Goal: Task Accomplishment & Management: Manage account settings

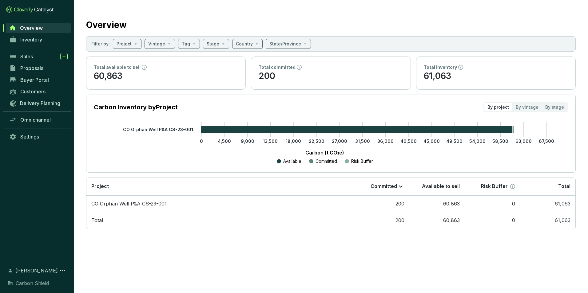
click at [31, 28] on span "Overview" at bounding box center [31, 28] width 23 height 6
click at [21, 40] on span "Inventory" at bounding box center [31, 40] width 22 height 6
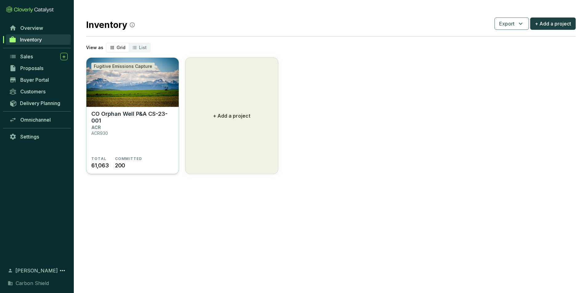
click at [148, 115] on p "CO Orphan Well P&A CS-23-001" at bounding box center [132, 118] width 82 height 14
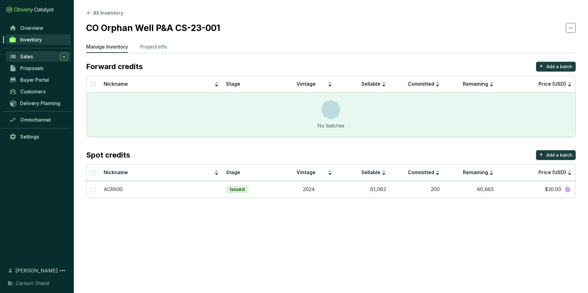
click at [34, 56] on div "Sales" at bounding box center [43, 56] width 47 height 7
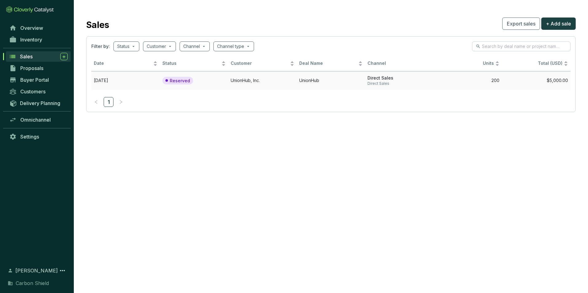
click at [182, 82] on p "Reserved" at bounding box center [180, 81] width 20 height 6
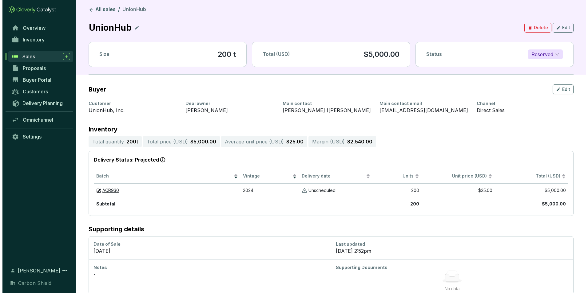
scroll to position [9, 0]
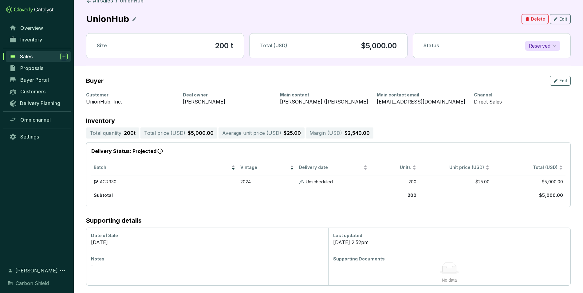
click at [214, 253] on div "Notes -" at bounding box center [207, 268] width 242 height 34
click at [558, 83] on icon "button" at bounding box center [555, 80] width 5 height 7
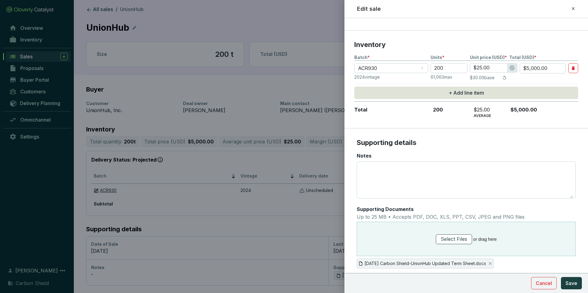
scroll to position [0, 0]
drag, startPoint x: 461, startPoint y: 240, endPoint x: 545, endPoint y: 261, distance: 86.2
click at [545, 261] on div "2025.09.30 Carbon Shield-UnionHub Updated Term Sheet.docx" at bounding box center [466, 262] width 219 height 12
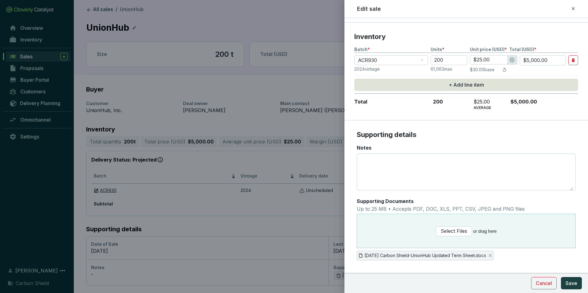
scroll to position [136, 0]
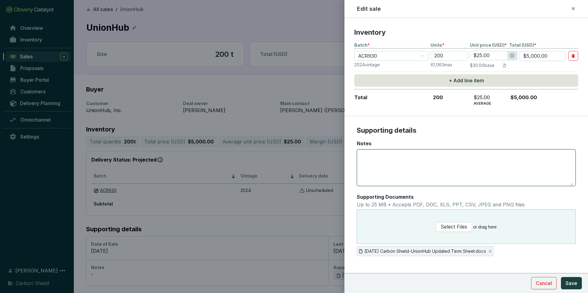
click at [420, 171] on textarea "Notes" at bounding box center [465, 168] width 213 height 36
type textarea "L"
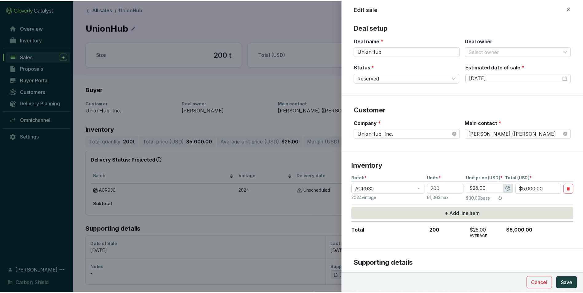
scroll to position [0, 0]
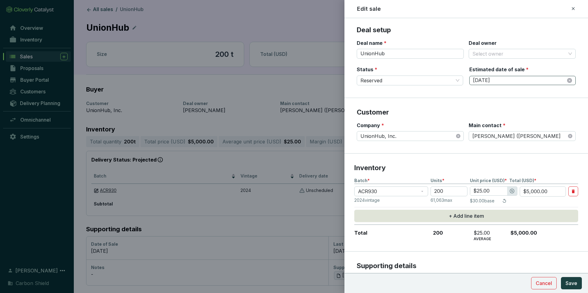
type textarea "UnionHub may also look to purchase the same volume next year and the year after…"
click at [533, 79] on input "10/3/2025" at bounding box center [519, 80] width 93 height 7
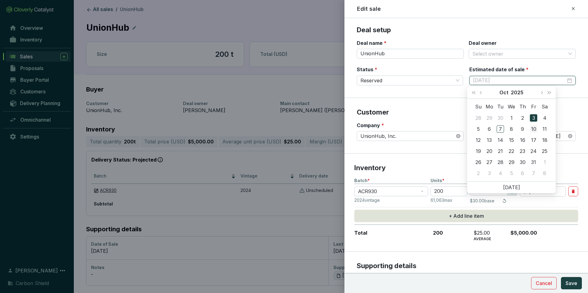
type input "[DATE]"
click at [534, 131] on div "10" at bounding box center [533, 128] width 7 height 7
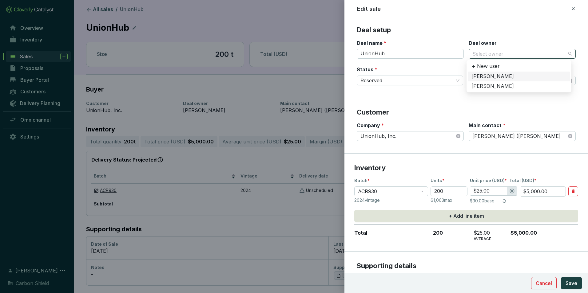
click at [570, 55] on div "Select owner" at bounding box center [521, 54] width 107 height 10
click at [506, 88] on div "[PERSON_NAME]" at bounding box center [518, 86] width 95 height 7
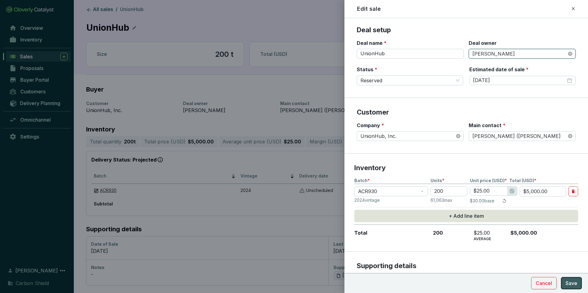
click at [570, 288] on button "Save" at bounding box center [571, 283] width 21 height 12
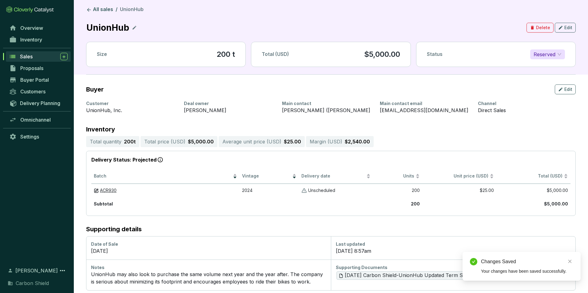
click at [34, 56] on div "Sales" at bounding box center [44, 56] width 48 height 7
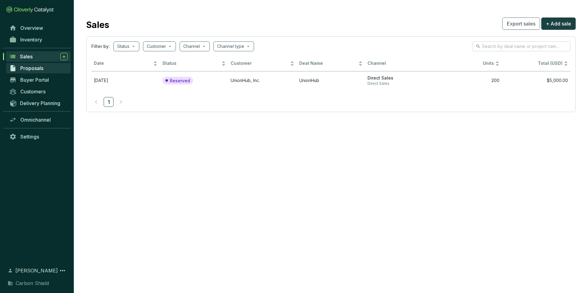
click at [33, 66] on span "Proposals" at bounding box center [31, 68] width 23 height 6
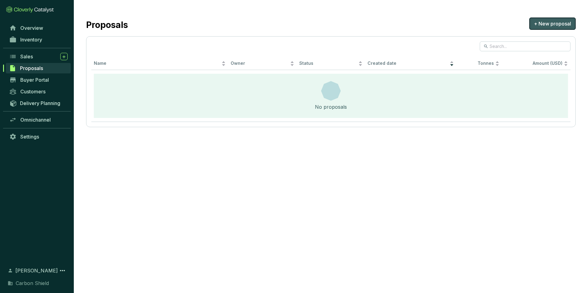
click at [549, 22] on span "+ New proposal" at bounding box center [552, 23] width 37 height 7
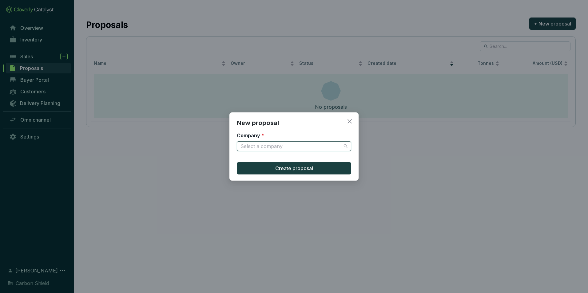
click at [310, 148] on input "Company *" at bounding box center [290, 146] width 101 height 9
click at [399, 160] on div "New proposal Company * Select a company Create proposal" at bounding box center [294, 146] width 588 height 293
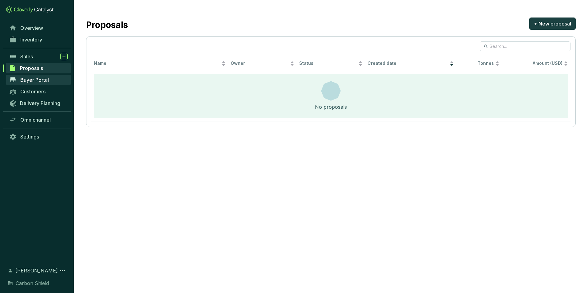
click at [36, 80] on span "Buyer Portal" at bounding box center [34, 80] width 29 height 6
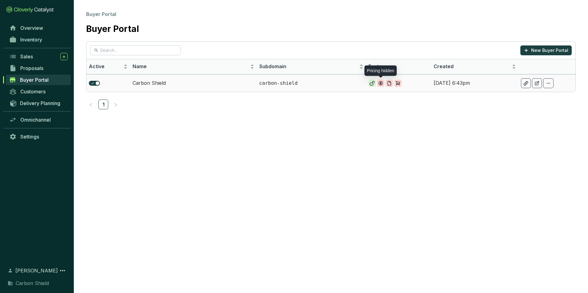
click at [382, 84] on icon at bounding box center [381, 83] width 4 height 4
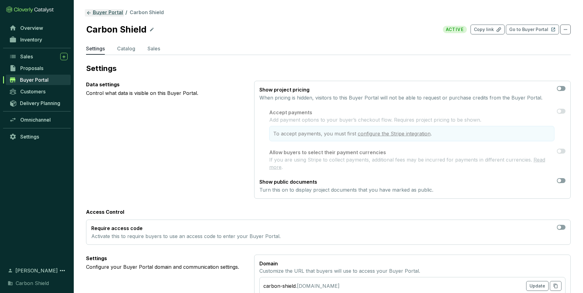
click at [88, 15] on icon at bounding box center [89, 13] width 6 height 6
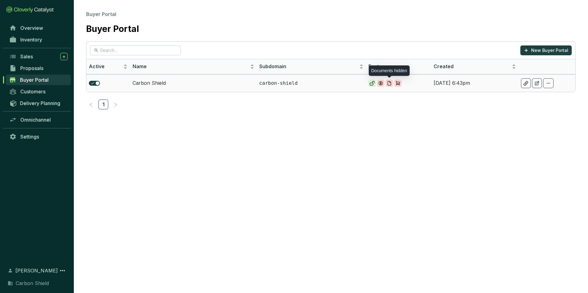
click at [391, 83] on icon at bounding box center [389, 83] width 3 height 4
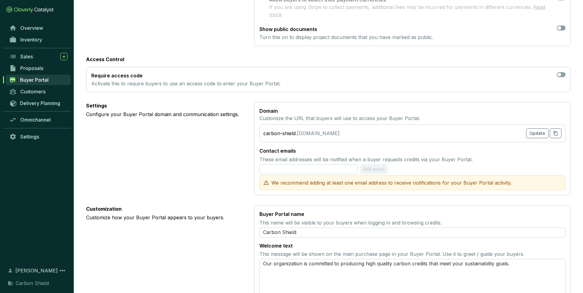
scroll to position [154, 0]
click at [560, 73] on div "button" at bounding box center [560, 74] width 4 height 4
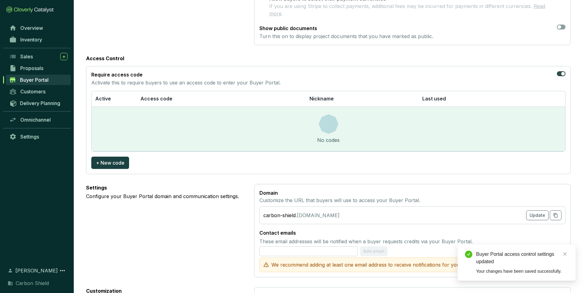
click at [562, 74] on div "button" at bounding box center [563, 74] width 4 height 4
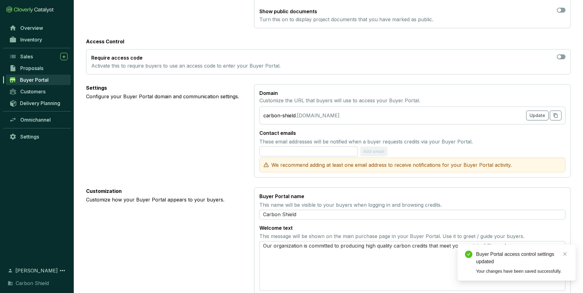
scroll to position [184, 0]
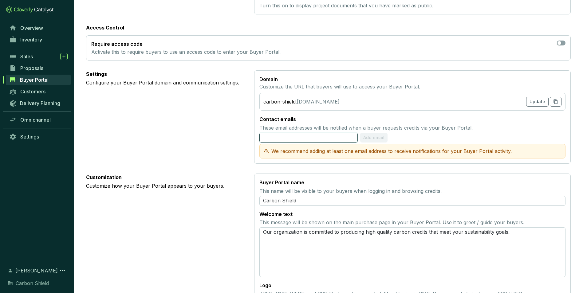
click at [336, 138] on input "text" at bounding box center [308, 138] width 98 height 10
click at [373, 139] on span "Add email" at bounding box center [374, 138] width 21 height 6
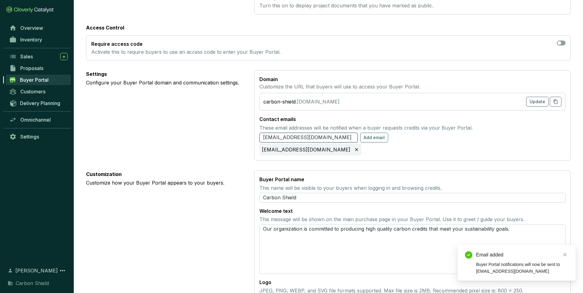
drag, startPoint x: 336, startPoint y: 137, endPoint x: 226, endPoint y: 124, distance: 110.6
click at [226, 124] on section "Settings Configure your Buyer Portal domain and communication settings. Domain …" at bounding box center [328, 115] width 485 height 90
click at [369, 136] on span "Add email" at bounding box center [374, 138] width 21 height 6
drag, startPoint x: 331, startPoint y: 140, endPoint x: 239, endPoint y: 124, distance: 93.3
click at [238, 126] on section "Settings Configure your Buyer Portal domain and communication settings. Domain …" at bounding box center [328, 115] width 485 height 90
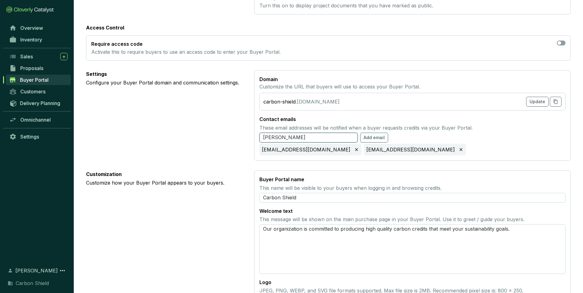
drag, startPoint x: 283, startPoint y: 137, endPoint x: 233, endPoint y: 133, distance: 50.6
click at [233, 133] on section "Settings Configure your Buyer Portal domain and communication settings. Domain …" at bounding box center [328, 115] width 485 height 90
type input "[EMAIL_ADDRESS][DOMAIN_NAME]"
click at [372, 135] on span "Add email" at bounding box center [374, 138] width 21 height 6
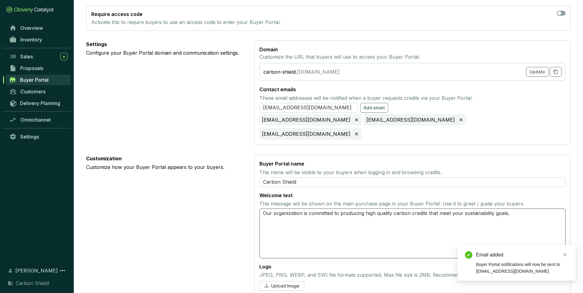
scroll to position [215, 0]
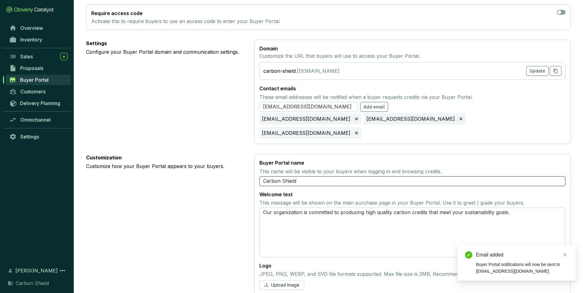
click at [309, 176] on input "Carbon Shield" at bounding box center [412, 181] width 306 height 10
type input "Carbon Shield LLC"
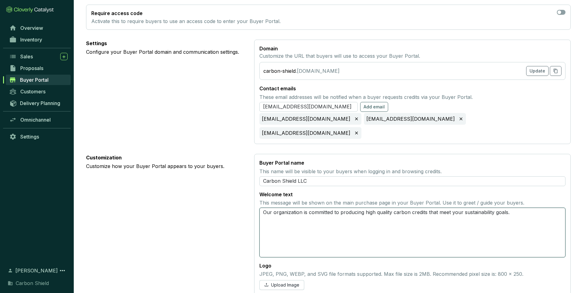
click at [413, 218] on textarea "Our organization is committed to producing high quality carbon credits that mee…" at bounding box center [412, 233] width 306 height 50
drag, startPoint x: 518, startPoint y: 203, endPoint x: 186, endPoint y: 168, distance: 334.1
click at [186, 168] on section "Customization Customize how your Buyer Portal appears to your buyers. Buyer Por…" at bounding box center [328, 224] width 485 height 141
paste textarea "Carbon Shield leverages decades of oil and gas experience and rigorous emission…"
type textarea "Carbon Shield leverages decades of oil and gas experience and rigorous emission…"
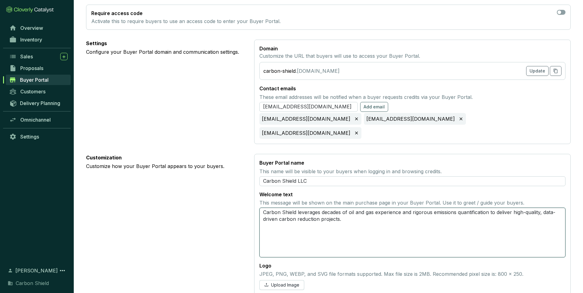
type textarea "Carbon Shield leverages decades of oil and gas experience and rigorous emission…"
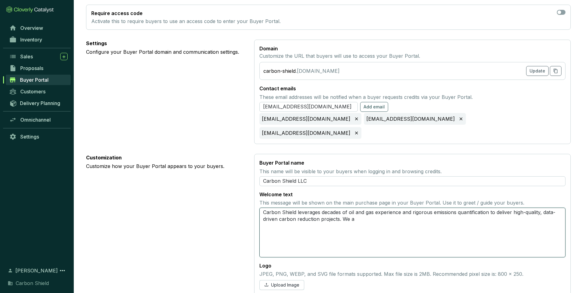
type textarea "Carbon Shield leverages decades of oil and gas experience and rigorous emission…"
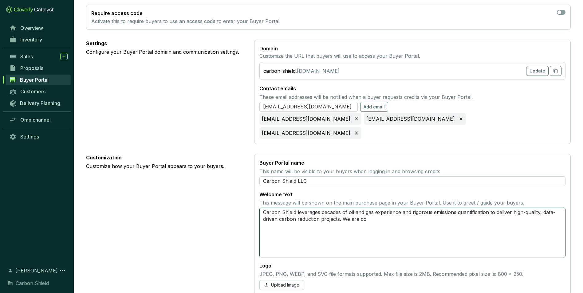
type textarea "Carbon Shield leverages decades of oil and gas experience and rigorous emission…"
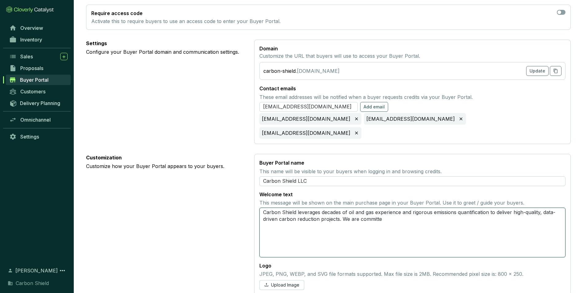
type textarea "Carbon Shield leverages decades of oil and gas experience and rigorous emission…"
click at [401, 219] on textarea "Carbon Shield leverages decades of oil and gas experience and rigorous emission…" at bounding box center [412, 233] width 306 height 50
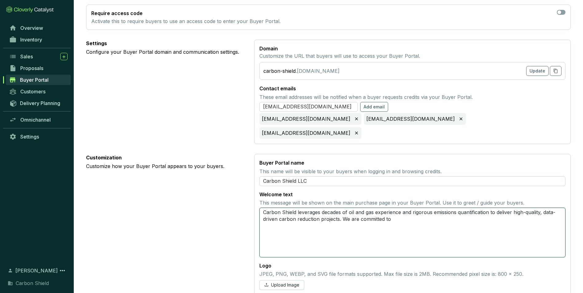
drag, startPoint x: 339, startPoint y: 204, endPoint x: 264, endPoint y: 188, distance: 76.9
click at [264, 191] on section "Welcome text This message will be shown on the main purchase page in your Buyer…" at bounding box center [412, 224] width 306 height 66
click at [408, 232] on textarea "Carbon Shield leverages decades of oil and gas experience and rigorous emission…" at bounding box center [412, 233] width 306 height 50
drag, startPoint x: 409, startPoint y: 203, endPoint x: 355, endPoint y: 202, distance: 53.5
click at [355, 208] on textarea "Carbon Shield leverages decades of oil and gas experience and rigorous emission…" at bounding box center [412, 233] width 306 height 50
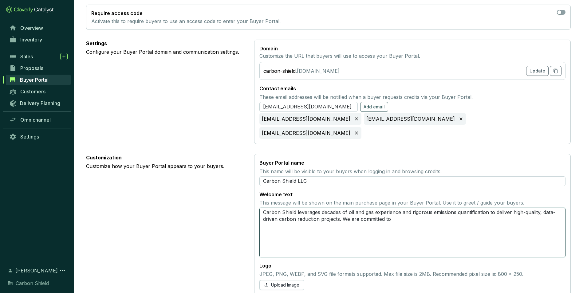
click at [402, 212] on textarea "Carbon Shield leverages decades of oil and gas experience and rigorous emission…" at bounding box center [412, 233] width 306 height 50
drag, startPoint x: 402, startPoint y: 207, endPoint x: 344, endPoint y: 204, distance: 58.8
click at [344, 208] on textarea "Carbon Shield leverages decades of oil and gas experience and rigorous emission…" at bounding box center [412, 233] width 306 height 50
type textarea "Carbon Shield leverages decades of oil and gas experience and rigorous emission…"
paste textarea "Carbon Shield turns orphaned and abandoned wells — long-standing, overlooked me…"
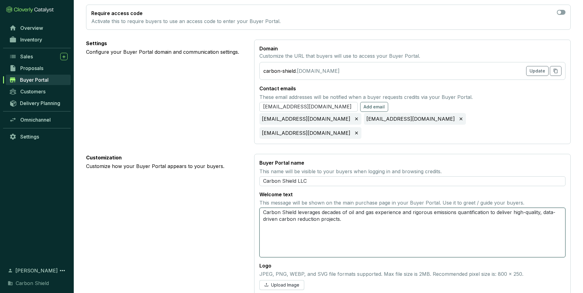
type textarea "Carbon Shield leverages decades of oil and gas experience and rigorous emission…"
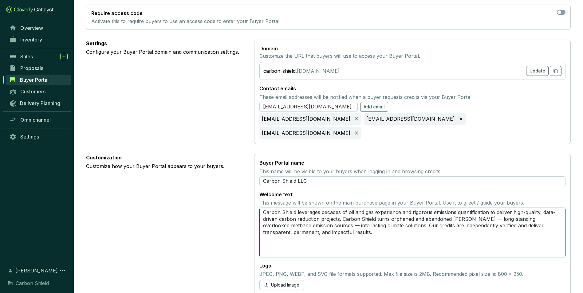
drag, startPoint x: 343, startPoint y: 203, endPoint x: 390, endPoint y: 205, distance: 46.8
click at [390, 208] on textarea "Carbon Shield leverages decades of oil and gas experience and rigorous emission…" at bounding box center [412, 233] width 306 height 50
type textarea "Carbon Shield leverages decades of oil and gas experience and rigorous emission…"
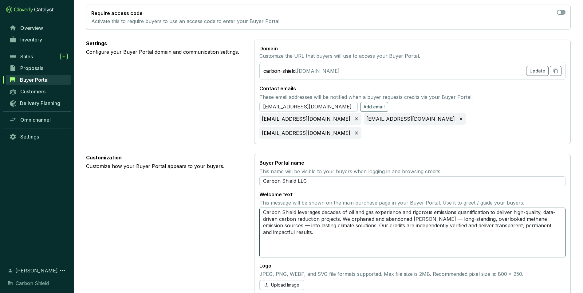
type textarea "Carbon Shield leverages decades of oil and gas experience and rigorous emission…"
click at [385, 215] on textarea "Carbon Shield leverages decades of oil and gas experience and rigorous emission…" at bounding box center [412, 233] width 306 height 50
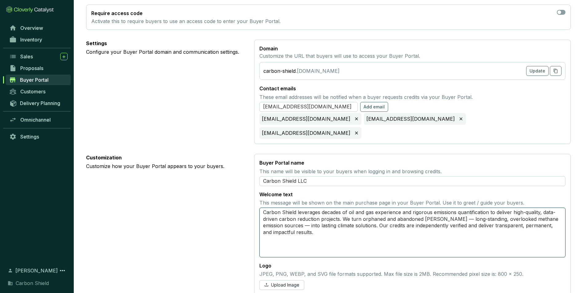
click at [386, 218] on textarea "Carbon Shield leverages decades of oil and gas experience and rigorous emission…" at bounding box center [412, 233] width 306 height 50
type textarea "Carbon Shield leverages decades of oil and gas experience and rigorous emission…"
click at [293, 282] on span "Upload Image" at bounding box center [285, 285] width 28 height 6
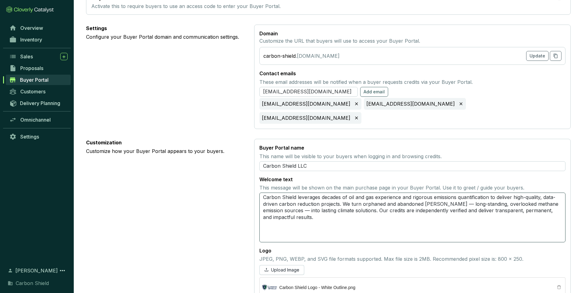
scroll to position [238, 0]
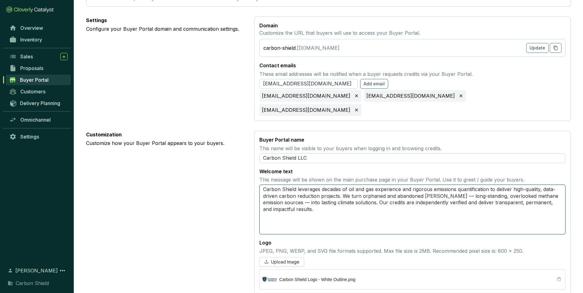
click at [331, 192] on textarea "Carbon Shield leverages decades of oil and gas experience and rigorous emission…" at bounding box center [412, 210] width 306 height 50
click at [318, 153] on input "Carbon Shield LLC" at bounding box center [412, 158] width 306 height 10
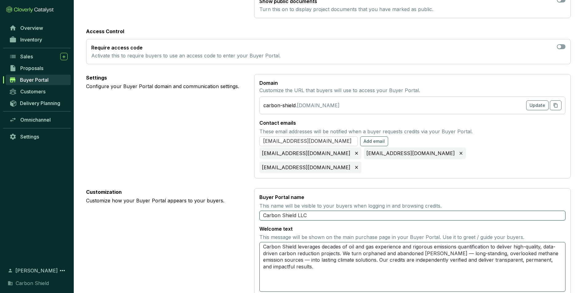
scroll to position [115, 0]
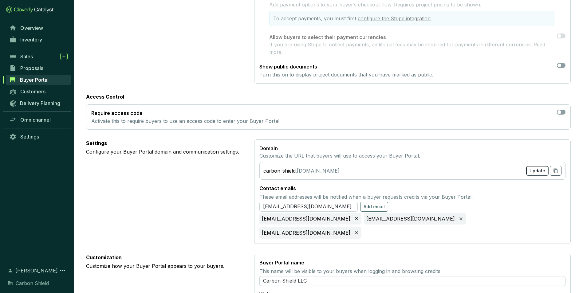
click at [536, 172] on span "Update" at bounding box center [538, 171] width 16 height 6
click at [536, 171] on span "Cancel" at bounding box center [532, 171] width 15 height 6
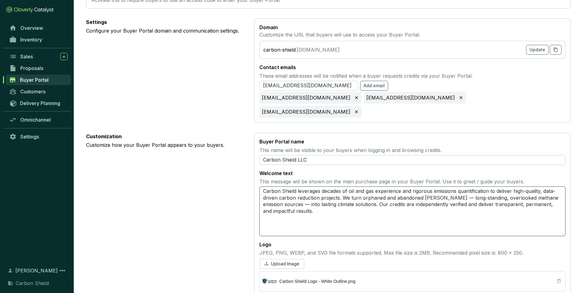
scroll to position [207, 0]
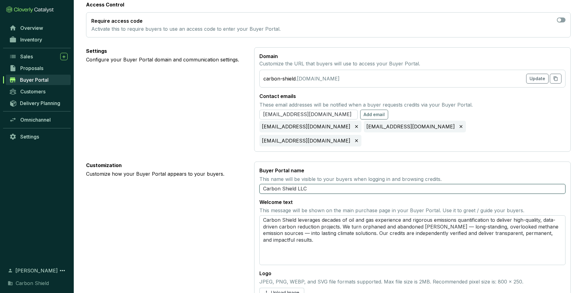
click at [463, 184] on input "Carbon Shield LLC" at bounding box center [412, 189] width 306 height 10
click at [474, 231] on textarea "Carbon Shield leverages decades of oil and gas experience and rigorous emission…" at bounding box center [412, 240] width 306 height 50
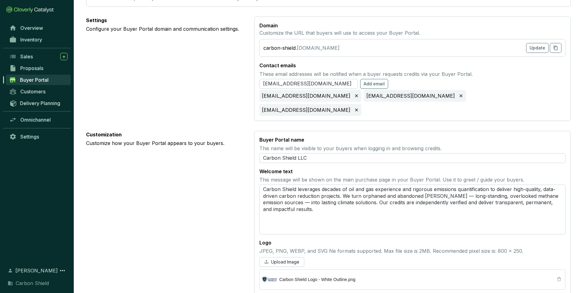
click at [528, 224] on section "Buyer Portal name This name will be visible to your buyers when logging in and …" at bounding box center [412, 213] width 317 height 164
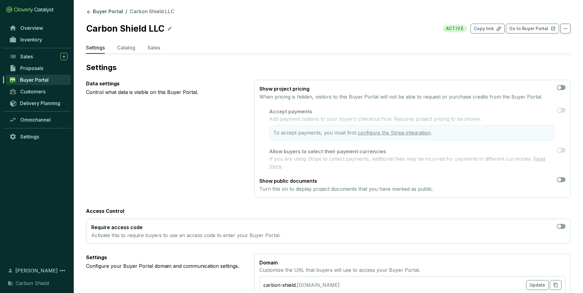
scroll to position [0, 0]
click at [458, 30] on span "ACTIVE" at bounding box center [455, 29] width 24 height 7
click at [139, 45] on ul "Settings Catalog Sales" at bounding box center [328, 50] width 485 height 10
click at [130, 49] on p "Catalog" at bounding box center [126, 48] width 18 height 7
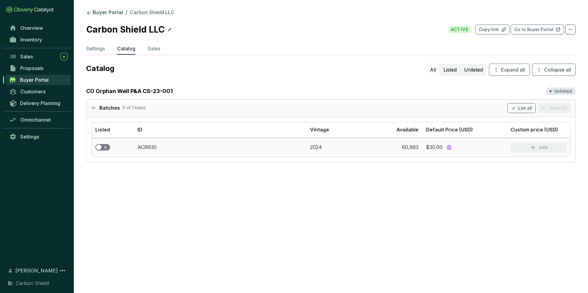
drag, startPoint x: 98, startPoint y: 146, endPoint x: 101, endPoint y: 150, distance: 5.1
click at [98, 146] on div "button" at bounding box center [99, 148] width 6 height 6
click at [328, 196] on section "Buyer Portal / Carbon Shield LLC Carbon Shield LLC ACTIVE Copy link Go to Buyer…" at bounding box center [294, 146] width 588 height 293
click at [245, 238] on section "Buyer Portal / Carbon Shield LLC Carbon Shield LLC ACTIVE Copy link Go to Buyer…" at bounding box center [294, 146] width 588 height 293
click at [378, 199] on section "Buyer Portal / Carbon Shield LLC Carbon Shield LLC ACTIVE Copy link Go to Buyer…" at bounding box center [294, 146] width 588 height 293
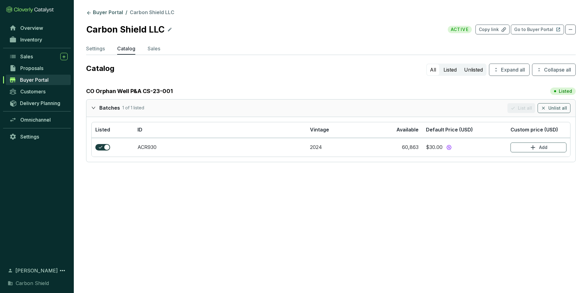
click at [386, 256] on section "Buyer Portal / Carbon Shield LLC Carbon Shield LLC ACTIVE Copy link Go to Buyer…" at bounding box center [294, 146] width 588 height 293
click at [163, 49] on ul "Settings Catalog Sales" at bounding box center [330, 50] width 489 height 10
click at [160, 49] on p "Sales" at bounding box center [154, 48] width 13 height 7
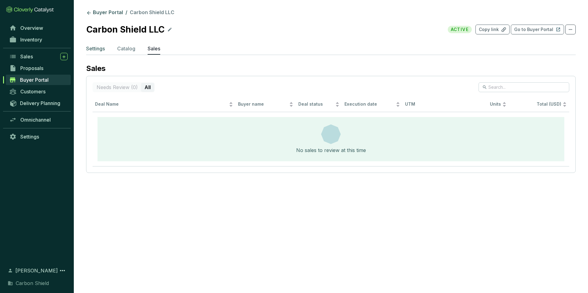
click at [96, 47] on p "Settings" at bounding box center [95, 48] width 19 height 7
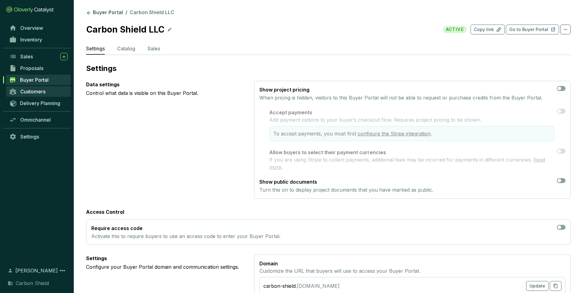
click at [34, 92] on span "Customers" at bounding box center [32, 92] width 25 height 6
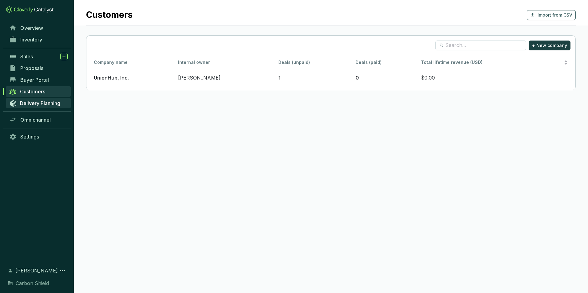
click at [50, 102] on span "Delivery Planning" at bounding box center [40, 103] width 40 height 6
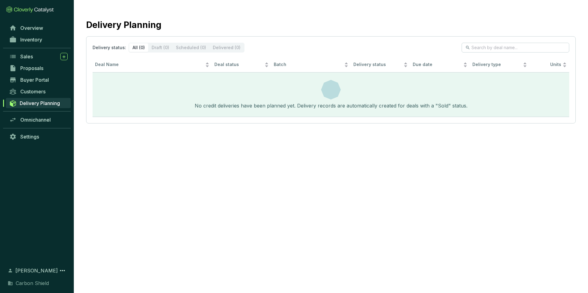
click at [454, 105] on div "No credit deliveries have been planned yet. Delivery records are automatically …" at bounding box center [331, 105] width 273 height 7
click at [448, 143] on section "Delivery Planning Delivery status: All (0) Draft (0) Scheduled (0) Delivered (0…" at bounding box center [294, 146] width 588 height 293
click at [35, 133] on link "Settings" at bounding box center [38, 137] width 65 height 10
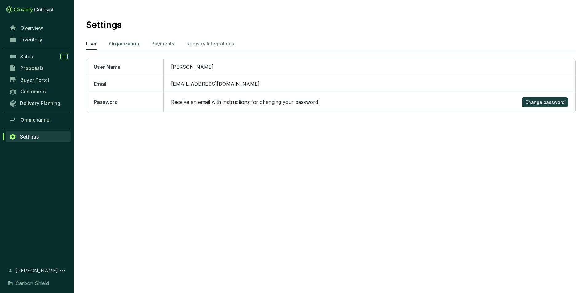
click at [123, 43] on p "Organization" at bounding box center [124, 43] width 30 height 7
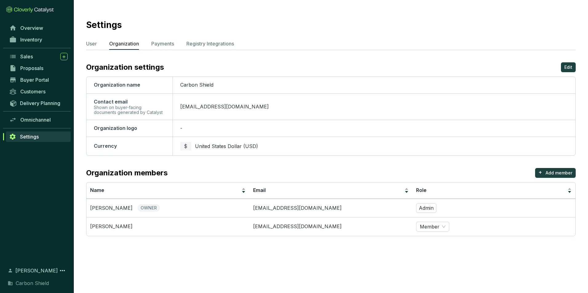
click at [182, 136] on td "-" at bounding box center [373, 128] width 403 height 17
click at [182, 128] on td "-" at bounding box center [373, 128] width 403 height 17
click at [134, 127] on span "Organization logo" at bounding box center [115, 128] width 43 height 6
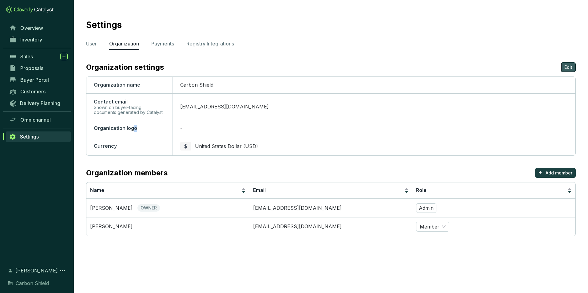
click at [569, 70] on p "Edit" at bounding box center [568, 67] width 8 height 6
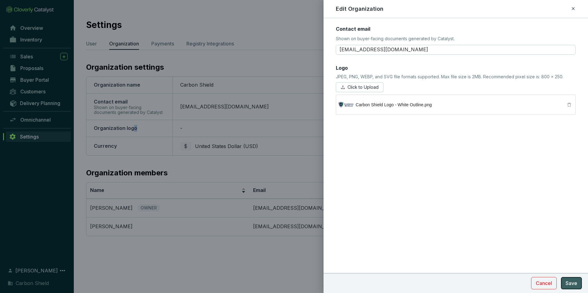
click at [575, 286] on span "Save" at bounding box center [571, 283] width 12 height 7
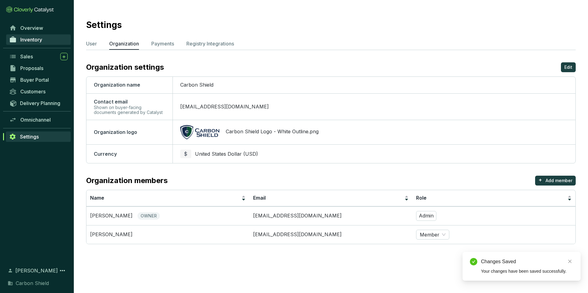
click at [48, 41] on link "Inventory" at bounding box center [38, 39] width 65 height 10
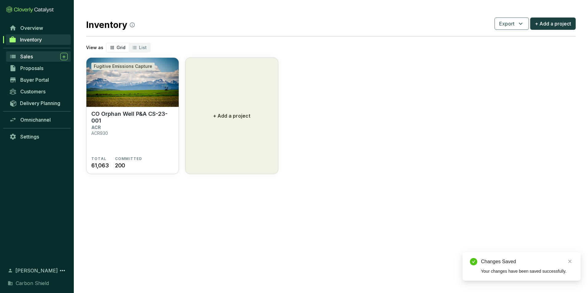
click at [43, 57] on div "Sales" at bounding box center [43, 56] width 47 height 7
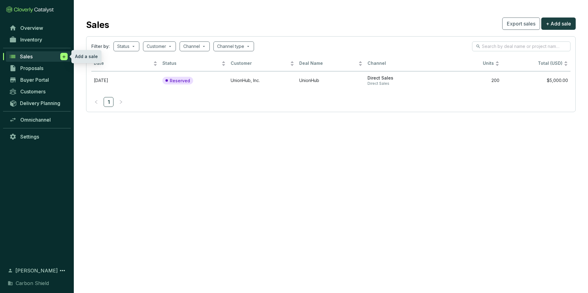
click at [65, 57] on icon at bounding box center [63, 56] width 3 height 3
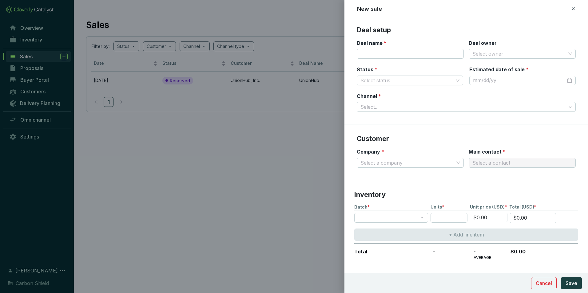
click at [195, 206] on div at bounding box center [294, 146] width 588 height 293
click at [553, 285] on button "Cancel" at bounding box center [544, 283] width 26 height 12
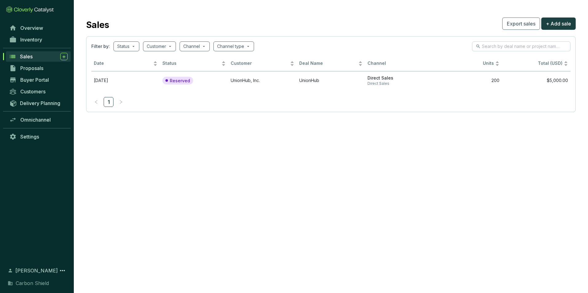
click at [305, 203] on section "Sales Export sales + Add sale Filter by: Status Customer Channel Channel type D…" at bounding box center [294, 146] width 588 height 293
click at [26, 32] on link "Overview" at bounding box center [38, 28] width 65 height 10
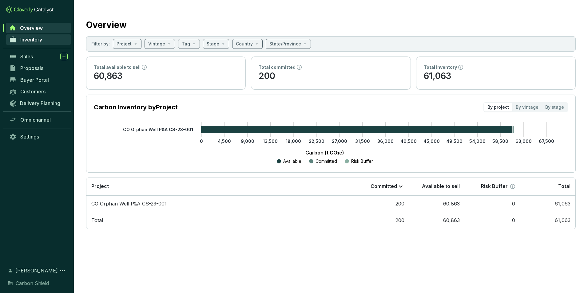
click at [39, 41] on span "Inventory" at bounding box center [31, 40] width 22 height 6
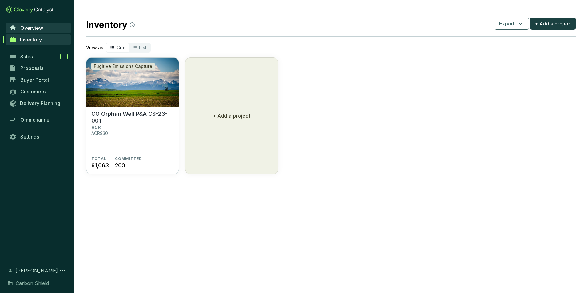
click at [39, 31] on link "Overview" at bounding box center [38, 28] width 65 height 10
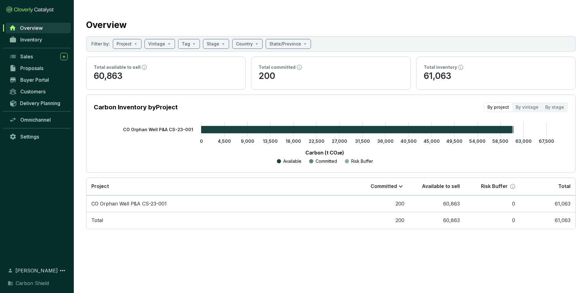
click at [34, 28] on span "Overview" at bounding box center [31, 28] width 23 height 6
click at [110, 203] on td "CO Orphan Well P&A CS-23-001" at bounding box center [219, 204] width 267 height 17
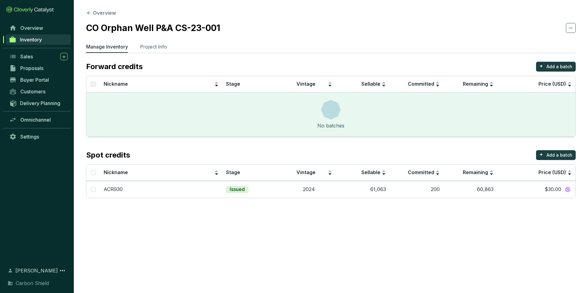
drag, startPoint x: 110, startPoint y: 203, endPoint x: 255, endPoint y: 233, distance: 148.2
click at [257, 252] on section "Overview CO Orphan Well P&A CS-23-001 Manage Inventory Project Info Forward cre…" at bounding box center [294, 146] width 588 height 293
click at [119, 191] on p "ACR930" at bounding box center [113, 189] width 19 height 7
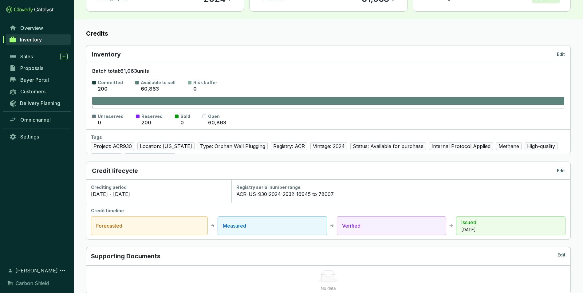
scroll to position [123, 0]
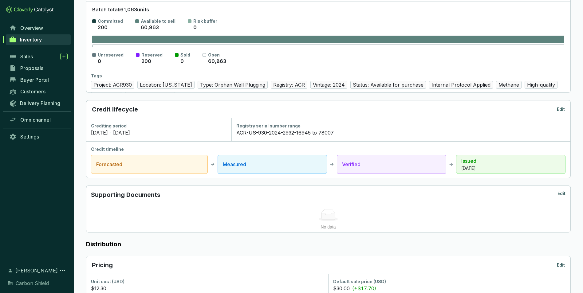
click at [149, 137] on div "Crediting period 7/8/2024 - 7/7/2044" at bounding box center [158, 129] width 145 height 23
click at [146, 170] on div "Forecasted" at bounding box center [149, 164] width 117 height 19
click at [311, 169] on div "Measured" at bounding box center [272, 164] width 109 height 19
click at [432, 173] on div "Verified" at bounding box center [391, 164] width 109 height 19
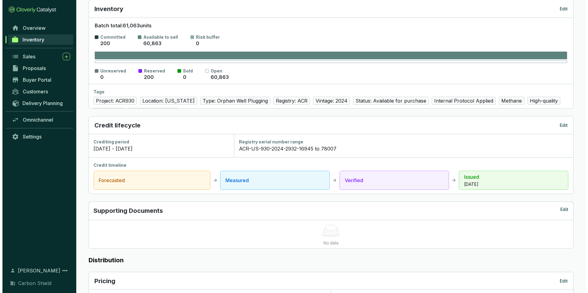
scroll to position [92, 0]
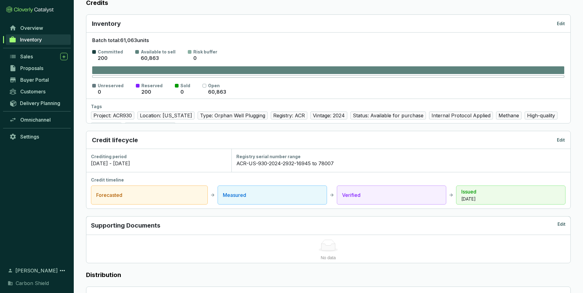
click at [561, 140] on p "Edit" at bounding box center [561, 140] width 8 height 6
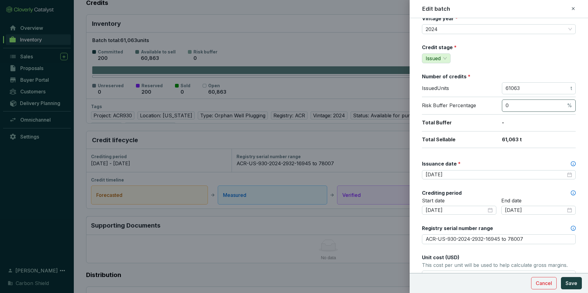
scroll to position [36, 0]
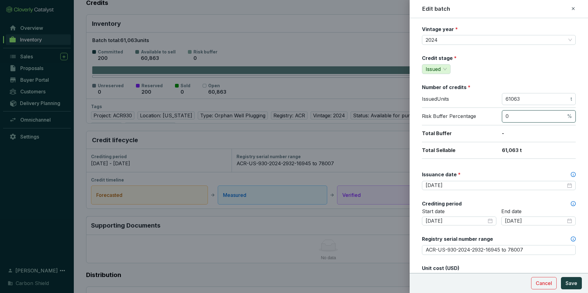
click at [551, 116] on input "0" at bounding box center [535, 116] width 60 height 7
click at [537, 98] on input "61063" at bounding box center [537, 99] width 64 height 7
drag, startPoint x: 537, startPoint y: 98, endPoint x: 442, endPoint y: 88, distance: 95.5
click at [442, 88] on section "Number of credits * Issued Units 61063 t Risk Buffer Percentage 0 % Total Buffe…" at bounding box center [499, 121] width 154 height 75
type input "78007"
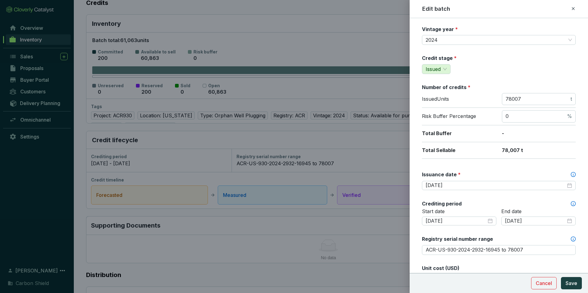
click at [534, 109] on div "Risk Buffer Percentage 0 %" at bounding box center [499, 117] width 154 height 18
click at [531, 113] on span "0 %" at bounding box center [539, 116] width 74 height 12
drag, startPoint x: 528, startPoint y: 117, endPoint x: 461, endPoint y: 109, distance: 67.4
click at [469, 110] on div "Risk Buffer Percentage 0 %" at bounding box center [499, 117] width 154 height 18
type input "1"
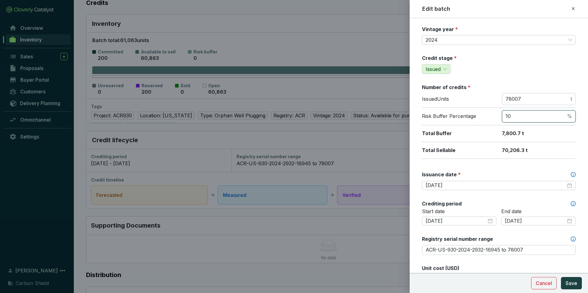
type input "1"
type input "21"
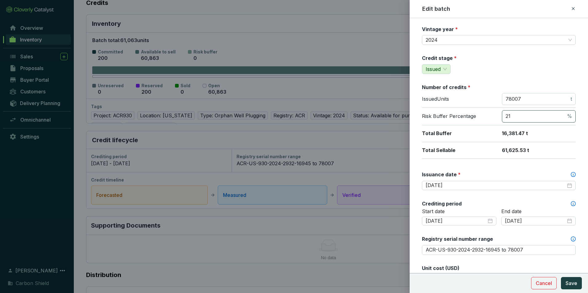
click at [567, 114] on span "21 %" at bounding box center [539, 116] width 74 height 12
click at [567, 115] on span "%" at bounding box center [569, 116] width 5 height 7
click at [567, 116] on span "%" at bounding box center [569, 116] width 5 height 7
click at [560, 116] on input "21" at bounding box center [535, 116] width 60 height 7
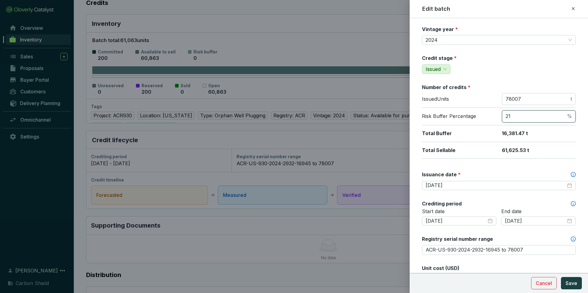
drag, startPoint x: 546, startPoint y: 118, endPoint x: 498, endPoint y: 115, distance: 48.1
click at [498, 115] on div "Risk Buffer Percentage 21 %" at bounding box center [499, 117] width 154 height 18
type input "0"
click at [510, 99] on input "78007" at bounding box center [537, 99] width 64 height 7
drag, startPoint x: 502, startPoint y: 95, endPoint x: 486, endPoint y: 94, distance: 16.0
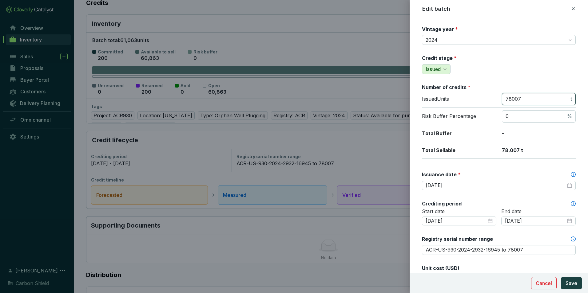
click at [486, 94] on div "Issued Units 78007 t" at bounding box center [499, 100] width 154 height 15
type input "6"
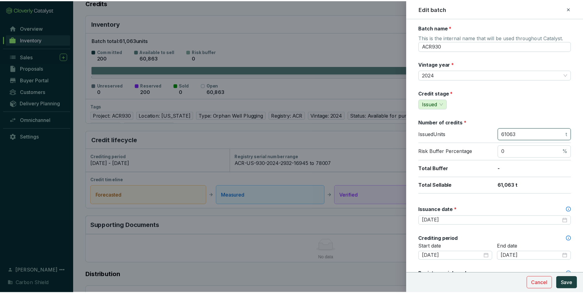
scroll to position [0, 0]
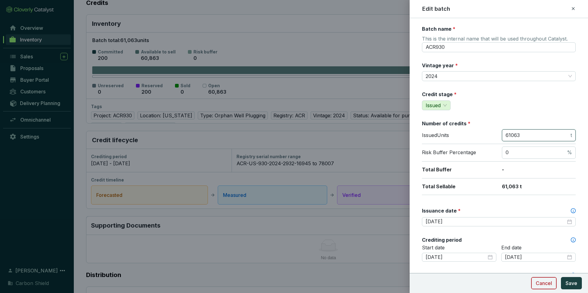
type input "61063"
click at [546, 283] on span "Cancel" at bounding box center [543, 283] width 16 height 7
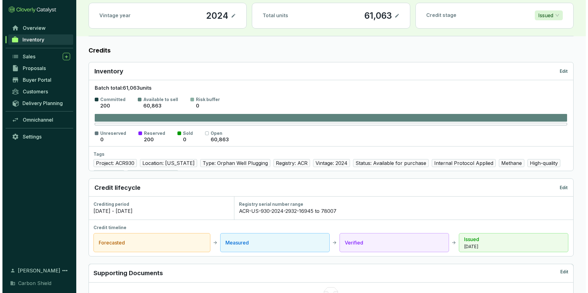
scroll to position [154, 0]
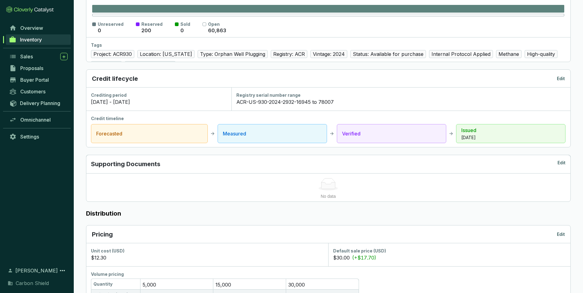
drag, startPoint x: 555, startPoint y: 162, endPoint x: 558, endPoint y: 162, distance: 3.4
click at [555, 162] on div "Supporting Documents Edit" at bounding box center [328, 164] width 484 height 18
click at [559, 162] on p "Edit" at bounding box center [562, 164] width 8 height 9
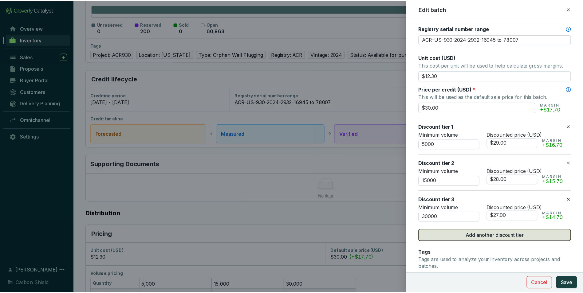
scroll to position [436, 0]
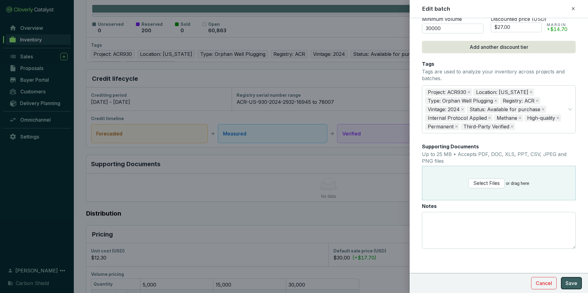
click at [570, 283] on span "Save" at bounding box center [571, 283] width 12 height 7
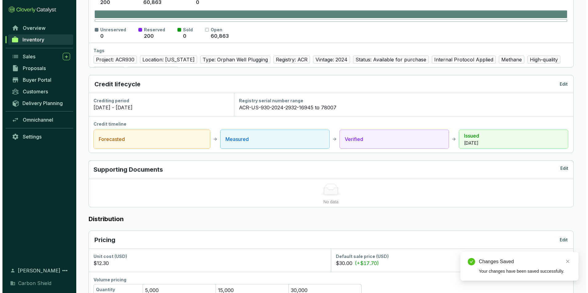
scroll to position [0, 0]
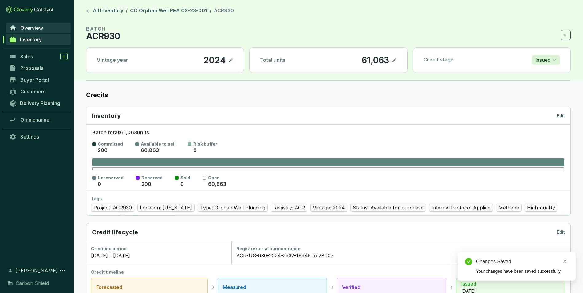
click at [34, 24] on link "Overview" at bounding box center [38, 28] width 65 height 10
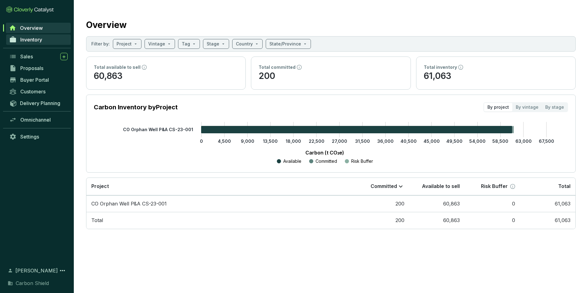
click at [29, 38] on span "Inventory" at bounding box center [31, 40] width 22 height 6
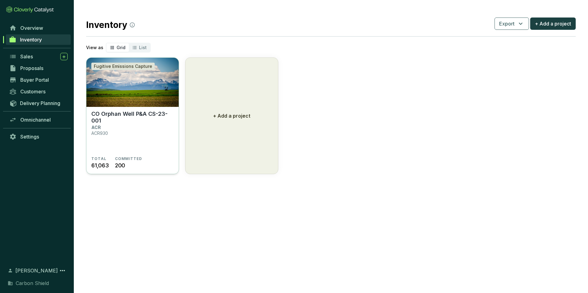
click at [132, 114] on p "CO Orphan Well P&A CS-23-001" at bounding box center [132, 118] width 82 height 14
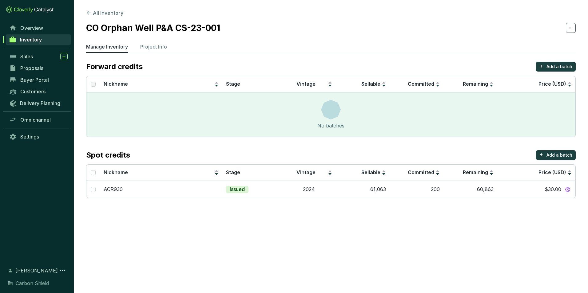
click at [341, 238] on section "All Inventory CO Orphan Well P&A CS-23-001 Manage Inventory Project Info Forwar…" at bounding box center [294, 146] width 588 height 293
click at [317, 120] on div "No batches" at bounding box center [330, 115] width 489 height 44
click at [243, 214] on section "All Inventory CO Orphan Well P&A CS-23-001 Manage Inventory Project Info Forwar…" at bounding box center [294, 146] width 588 height 293
click at [233, 189] on p "Issued" at bounding box center [237, 189] width 15 height 7
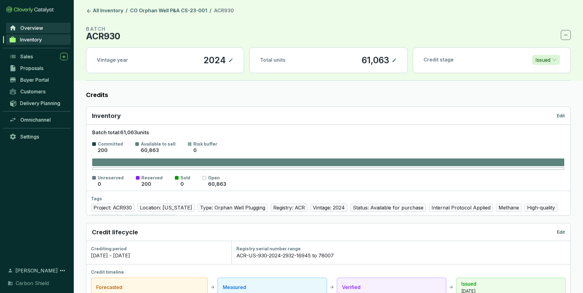
click at [11, 30] on icon at bounding box center [13, 27] width 6 height 5
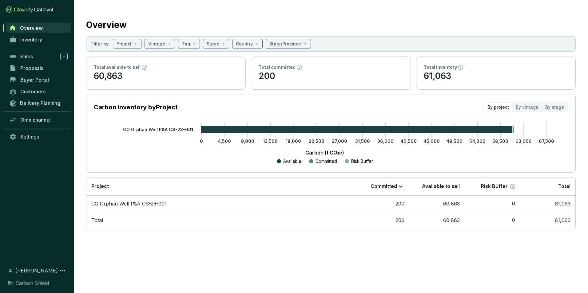
click at [11, 30] on icon at bounding box center [13, 27] width 6 height 5
click at [12, 10] on icon at bounding box center [9, 9] width 6 height 6
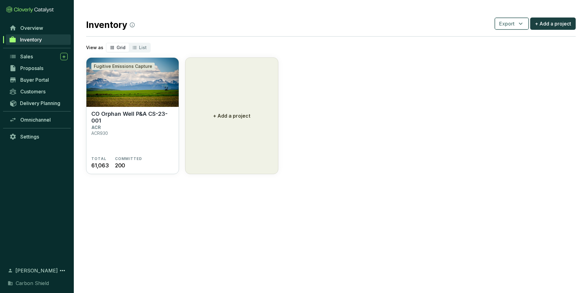
click at [526, 21] on button "Export" at bounding box center [511, 24] width 34 height 12
click at [555, 132] on section "Fugitive Emissions Capture CO Orphan Well P&A CS-23-001 ACR ACR930 TOTAL 61,063…" at bounding box center [330, 115] width 489 height 117
click at [126, 154] on section "CO Orphan Well P&A CS-23-001 ACR ACR930" at bounding box center [132, 134] width 82 height 46
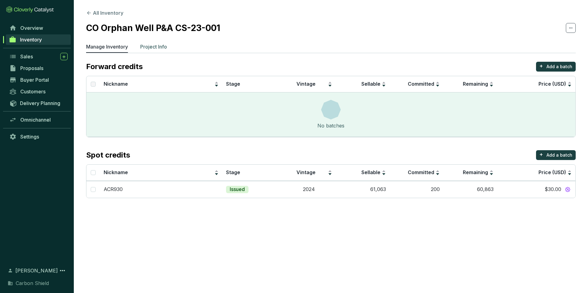
click at [162, 43] on p "Project Info" at bounding box center [153, 46] width 27 height 7
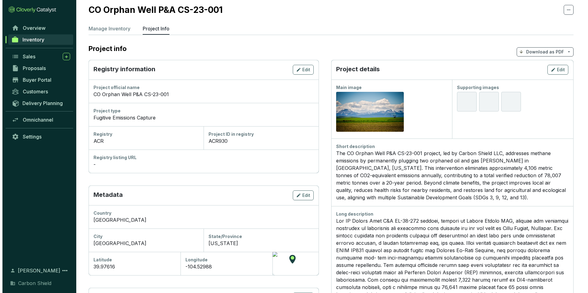
scroll to position [31, 0]
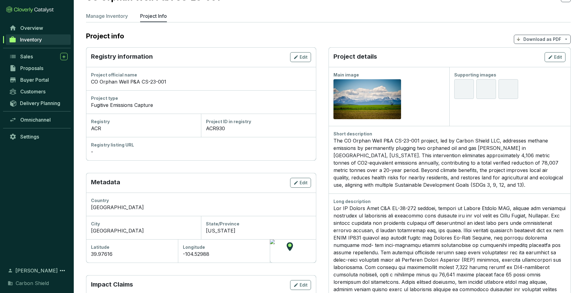
click at [99, 147] on div "Registry listing URL" at bounding box center [201, 145] width 220 height 6
click at [300, 60] on span "Edit" at bounding box center [304, 57] width 8 height 6
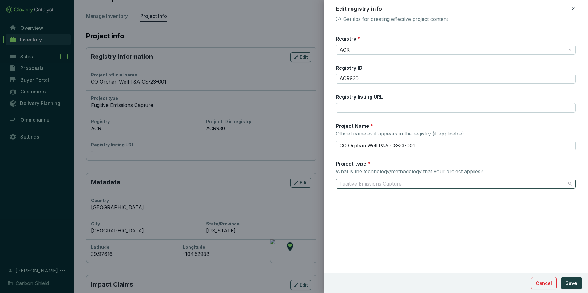
click at [422, 183] on span "Fugitive Emissions Capture" at bounding box center [455, 183] width 232 height 9
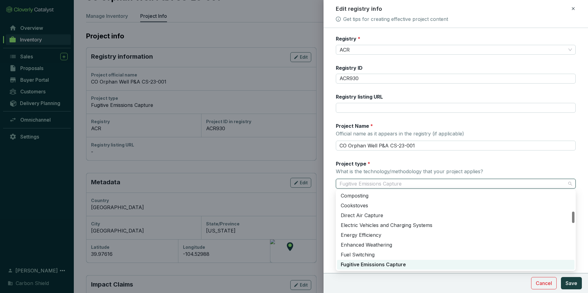
click at [422, 183] on span "Fugitive Emissions Capture" at bounding box center [455, 183] width 232 height 9
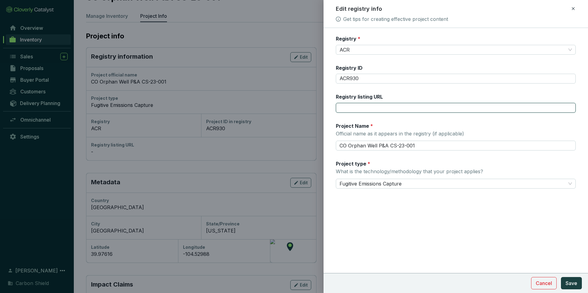
click at [381, 107] on input "Registry listing URL" at bounding box center [456, 108] width 240 height 10
paste input "https://acr2.apx.com/mymodule/reg/TabDocuments.asp?r=111&ad=Prpt&act=update&typ…"
type input "https://acr2.apx.com/mymodule/reg/TabDocuments.asp?r=111&ad=Prpt&act=update&typ…"
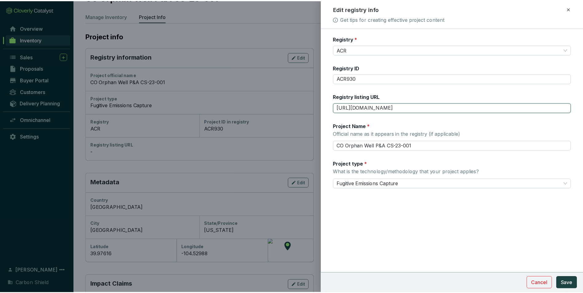
scroll to position [0, 0]
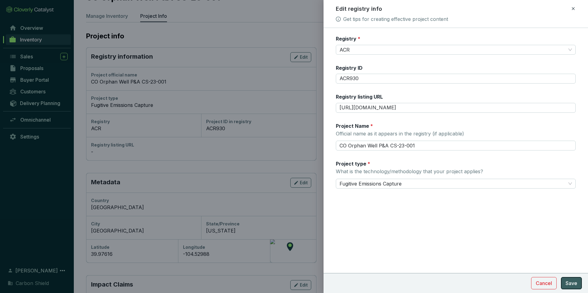
click at [571, 280] on span "Save" at bounding box center [571, 283] width 12 height 7
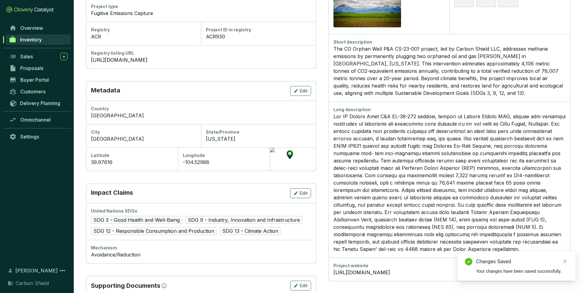
scroll to position [123, 0]
click at [308, 89] on span "Edit" at bounding box center [304, 91] width 8 height 6
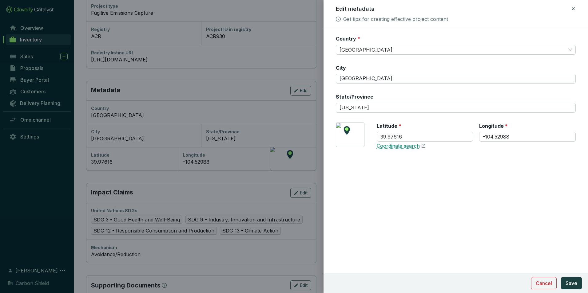
click at [397, 148] on link "Coordinate search" at bounding box center [398, 146] width 43 height 7
click at [455, 187] on div "Country * United States of America City Denver State/Province Colorado Latitude…" at bounding box center [455, 160] width 264 height 265
click at [576, 285] on span "Save" at bounding box center [571, 283] width 12 height 7
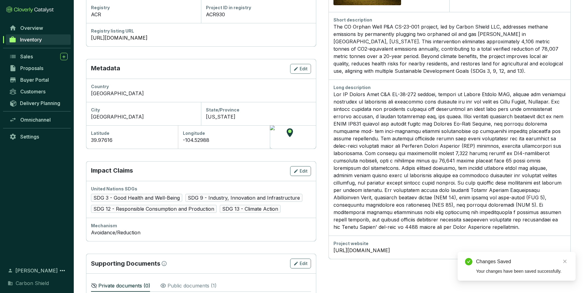
scroll to position [172, 0]
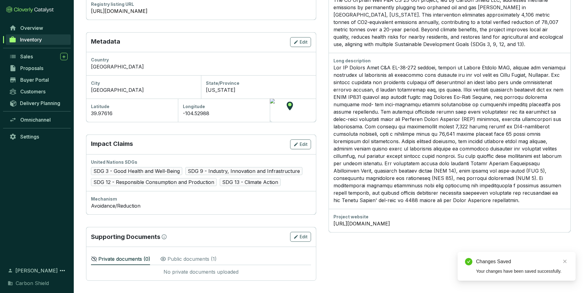
click at [204, 258] on p "Public documents ( 1 )" at bounding box center [192, 258] width 49 height 7
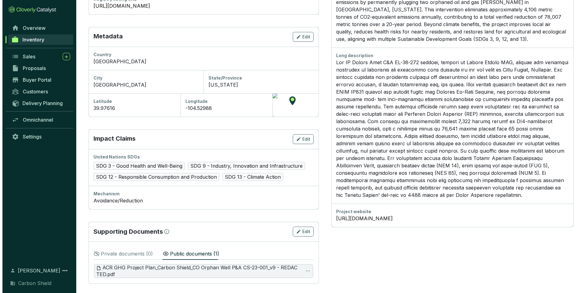
scroll to position [180, 0]
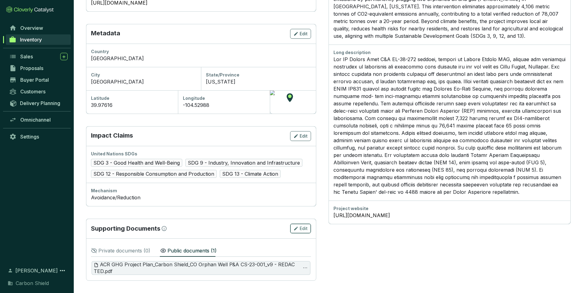
click at [298, 232] on icon "button" at bounding box center [296, 228] width 5 height 7
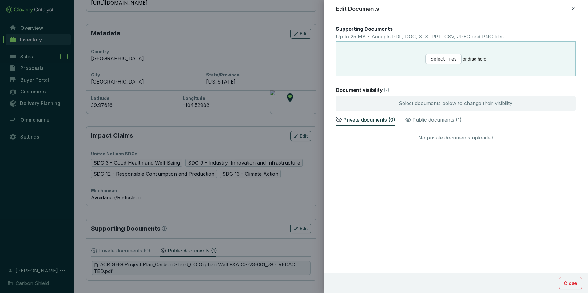
click at [444, 125] on div "Public documents ( 1 )" at bounding box center [433, 120] width 57 height 14
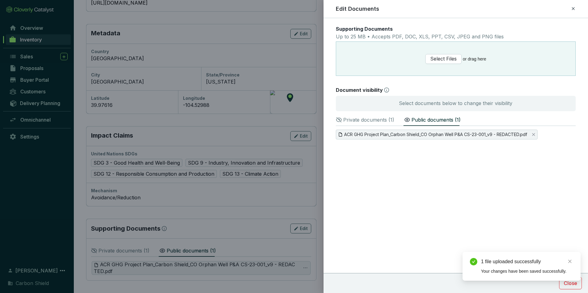
click at [381, 120] on p "Private documents ( 1 )" at bounding box center [368, 119] width 51 height 7
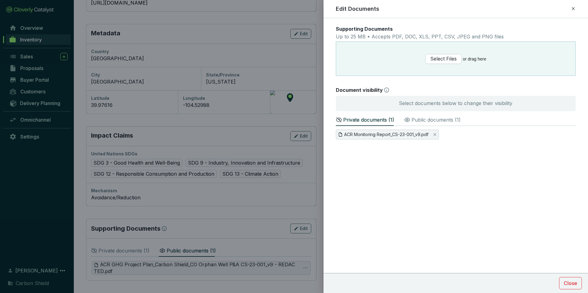
click at [425, 120] on p "Public documents ( 1 )" at bounding box center [435, 119] width 49 height 7
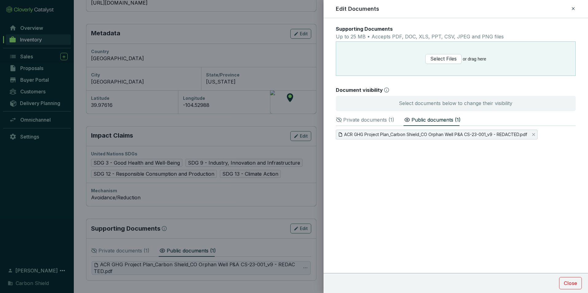
click at [387, 118] on p "Private documents ( 1 )" at bounding box center [368, 119] width 51 height 7
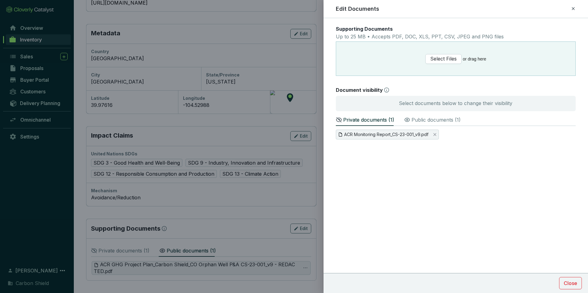
click at [406, 120] on icon at bounding box center [407, 120] width 6 height 6
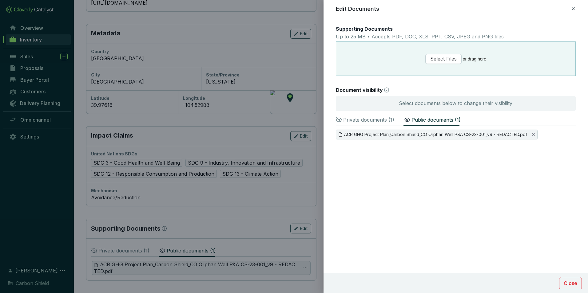
click at [359, 121] on p "Private documents ( 1 )" at bounding box center [368, 119] width 51 height 7
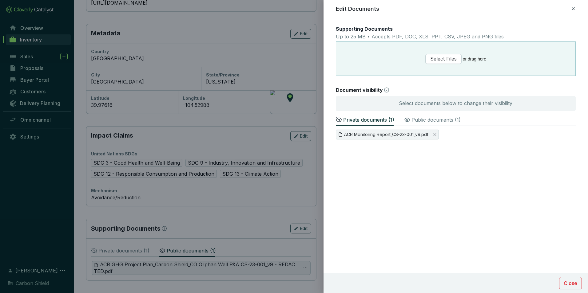
click at [344, 121] on p "Private documents ( 1 )" at bounding box center [368, 119] width 51 height 7
click at [341, 120] on icon at bounding box center [339, 120] width 6 height 6
drag, startPoint x: 382, startPoint y: 131, endPoint x: 447, endPoint y: 119, distance: 66.3
click at [447, 119] on div "Private documents ( 1 ) Public documents ( 1 ) ACR Monitoring Report_CS-23-001_…" at bounding box center [456, 137] width 240 height 48
drag, startPoint x: 447, startPoint y: 119, endPoint x: 485, endPoint y: 136, distance: 41.9
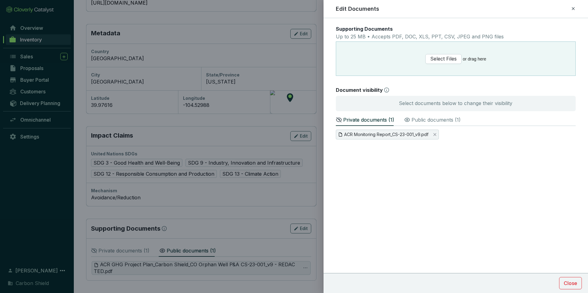
click at [485, 135] on div "ACR Monitoring Report_CS-23-001_v9.pdf" at bounding box center [456, 135] width 240 height 10
click at [374, 138] on span "ACR Monitoring Report_CS-23-001_v9.pdf" at bounding box center [387, 135] width 103 height 10
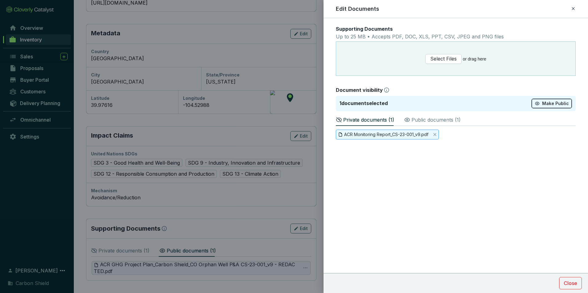
click at [559, 102] on span "Make Public" at bounding box center [555, 104] width 26 height 6
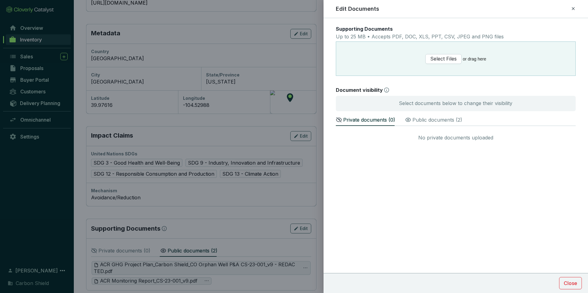
click at [432, 177] on form "Supporting Documents Up to 25 MB • Accepts PDF, DOC, XLS, PPT, CSV, JPEG and PN…" at bounding box center [455, 106] width 264 height 160
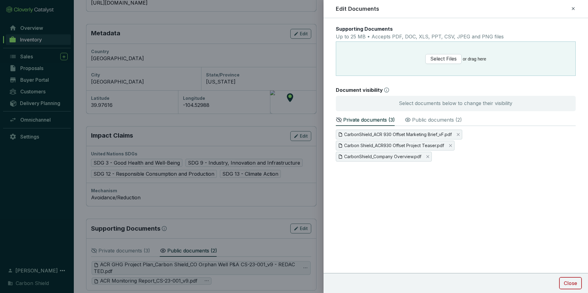
click at [567, 281] on span "Close" at bounding box center [570, 283] width 14 height 7
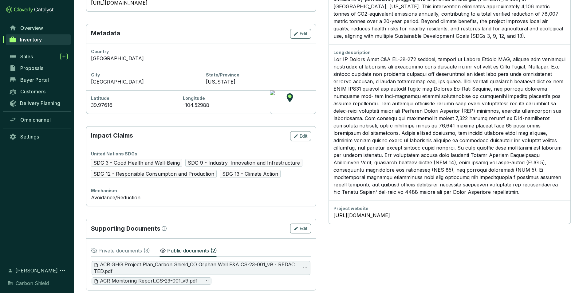
click at [129, 252] on p "Private documents ( 3 )" at bounding box center [124, 250] width 52 height 7
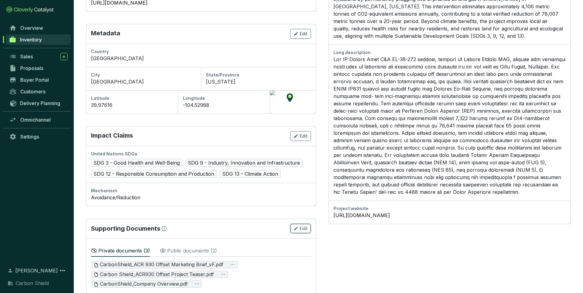
click at [298, 229] on icon "button" at bounding box center [296, 228] width 5 height 7
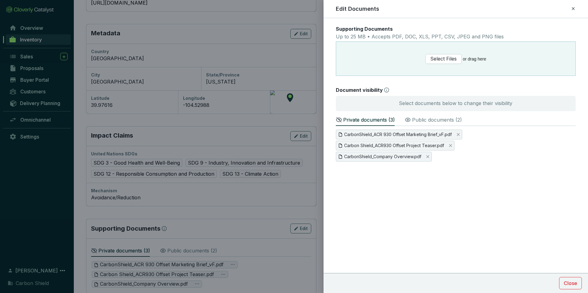
drag, startPoint x: 382, startPoint y: 158, endPoint x: 387, endPoint y: 182, distance: 24.5
click at [386, 188] on div "Supporting Documents Up to 25 MB • Accepts PDF, DOC, XLS, PPT, CSV, JPEG and PN…" at bounding box center [455, 155] width 264 height 275
click at [387, 160] on span "CarbonShield_Company Overview.pdf" at bounding box center [382, 156] width 77 height 7
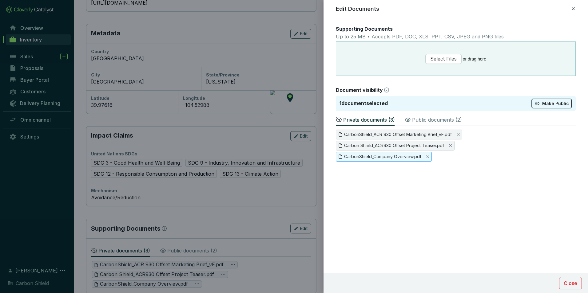
click at [545, 105] on span "Make Public" at bounding box center [555, 104] width 26 height 6
click at [415, 145] on span "Carbon Shield_ACR930 Offset Project Teaser.pdf" at bounding box center [394, 145] width 100 height 7
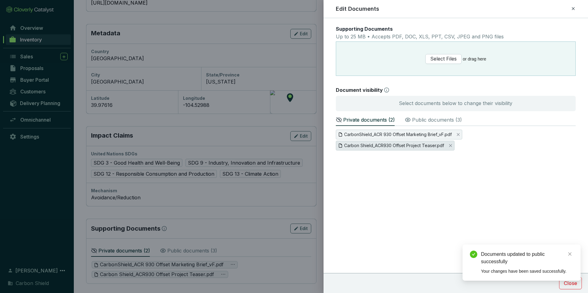
click at [421, 145] on span "Carbon Shield_ACR930 Offset Project Teaser.pdf" at bounding box center [394, 145] width 100 height 7
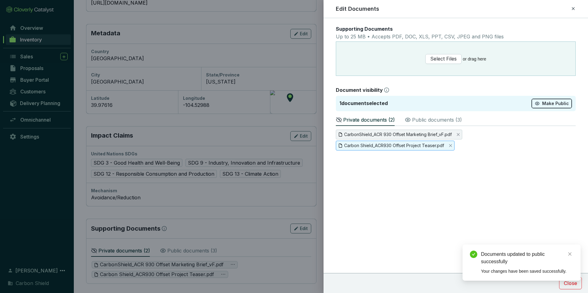
click at [561, 103] on span "Make Public" at bounding box center [555, 104] width 26 height 6
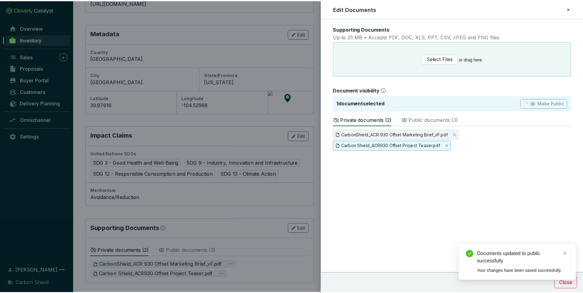
scroll to position [173, 0]
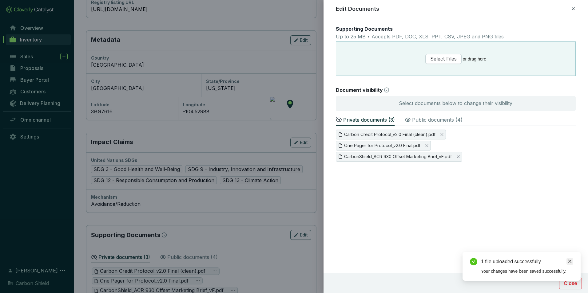
click at [568, 260] on icon "close" at bounding box center [569, 261] width 4 height 4
click at [569, 281] on span "Close" at bounding box center [570, 283] width 14 height 7
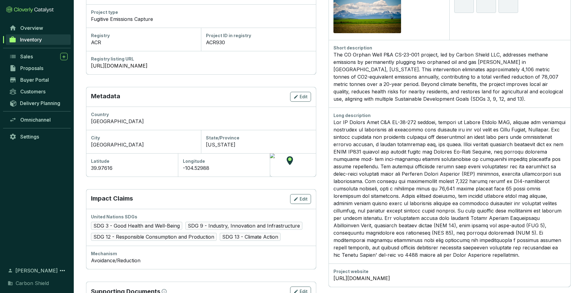
scroll to position [20, 0]
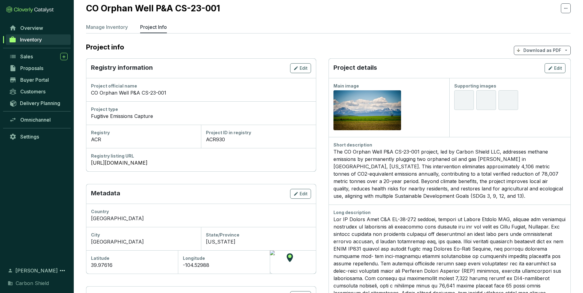
click at [490, 200] on div "Short description The CO Orphan Well P&A CS-23-001 project, led by Carbon Shiel…" at bounding box center [450, 171] width 242 height 68
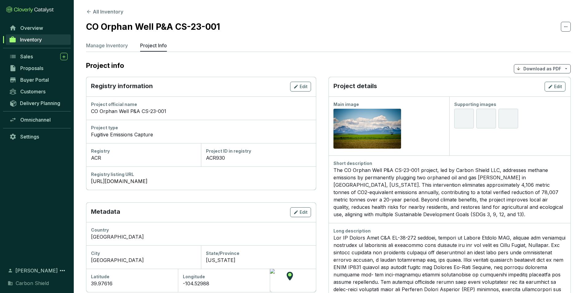
scroll to position [0, 0]
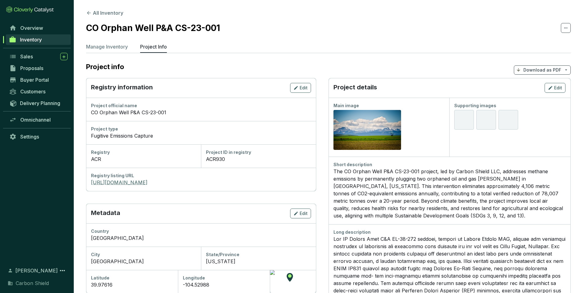
click at [220, 183] on link "https://acr2.apx.com/mymodule/reg/TabDocuments.asp?r=111&ad=Prpt&act=update&typ…" at bounding box center [201, 182] width 220 height 7
click at [567, 71] on icon at bounding box center [566, 69] width 5 height 5
click at [568, 59] on section "All Inventory CO Orphan Well P&A CS-23-001 Manage Inventory Project Info Projec…" at bounding box center [328, 243] width 509 height 486
click at [566, 29] on icon at bounding box center [565, 27] width 5 height 7
click at [575, 53] on section "All Inventory CO Orphan Well P&A CS-23-001 Manage Inventory Project Info Projec…" at bounding box center [328, 243] width 509 height 486
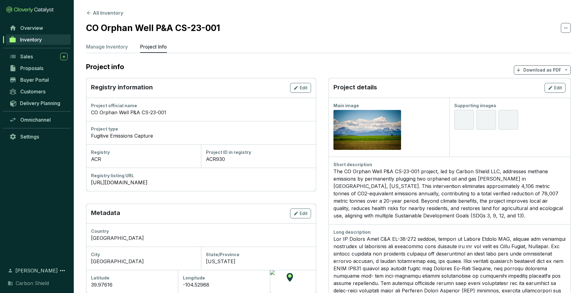
click at [566, 69] on icon at bounding box center [566, 69] width 5 height 5
click at [545, 85] on span "Show pricing" at bounding box center [542, 84] width 28 height 5
click at [574, 115] on section "All Inventory CO Orphan Well P&A CS-23-001 Manage Inventory Project Info Projec…" at bounding box center [328, 243] width 509 height 486
click at [509, 68] on section "Project info Download as PDF" at bounding box center [328, 70] width 485 height 16
drag, startPoint x: 471, startPoint y: 211, endPoint x: 497, endPoint y: 212, distance: 25.8
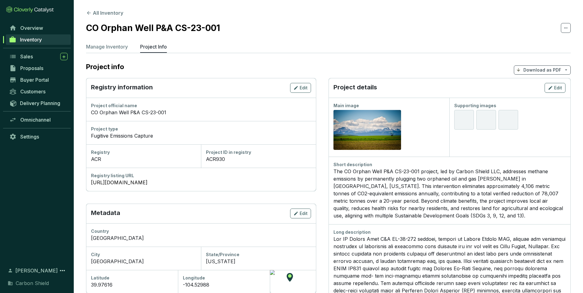
click at [471, 211] on div "The CO Orphan Well P&A CS-23-001 project, led by Carbon Shield LLC, addresses m…" at bounding box center [450, 194] width 232 height 52
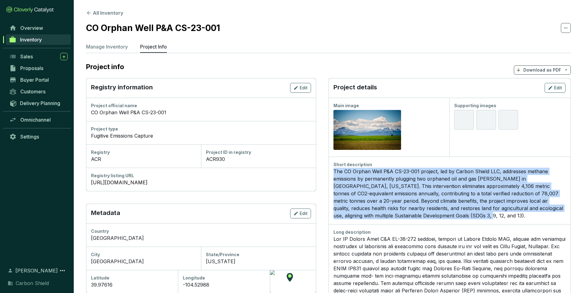
drag, startPoint x: 494, startPoint y: 215, endPoint x: 344, endPoint y: 168, distance: 157.4
click at [344, 168] on div "Short description The CO Orphan Well P&A CS-23-001 project, led by Carbon Shiel…" at bounding box center [450, 191] width 242 height 68
copy div "The CO Orphan Well P&A CS-23-001 project, led by Carbon Shield LLC, addresses m…"
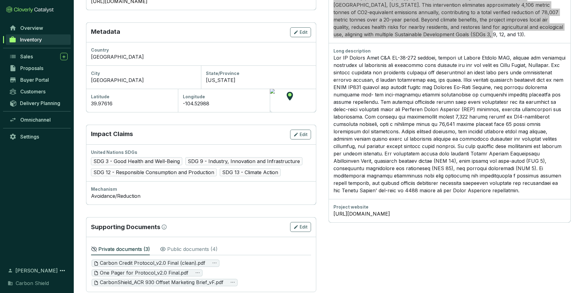
scroll to position [184, 0]
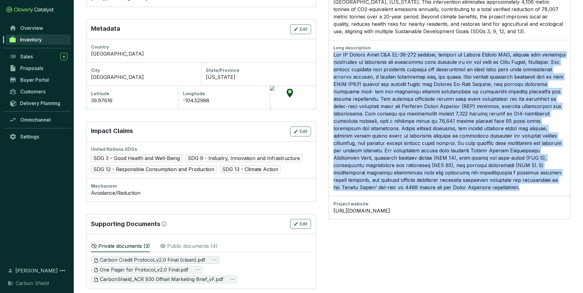
drag, startPoint x: 470, startPoint y: 195, endPoint x: 346, endPoint y: 54, distance: 188.2
click at [346, 54] on p at bounding box center [450, 121] width 232 height 140
copy p "The CO Orphan Well P&A CS-23-001 project, managed by Carbon Shield LLC, targets…"
click at [555, 238] on section "Project details Edit Main image Preview Supporting images Short description The…" at bounding box center [450, 92] width 243 height 396
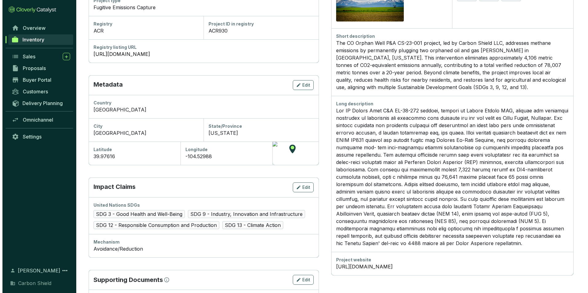
scroll to position [31, 0]
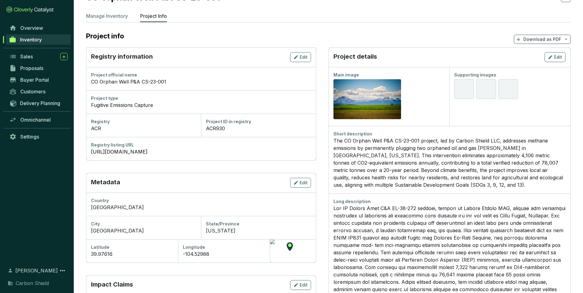
click at [472, 181] on div "The CO Orphan Well P&A CS-23-001 project, led by Carbon Shield LLC, addresses m…" at bounding box center [450, 163] width 232 height 52
click at [549, 62] on div "Project details Edit" at bounding box center [450, 57] width 242 height 20
click at [556, 59] on span "Edit" at bounding box center [558, 57] width 8 height 6
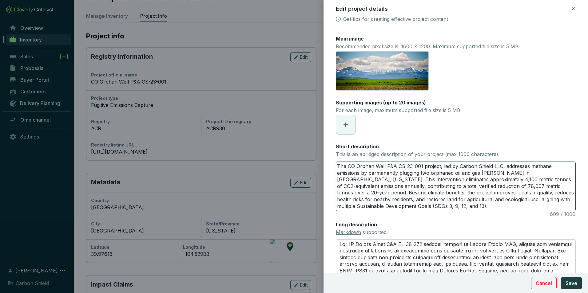
click at [461, 199] on textarea "The CO Orphan Well P&A CS-23-001 project, led by Carbon Shield LLC, addresses m…" at bounding box center [455, 186] width 239 height 49
drag, startPoint x: 441, startPoint y: 207, endPoint x: 259, endPoint y: 139, distance: 193.8
click at [259, 139] on div "Edit project details Get tips for creating effective project content Main image…" at bounding box center [294, 146] width 588 height 293
paste textarea "developed by Carbon Shield LLC, permanently eliminated methane leaks from two o…"
type textarea "The CO Orphan Well P&A CS-23-001 project, developed by Carbon Shield LLC, perma…"
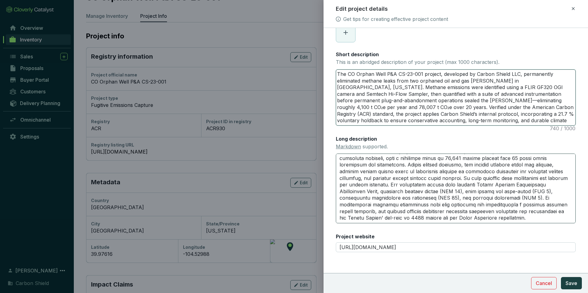
scroll to position [66, 0]
type textarea "The CO Orphan Well P&A CS-23-001 project, developed by Carbon Shield LLC, perma…"
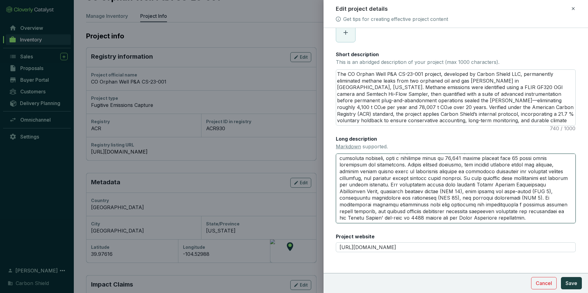
click at [511, 206] on textarea "Long description Markdown supported." at bounding box center [456, 188] width 240 height 69
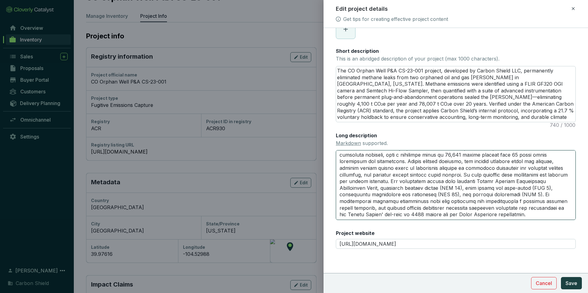
scroll to position [0, 0]
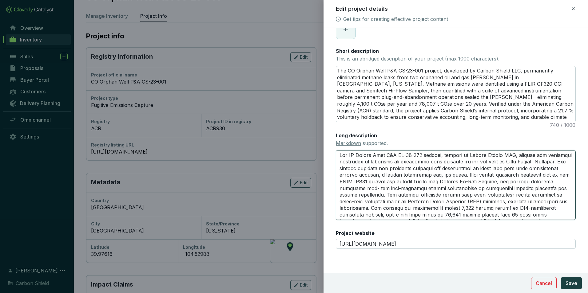
drag, startPoint x: 407, startPoint y: 217, endPoint x: 306, endPoint y: 95, distance: 158.5
click at [306, 95] on div "Edit project details Get tips for creating effective project content Main image…" at bounding box center [294, 146] width 588 height 293
paste textarea "led by Carbon Shield LLC, delivers permanent methane abatement from two orphane…"
type textarea "The CO Orphan Well P&A CS-23-001 project, led by Carbon Shield LLC, delivers pe…"
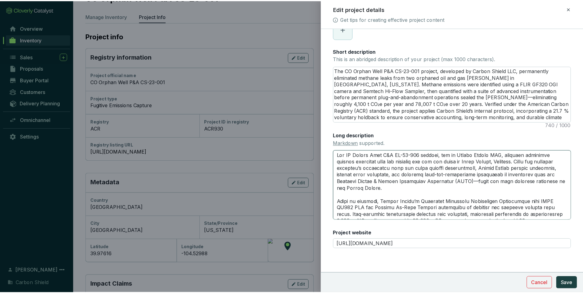
scroll to position [91, 0]
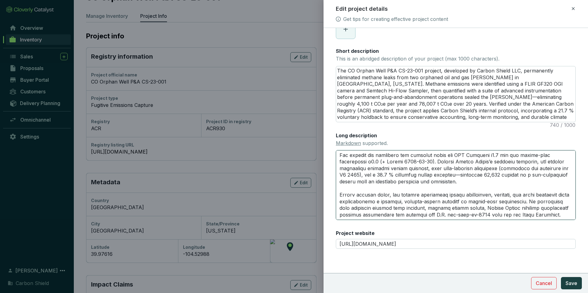
type textarea "The CO Orphan Well P&A CS-23-001 project, led by Carbon Shield LLC, delivers pe…"
click at [393, 246] on input "https://acrcarbon.org" at bounding box center [456, 244] width 240 height 10
drag, startPoint x: 410, startPoint y: 244, endPoint x: 274, endPoint y: 233, distance: 137.0
click at [274, 233] on div "Edit project details Get tips for creating effective project content Main image…" at bounding box center [294, 146] width 588 height 293
paste input "carbon-shield.com/carbon-credits/"
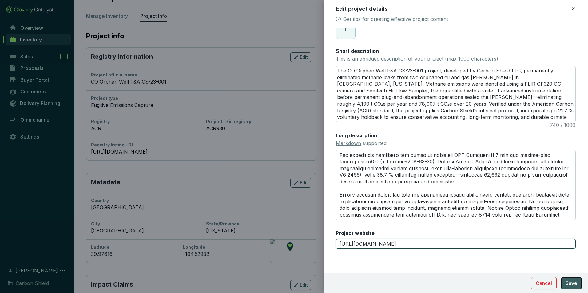
type input "[URL][DOMAIN_NAME]"
click at [571, 285] on span "Save" at bounding box center [571, 283] width 12 height 7
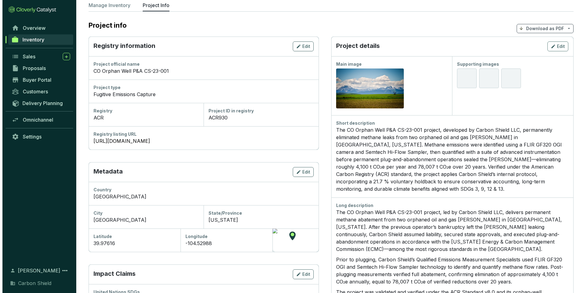
scroll to position [39, 0]
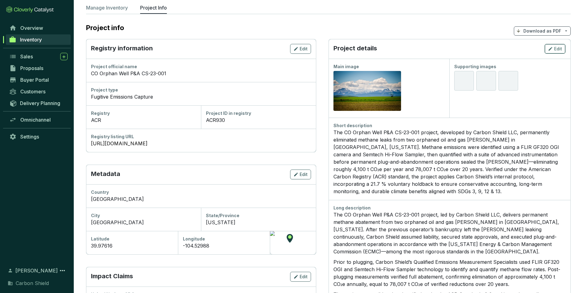
click at [558, 51] on span "Edit" at bounding box center [558, 49] width 8 height 6
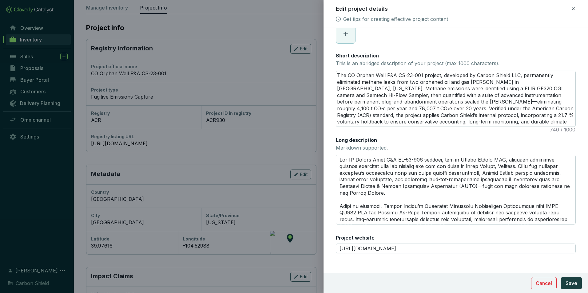
scroll to position [92, 0]
click at [489, 206] on textarea "Long description Markdown supported." at bounding box center [456, 188] width 240 height 69
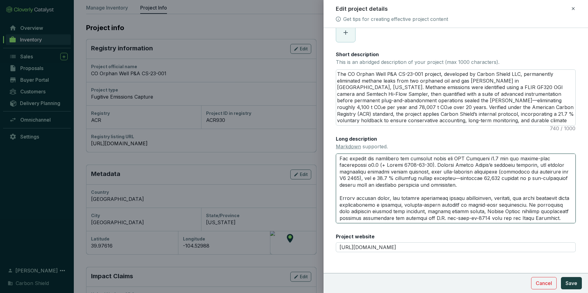
scroll to position [0, 0]
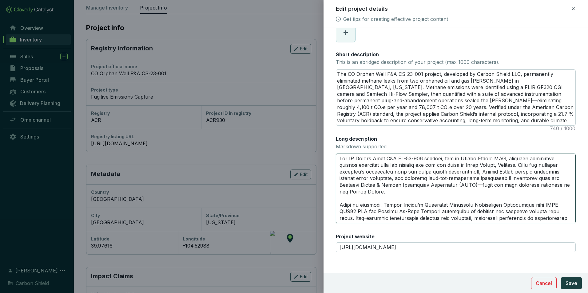
drag, startPoint x: 379, startPoint y: 219, endPoint x: 280, endPoint y: 85, distance: 167.0
click at [280, 85] on div "Edit project details Get tips for creating effective project content Main image…" at bounding box center [294, 146] width 588 height 293
paste textarea "developed by Carbon Shield LLC, delivers permanent methane emission reductions …"
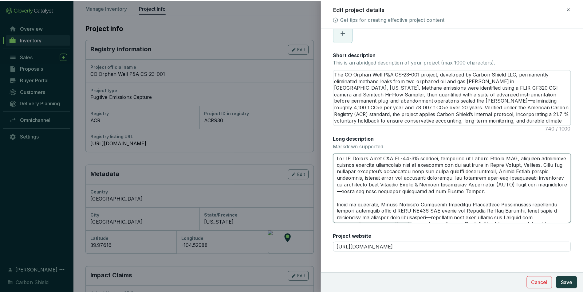
scroll to position [131, 0]
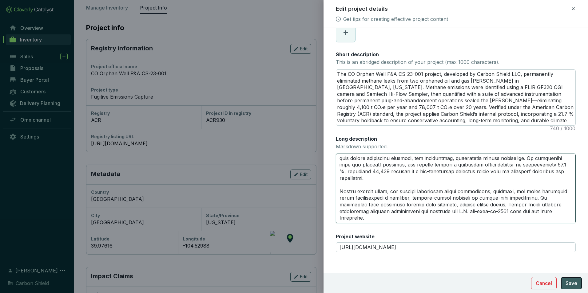
type textarea "The CO Orphan Well P&A CS-23-001 project, developed by Carbon Shield LLC, deliv…"
click at [569, 282] on span "Save" at bounding box center [571, 283] width 12 height 7
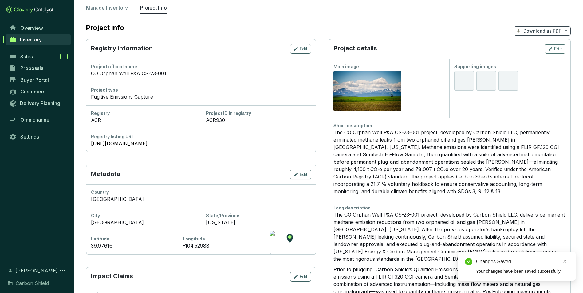
click at [555, 48] on span "Edit" at bounding box center [558, 49] width 8 height 6
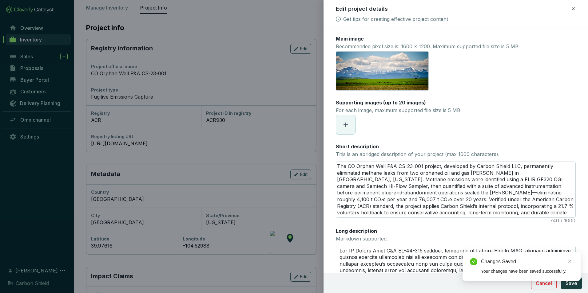
click at [351, 123] on span at bounding box center [345, 124] width 19 height 19
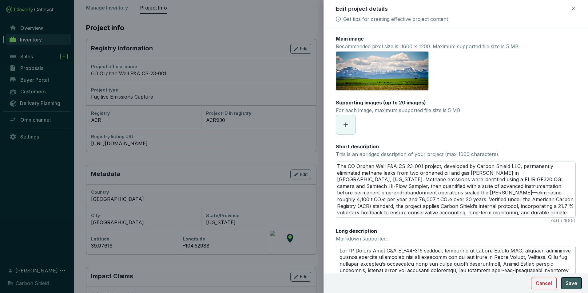
click at [578, 287] on button "Save" at bounding box center [571, 283] width 21 height 12
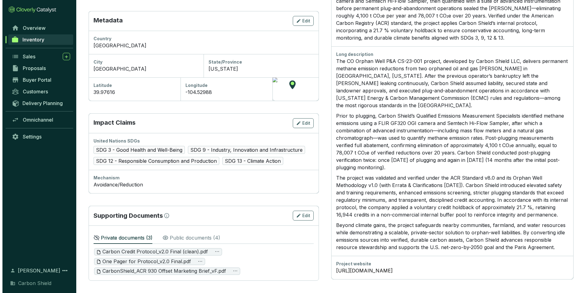
scroll to position [0, 0]
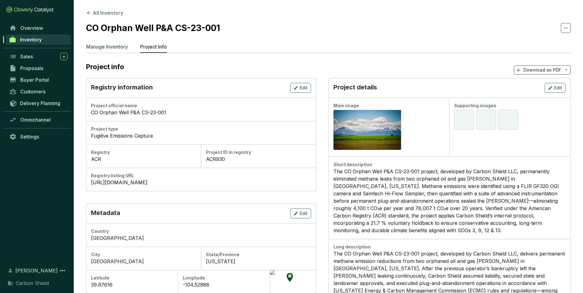
click at [107, 46] on p "Manage Inventory" at bounding box center [107, 46] width 42 height 7
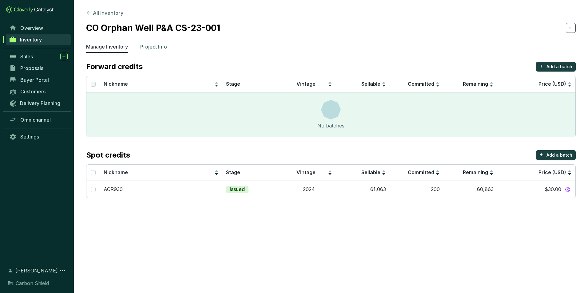
click at [154, 47] on p "Project Info" at bounding box center [153, 46] width 27 height 7
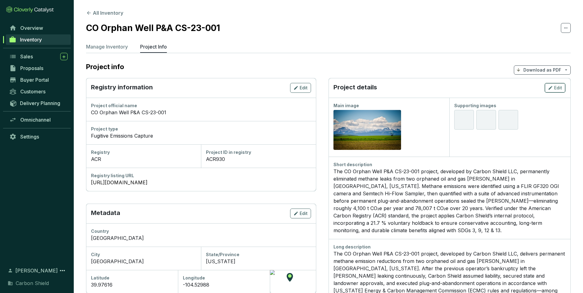
click at [552, 89] on icon "button" at bounding box center [550, 87] width 5 height 7
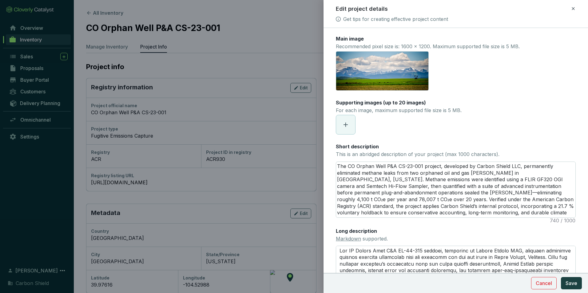
click at [349, 126] on icon at bounding box center [345, 124] width 7 height 7
click at [344, 130] on span at bounding box center [345, 124] width 19 height 19
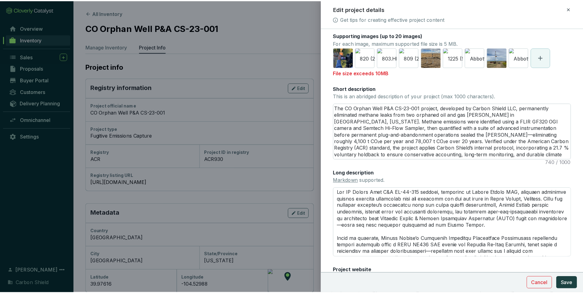
scroll to position [105, 0]
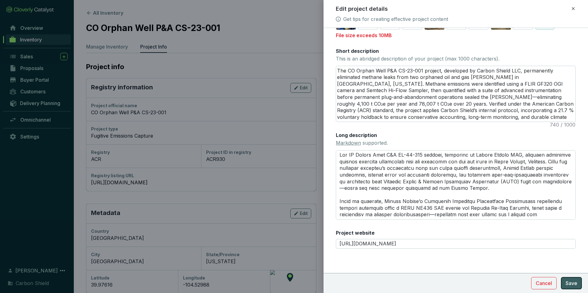
click at [573, 286] on span "Save" at bounding box center [571, 283] width 12 height 7
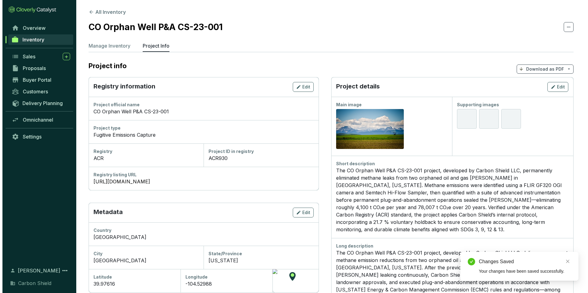
scroll to position [0, 0]
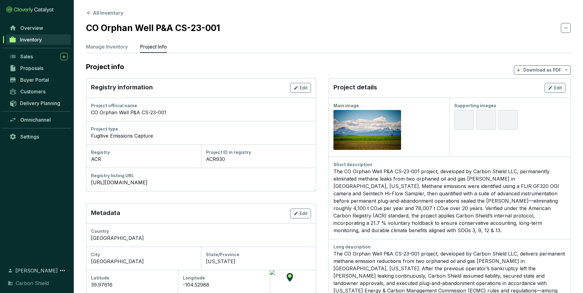
click at [518, 118] on div at bounding box center [509, 120] width 20 height 20
click at [549, 88] on icon "button" at bounding box center [550, 87] width 5 height 7
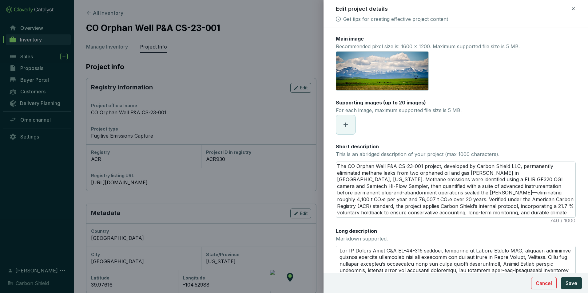
click at [348, 125] on icon at bounding box center [345, 124] width 7 height 7
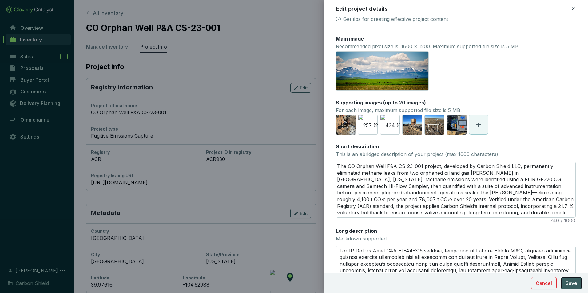
click at [572, 284] on span "Save" at bounding box center [571, 283] width 12 height 7
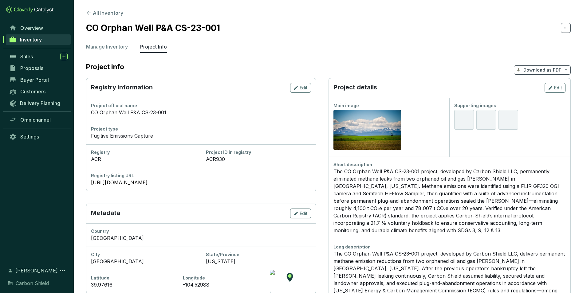
click at [482, 236] on div "Short description The CO Orphan Well P&A CS-23-001 project, developed by Carbon…" at bounding box center [450, 198] width 242 height 82
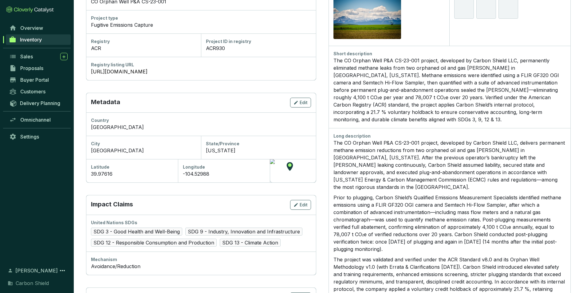
scroll to position [206, 0]
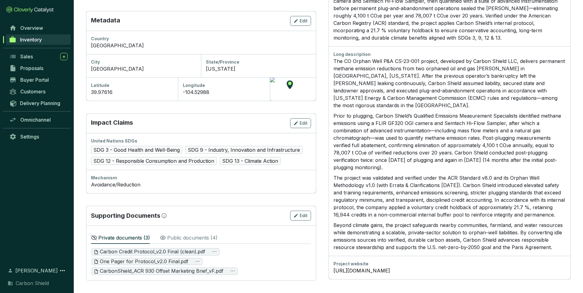
click at [461, 198] on p "The project was validated and verified under the ACR Standard v8.0 and its Orph…" at bounding box center [450, 196] width 232 height 44
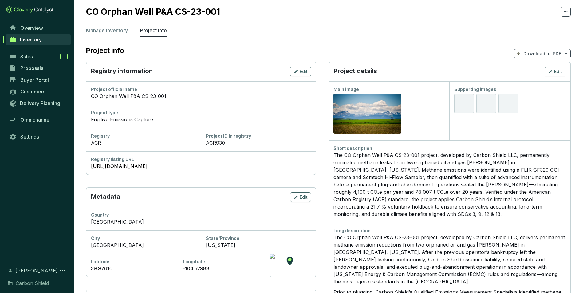
scroll to position [31, 0]
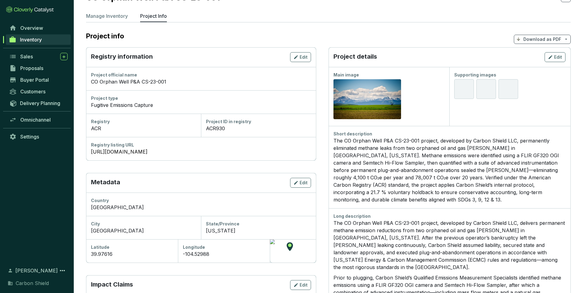
click at [477, 169] on div "The CO Orphan Well P&A CS-23-001 project, developed by Carbon Shield LLC, perma…" at bounding box center [450, 170] width 232 height 66
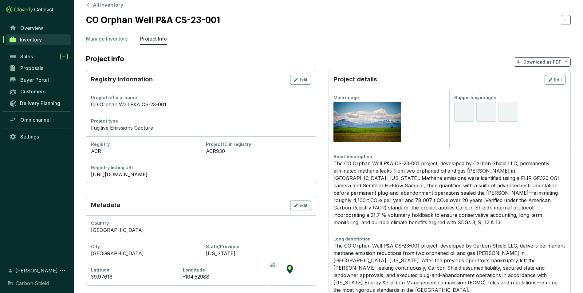
scroll to position [0, 0]
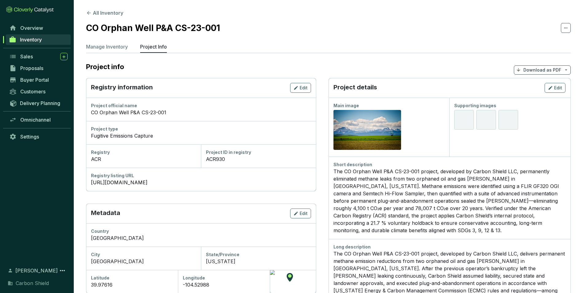
click at [468, 117] on div at bounding box center [464, 120] width 20 height 20
click at [489, 141] on div "Supporting images" at bounding box center [509, 127] width 121 height 59
click at [486, 142] on div "Supporting images" at bounding box center [509, 127] width 121 height 59
click at [559, 91] on span "Edit" at bounding box center [558, 88] width 8 height 6
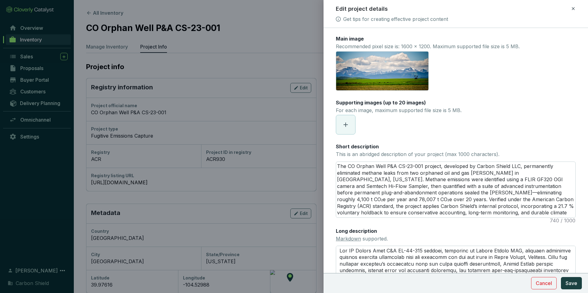
click at [348, 124] on icon at bounding box center [345, 124] width 7 height 7
click at [495, 114] on div "Supporting images (up to 20 images) For each image, maximum supported file size…" at bounding box center [456, 107] width 240 height 16
click at [569, 280] on span "Save" at bounding box center [571, 283] width 12 height 7
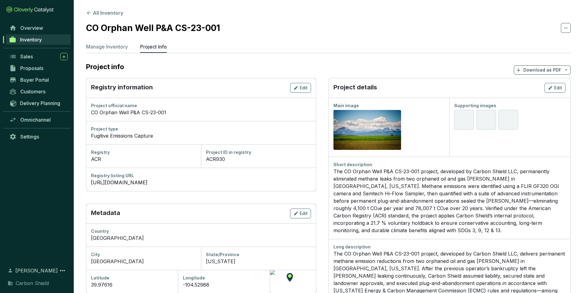
click at [507, 194] on div "The CO Orphan Well P&A CS-23-001 project, developed by Carbon Shield LLC, perma…" at bounding box center [450, 201] width 232 height 66
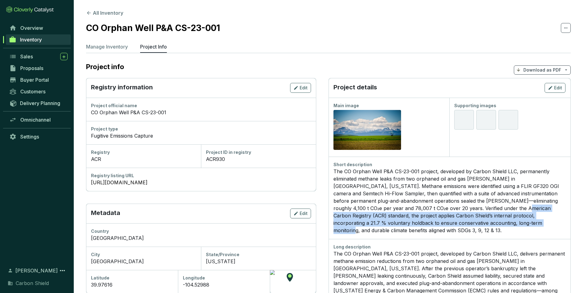
drag, startPoint x: 521, startPoint y: 217, endPoint x: 522, endPoint y: 223, distance: 5.4
click at [522, 223] on div "The CO Orphan Well P&A CS-23-001 project, developed by Carbon Shield LLC, perma…" at bounding box center [450, 201] width 232 height 66
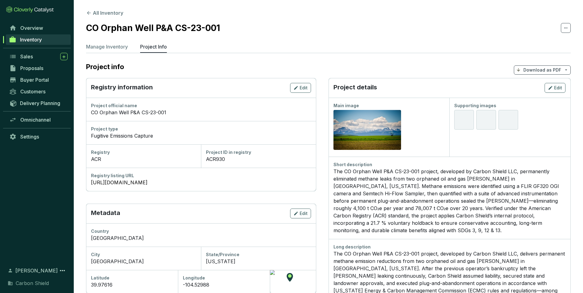
drag, startPoint x: 522, startPoint y: 223, endPoint x: 496, endPoint y: 206, distance: 30.4
click at [496, 206] on div "The CO Orphan Well P&A CS-23-001 project, developed by Carbon Shield LLC, perma…" at bounding box center [450, 201] width 232 height 66
click at [491, 149] on div "Supporting images" at bounding box center [509, 127] width 121 height 59
drag, startPoint x: 486, startPoint y: 167, endPoint x: 490, endPoint y: 167, distance: 4.6
click at [490, 167] on div "Short description" at bounding box center [450, 165] width 232 height 6
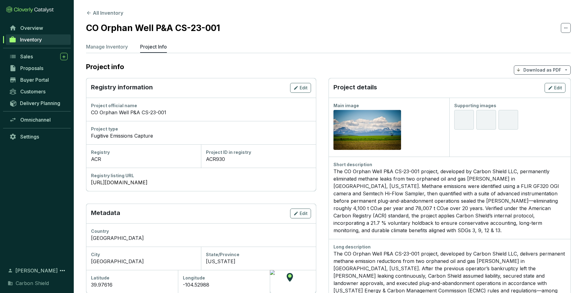
click at [526, 147] on div "Supporting images" at bounding box center [509, 127] width 121 height 59
click at [535, 128] on div at bounding box center [509, 120] width 111 height 23
click at [541, 128] on div at bounding box center [509, 120] width 111 height 23
click at [501, 154] on div "Supporting images" at bounding box center [509, 127] width 121 height 59
click at [559, 89] on span "Edit" at bounding box center [558, 88] width 8 height 6
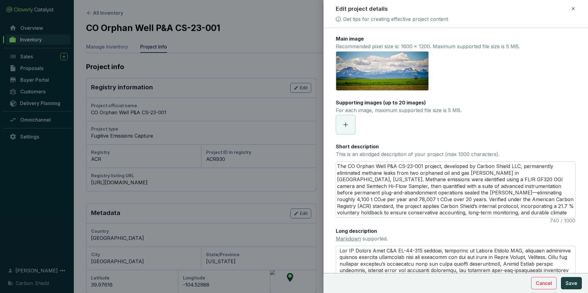
click at [349, 122] on span at bounding box center [345, 124] width 19 height 19
click at [570, 287] on button "Save" at bounding box center [571, 283] width 21 height 12
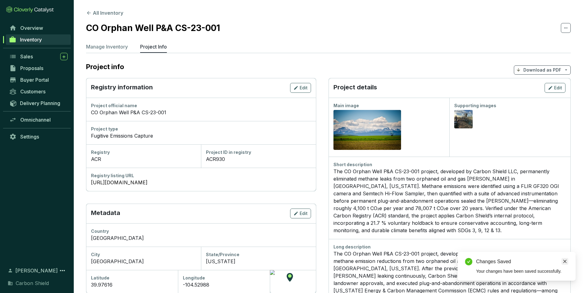
click at [567, 261] on icon "close" at bounding box center [565, 261] width 4 height 4
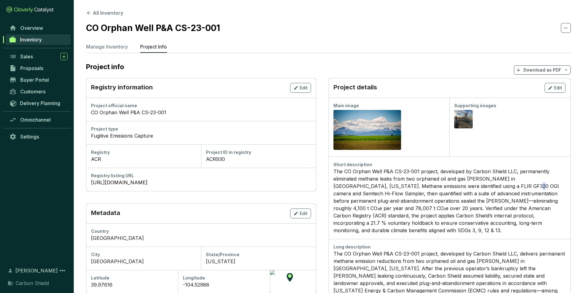
click at [506, 185] on div "The CO Orphan Well P&A CS-23-001 project, developed by Carbon Shield LLC, perma…" at bounding box center [450, 201] width 232 height 66
drag, startPoint x: 506, startPoint y: 185, endPoint x: 479, endPoint y: 158, distance: 38.3
click at [479, 158] on div "Short description The CO Orphan Well P&A CS-23-001 project, developed by Carbon…" at bounding box center [450, 198] width 242 height 82
click at [488, 162] on div "Short description" at bounding box center [450, 165] width 232 height 6
click at [481, 179] on div "The CO Orphan Well P&A CS-23-001 project, developed by Carbon Shield LLC, perma…" at bounding box center [450, 201] width 232 height 66
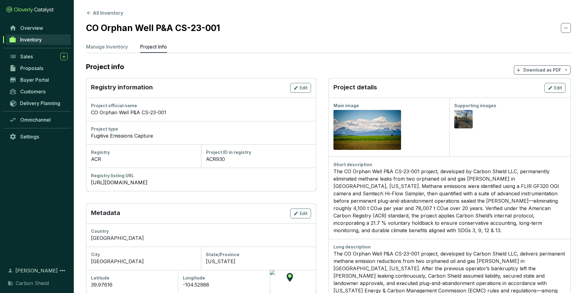
click at [504, 161] on div "Short description The CO Orphan Well P&A CS-23-001 project, developed by Carbon…" at bounding box center [450, 198] width 242 height 82
click at [474, 152] on div "Supporting images Preview" at bounding box center [509, 127] width 121 height 59
drag, startPoint x: 474, startPoint y: 152, endPoint x: 522, endPoint y: 152, distance: 47.3
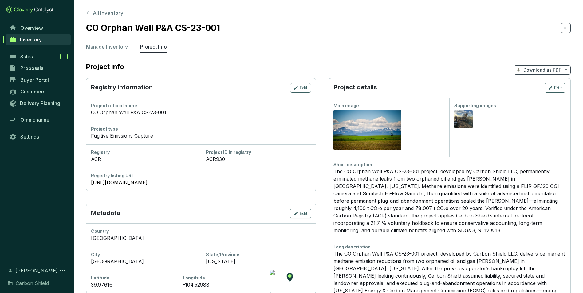
click at [522, 152] on div "Supporting images Preview" at bounding box center [509, 127] width 121 height 59
click at [521, 153] on div "Supporting images Preview" at bounding box center [509, 127] width 121 height 59
click at [488, 206] on div "The CO Orphan Well P&A CS-23-001 project, developed by Carbon Shield LLC, perma…" at bounding box center [450, 201] width 232 height 66
click at [488, 218] on div "The CO Orphan Well P&A CS-23-001 project, developed by Carbon Shield LLC, perma…" at bounding box center [450, 201] width 232 height 66
click at [44, 95] on link "Customers" at bounding box center [38, 91] width 65 height 10
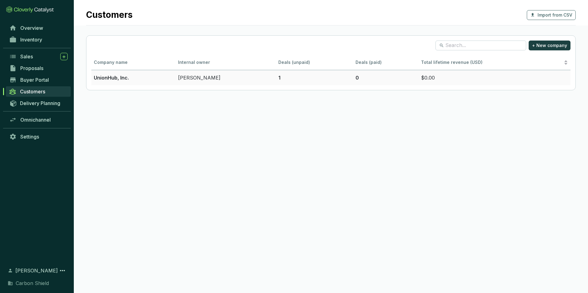
click at [453, 84] on td "$0.00" at bounding box center [494, 77] width 152 height 15
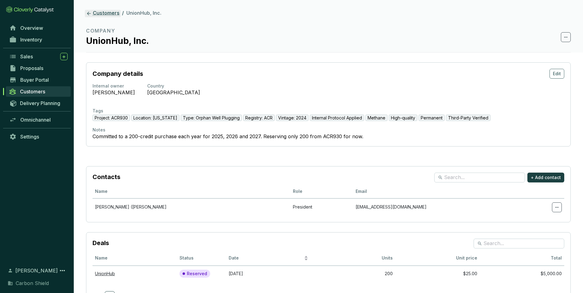
click at [88, 14] on icon at bounding box center [89, 14] width 4 height 4
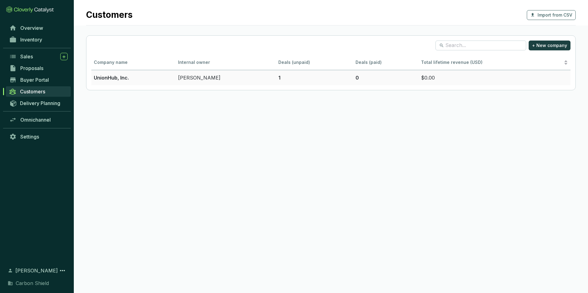
click at [103, 81] on p "UnionHub, Inc." at bounding box center [133, 77] width 79 height 7
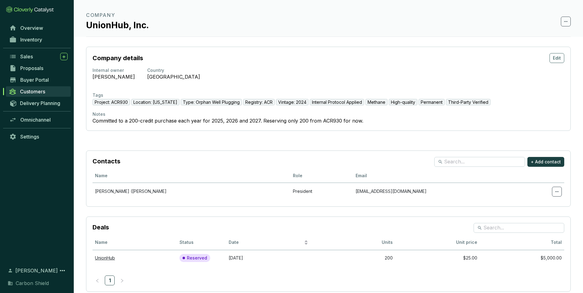
scroll to position [24, 0]
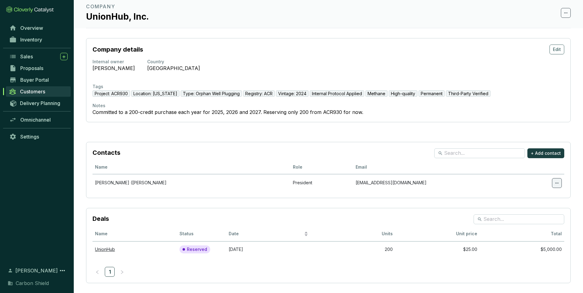
click at [558, 188] on span at bounding box center [557, 183] width 10 height 10
click at [543, 215] on span "Edit contact" at bounding box center [532, 213] width 27 height 7
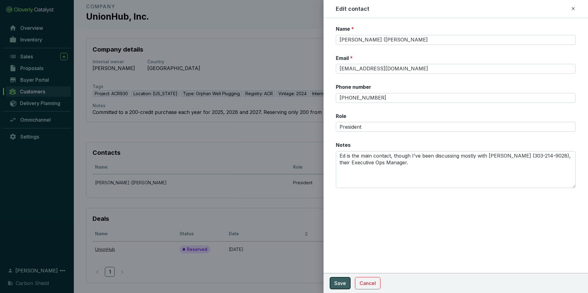
click at [343, 283] on span "Save" at bounding box center [340, 283] width 12 height 7
click at [190, 140] on div at bounding box center [294, 146] width 588 height 293
click at [366, 285] on span "Cancel" at bounding box center [367, 283] width 16 height 7
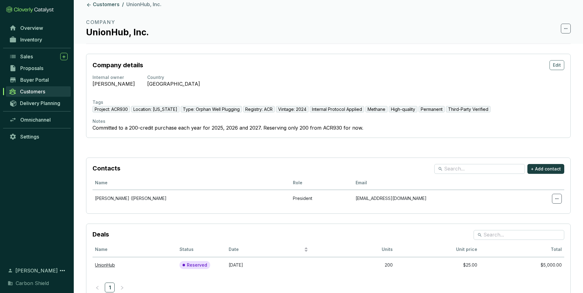
scroll to position [0, 0]
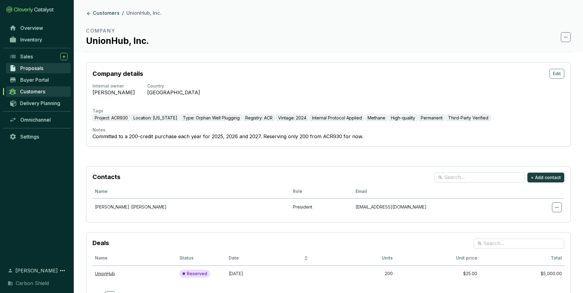
click at [42, 69] on span "Proposals" at bounding box center [31, 68] width 23 height 6
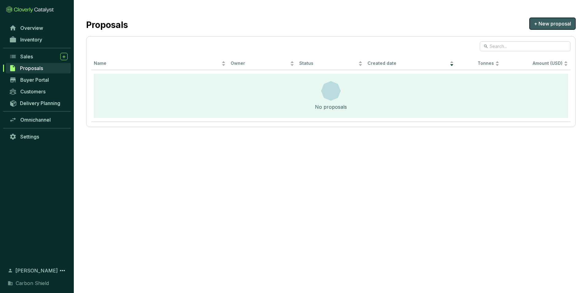
click at [567, 26] on span "+ New proposal" at bounding box center [552, 23] width 37 height 7
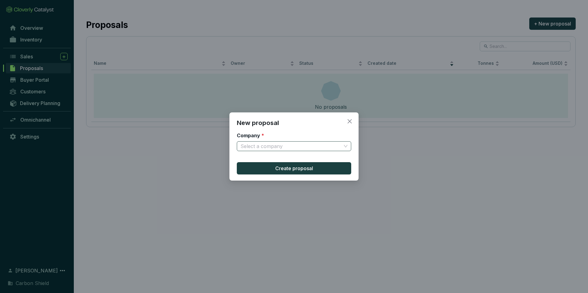
click at [333, 147] on input "Company *" at bounding box center [290, 146] width 101 height 9
click at [254, 168] on div "UnionHub, Inc." at bounding box center [294, 169] width 105 height 7
click at [254, 168] on button "Create proposal" at bounding box center [294, 168] width 114 height 12
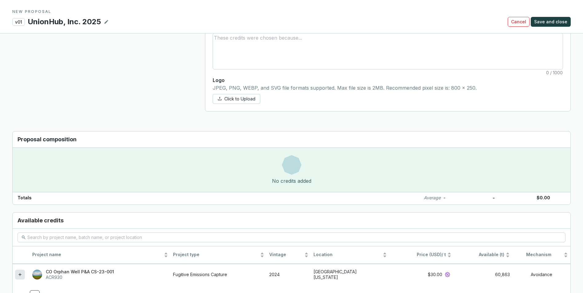
scroll to position [368, 0]
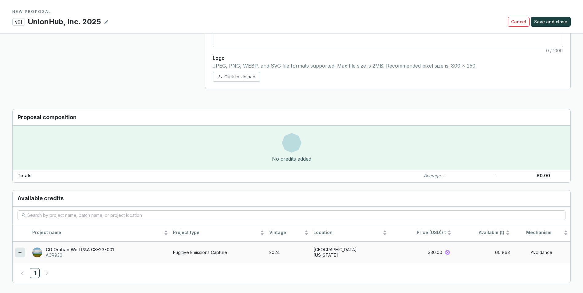
click at [18, 255] on icon at bounding box center [20, 252] width 5 height 7
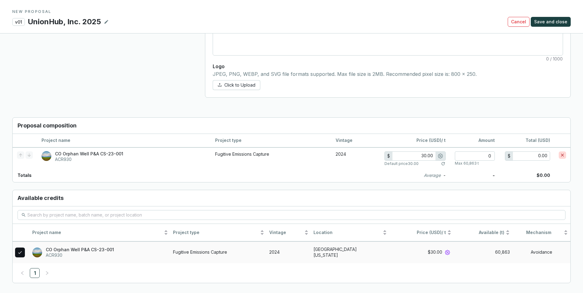
scroll to position [360, 0]
click at [21, 253] on icon at bounding box center [20, 252] width 5 height 7
click at [15, 253] on div at bounding box center [20, 253] width 10 height 10
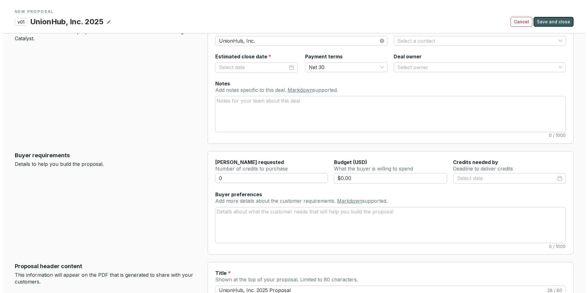
scroll to position [0, 0]
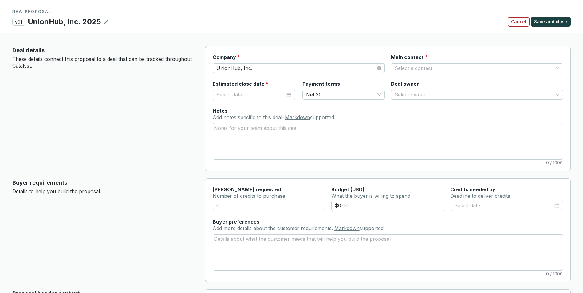
click at [524, 20] on span "Cancel" at bounding box center [518, 22] width 15 height 6
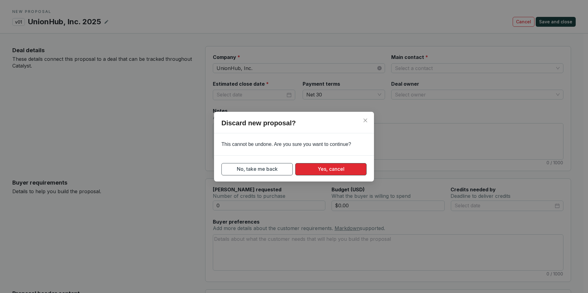
click at [341, 168] on span "Yes, cancel" at bounding box center [331, 169] width 27 height 8
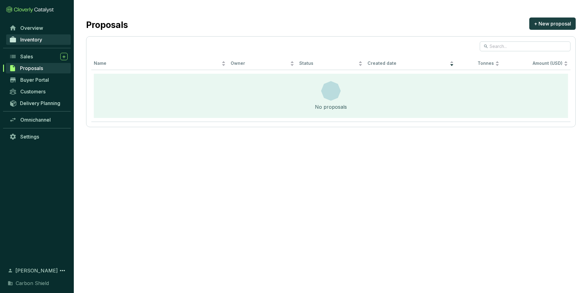
click at [42, 41] on span "Inventory" at bounding box center [31, 40] width 22 height 6
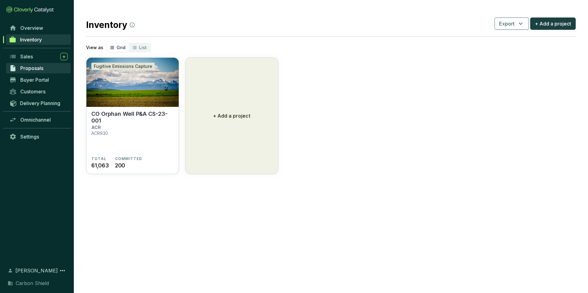
click at [33, 65] on span "Proposals" at bounding box center [31, 68] width 23 height 6
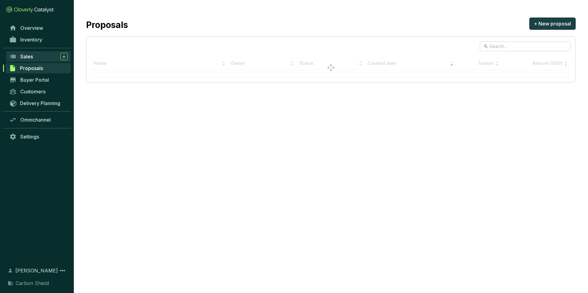
click at [34, 58] on div "Sales" at bounding box center [43, 56] width 47 height 7
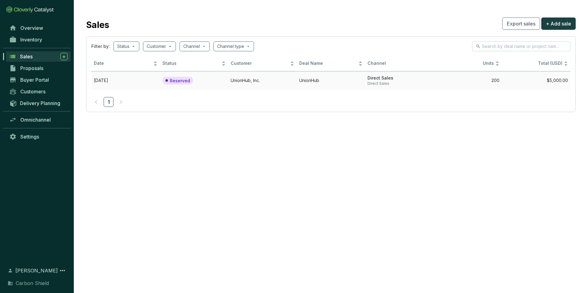
click at [265, 83] on td "UnionHub, Inc." at bounding box center [262, 80] width 69 height 18
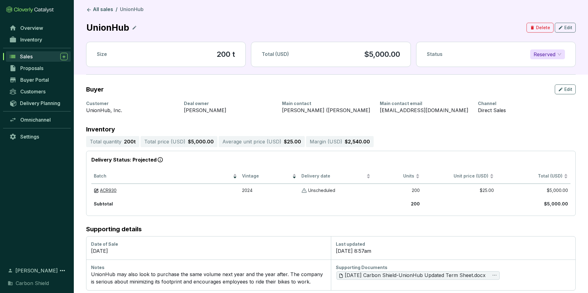
click at [457, 146] on section "Total quantity 200 t Total price ( USD ) $5,000.00 Average unit price ( USD ) $…" at bounding box center [330, 141] width 489 height 11
click at [561, 53] on span "Reserved" at bounding box center [547, 54] width 28 height 9
click at [538, 120] on section "Buyer Edit Customer UnionHub, Inc. Deal owner Taylor Heffner Main contact Edwar…" at bounding box center [331, 183] width 514 height 216
click at [61, 102] on link "Delivery Planning" at bounding box center [38, 103] width 65 height 10
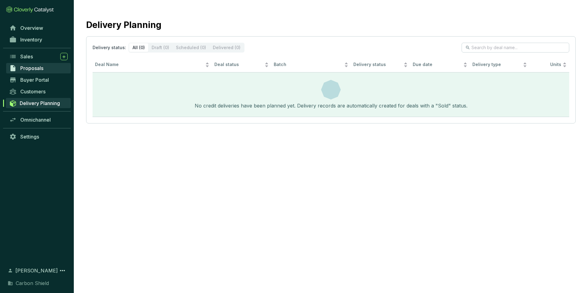
click at [42, 66] on span "Proposals" at bounding box center [31, 68] width 23 height 6
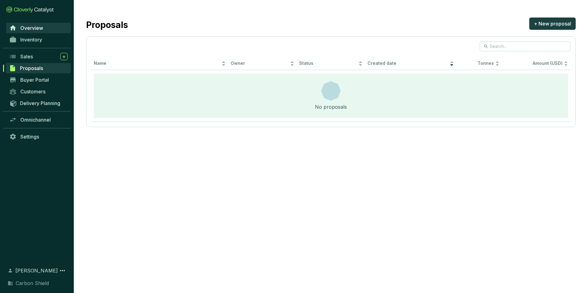
click at [42, 32] on link "Overview" at bounding box center [38, 28] width 65 height 10
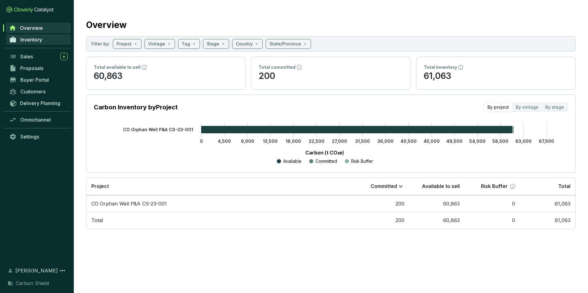
click at [42, 39] on span "Inventory" at bounding box center [31, 40] width 22 height 6
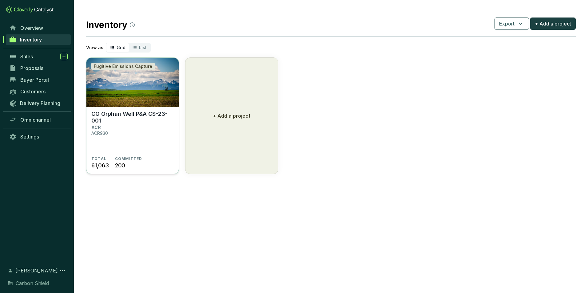
click at [142, 73] on img at bounding box center [132, 82] width 92 height 49
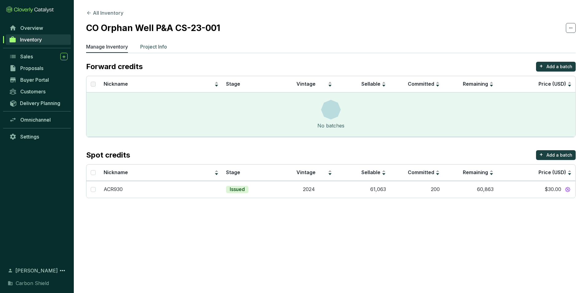
click at [160, 46] on p "Project Info" at bounding box center [153, 46] width 27 height 7
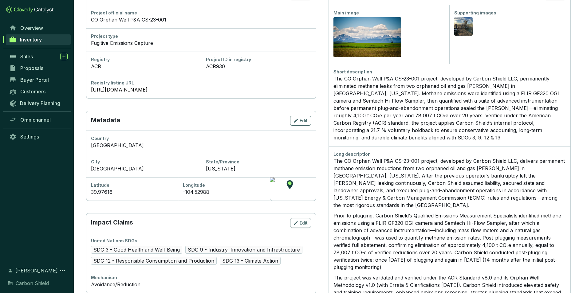
scroll to position [92, 0]
click at [177, 88] on link "[URL][DOMAIN_NAME]" at bounding box center [201, 90] width 220 height 7
drag, startPoint x: 345, startPoint y: 107, endPoint x: 342, endPoint y: 104, distance: 4.1
drag, startPoint x: 342, startPoint y: 104, endPoint x: 577, endPoint y: 129, distance: 235.6
click at [577, 129] on section "All Inventory CO Orphan Well P&A CS-23-001 Manage Inventory Project Info Projec…" at bounding box center [328, 151] width 509 height 486
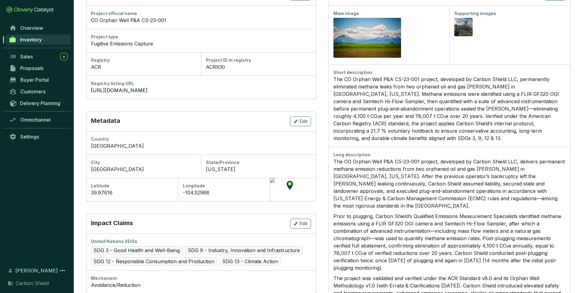
drag, startPoint x: 489, startPoint y: 210, endPoint x: 488, endPoint y: 201, distance: 8.7
click at [489, 210] on div "The CO Orphan Well P&A CS-23-001 project, developed by Carbon Shield LLC, deliv…" at bounding box center [450, 255] width 232 height 194
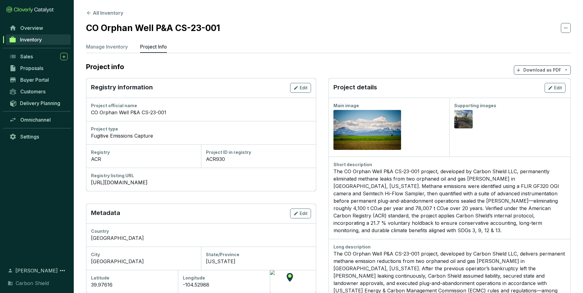
scroll to position [31, 0]
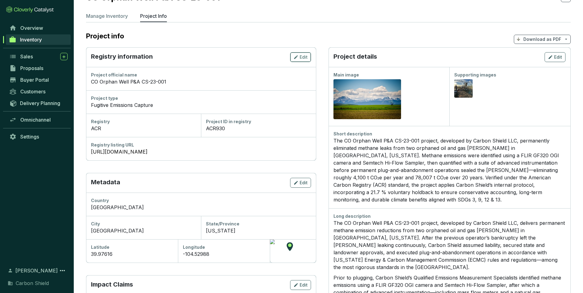
click at [311, 53] on button "Edit" at bounding box center [300, 57] width 21 height 10
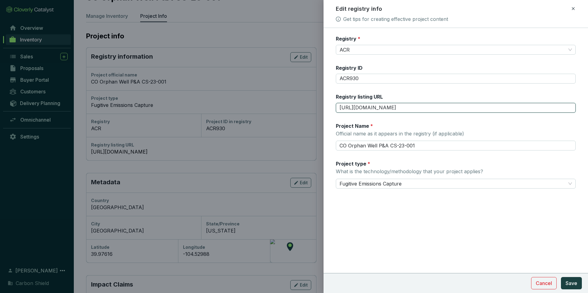
click at [452, 107] on input "[URL][DOMAIN_NAME]" at bounding box center [456, 108] width 240 height 10
click at [452, 108] on input "[URL][DOMAIN_NAME]" at bounding box center [456, 108] width 240 height 10
paste input "prjView.asp?"
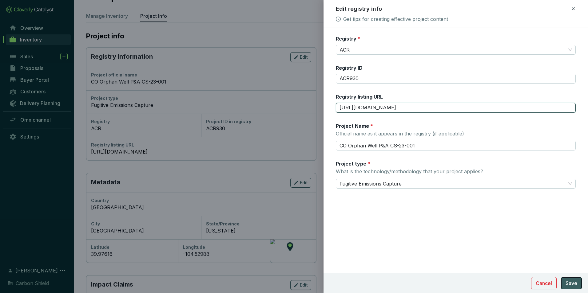
type input "[URL][DOMAIN_NAME]"
click at [570, 284] on span "Save" at bounding box center [571, 283] width 12 height 7
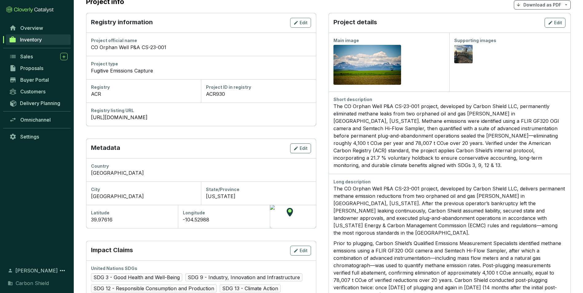
scroll to position [92, 0]
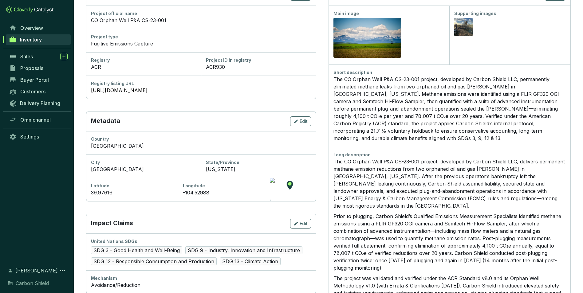
click at [456, 187] on p "The CO Orphan Well P&A CS-23-001 project, developed by Carbon Shield LLC, deliv…" at bounding box center [450, 184] width 232 height 52
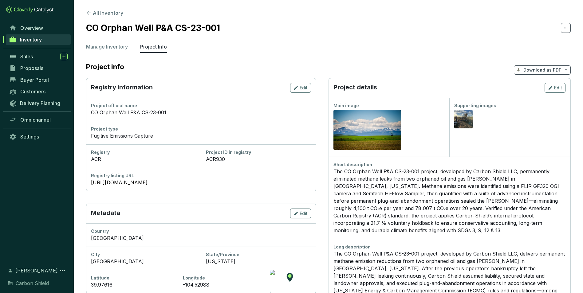
click at [489, 267] on p "The CO Orphan Well P&A CS-23-001 project, developed by Carbon Shield LLC, deliv…" at bounding box center [450, 276] width 232 height 52
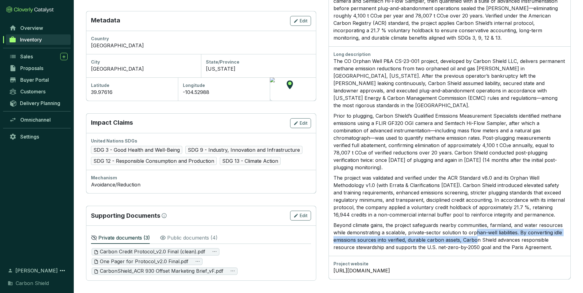
click at [474, 227] on p "Beyond climate gains, the project safeguards nearby communities, farmland, and …" at bounding box center [450, 237] width 232 height 30
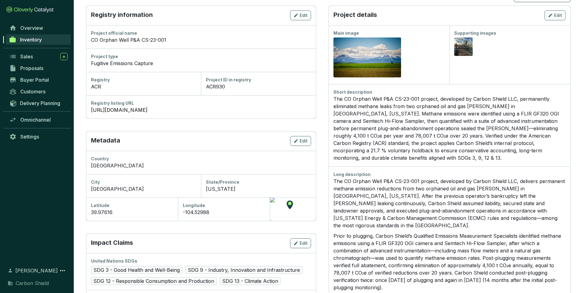
scroll to position [70, 0]
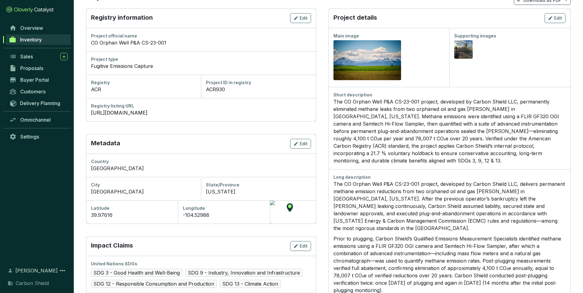
click at [439, 181] on p "The CO Orphan Well P&A CS-23-001 project, developed by Carbon Shield LLC, deliv…" at bounding box center [450, 206] width 232 height 52
click at [498, 142] on div "The CO Orphan Well P&A CS-23-001 project, developed by Carbon Shield LLC, perma…" at bounding box center [450, 131] width 232 height 66
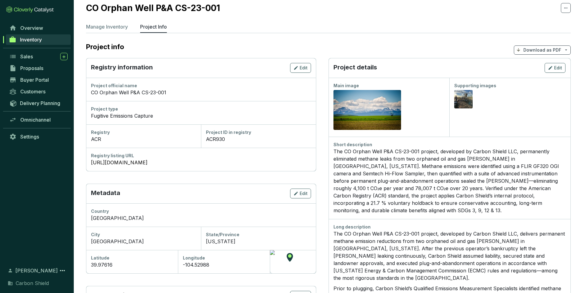
scroll to position [31, 0]
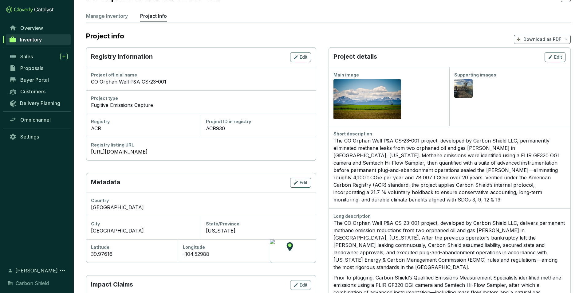
click at [448, 171] on div "The CO Orphan Well P&A CS-23-001 project, developed by Carbon Shield LLC, perma…" at bounding box center [450, 170] width 232 height 66
click at [481, 189] on div "The CO Orphan Well P&A CS-23-001 project, developed by Carbon Shield LLC, perma…" at bounding box center [450, 170] width 232 height 66
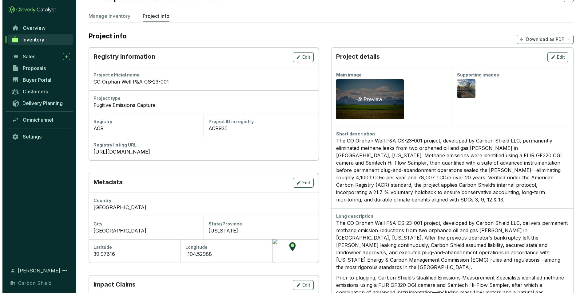
scroll to position [0, 0]
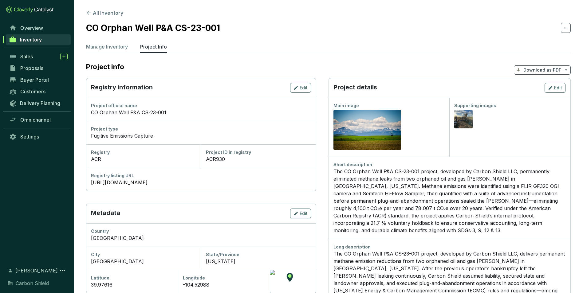
click at [31, 39] on span "Inventory" at bounding box center [31, 40] width 22 height 6
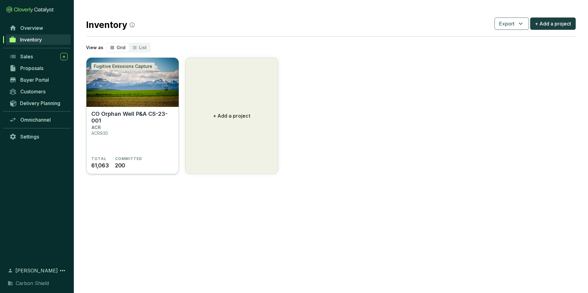
click at [144, 93] on img at bounding box center [132, 82] width 92 height 49
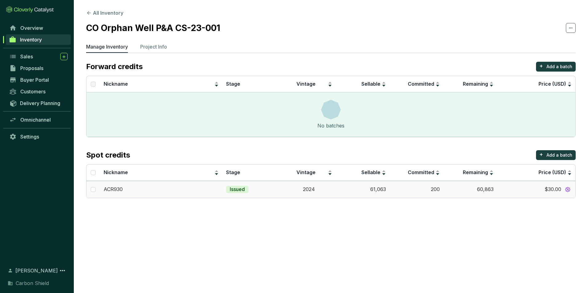
click at [236, 191] on p "Issued" at bounding box center [237, 189] width 15 height 7
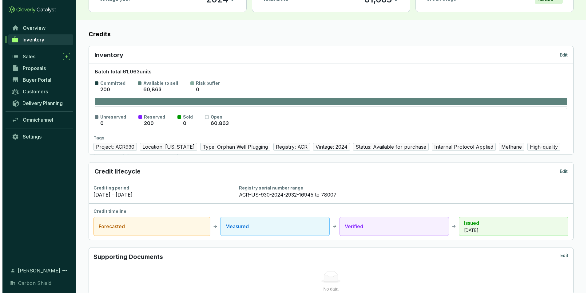
scroll to position [61, 0]
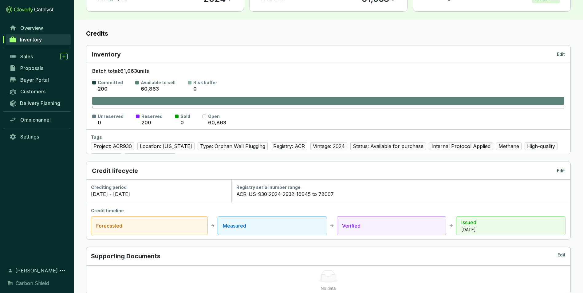
click at [570, 174] on div "Credit lifecycle Edit" at bounding box center [328, 171] width 484 height 18
click at [556, 173] on div "Credit lifecycle Edit" at bounding box center [328, 171] width 473 height 9
click at [560, 173] on p "Edit" at bounding box center [561, 171] width 8 height 6
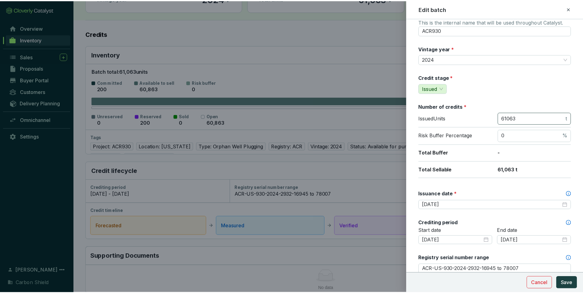
scroll to position [31, 0]
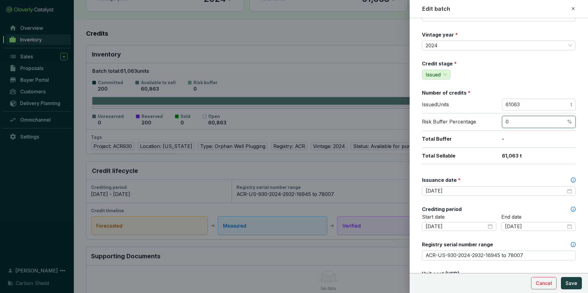
click at [527, 121] on input "0" at bounding box center [535, 122] width 60 height 7
drag, startPoint x: 567, startPoint y: 123, endPoint x: 562, endPoint y: 121, distance: 5.5
click at [562, 121] on span "%" at bounding box center [539, 122] width 74 height 12
type input "1"
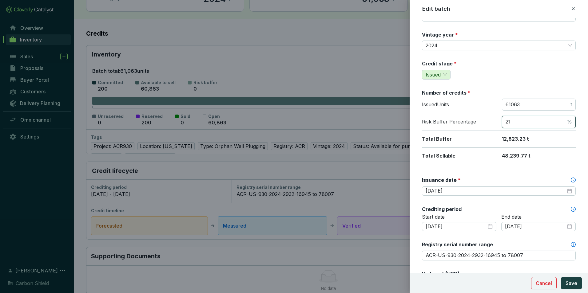
type input "2"
click at [520, 101] on span "61063 t" at bounding box center [539, 105] width 74 height 12
drag, startPoint x: 524, startPoint y: 104, endPoint x: 487, endPoint y: 100, distance: 38.1
click at [487, 100] on div "Issued Units 61063 t" at bounding box center [499, 106] width 154 height 15
type input "78007"
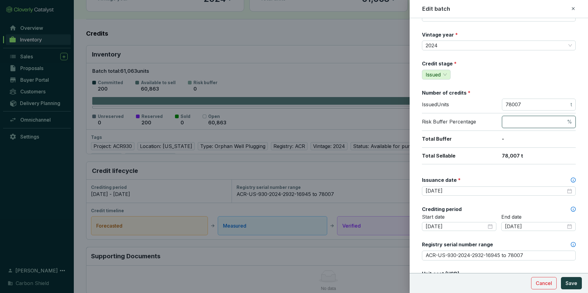
click at [528, 122] on input "number" at bounding box center [535, 122] width 60 height 7
drag, startPoint x: 543, startPoint y: 139, endPoint x: 488, endPoint y: 137, distance: 56.0
click at [488, 137] on div "Total Buffer 16,381.47 t" at bounding box center [499, 139] width 154 height 17
click at [514, 117] on span "21 %" at bounding box center [539, 122] width 74 height 12
click at [519, 124] on input "22" at bounding box center [535, 122] width 60 height 7
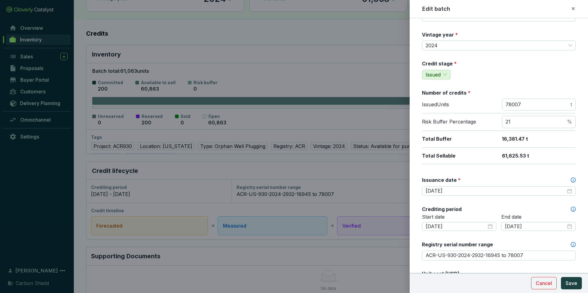
click at [543, 139] on p "16,381.47 t" at bounding box center [539, 139] width 74 height 7
click at [526, 122] on input "21" at bounding box center [535, 122] width 60 height 7
type input "2"
click at [531, 104] on input "78007" at bounding box center [537, 104] width 64 height 7
drag, startPoint x: 531, startPoint y: 104, endPoint x: 454, endPoint y: 87, distance: 78.8
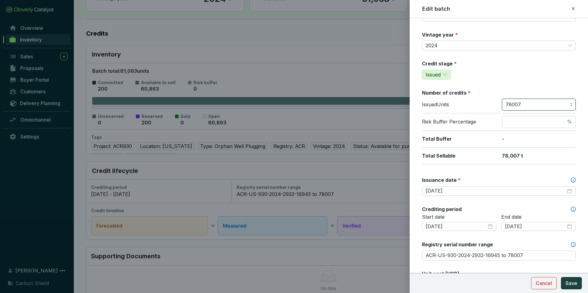
type input "61063"
click at [538, 126] on div "Risk Buffer Percentage %" at bounding box center [499, 122] width 154 height 18
drag, startPoint x: 538, startPoint y: 126, endPoint x: 538, endPoint y: 122, distance: 3.7
click at [538, 122] on input "number" at bounding box center [535, 122] width 60 height 7
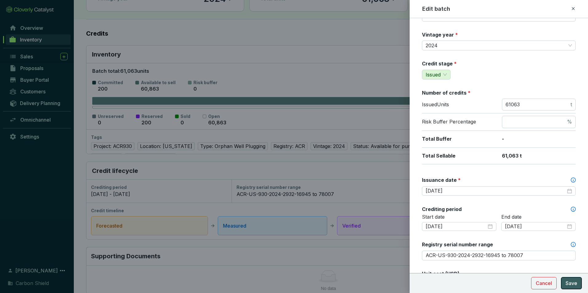
click at [571, 283] on span "Save" at bounding box center [571, 283] width 12 height 7
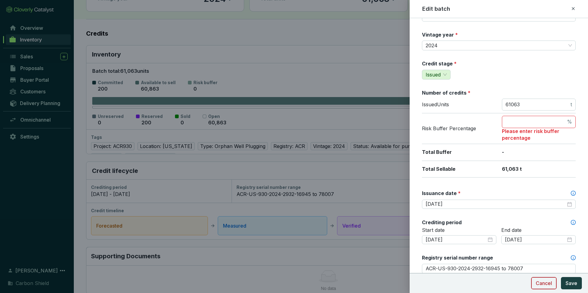
click at [545, 286] on span "Cancel" at bounding box center [543, 283] width 16 height 7
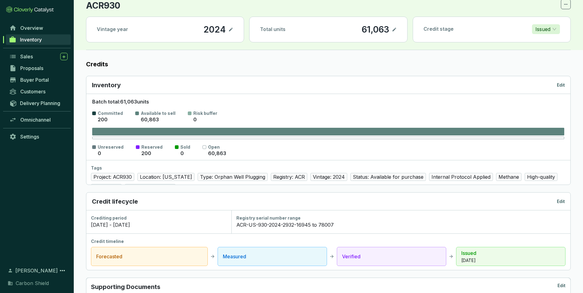
click at [37, 131] on div "Omnichannel" at bounding box center [37, 122] width 74 height 17
click at [38, 134] on span "Settings" at bounding box center [29, 137] width 19 height 6
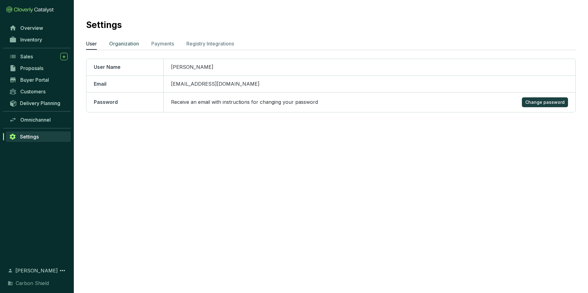
click at [125, 46] on p "Organization" at bounding box center [124, 43] width 30 height 7
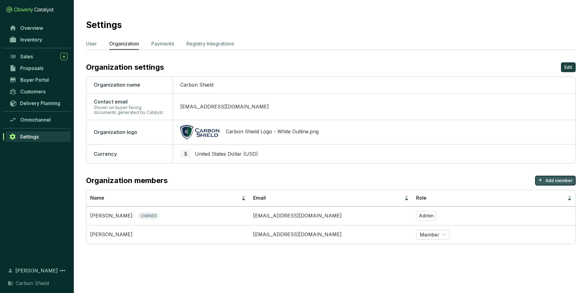
click at [565, 184] on p "Add member" at bounding box center [558, 181] width 27 height 6
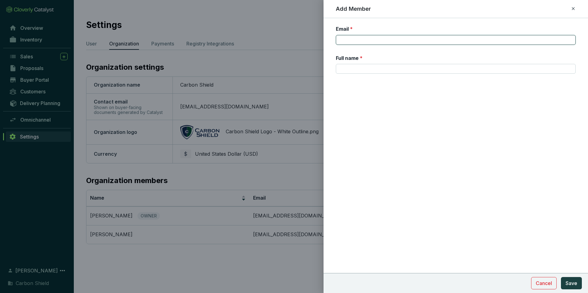
click at [413, 39] on input "Email *" at bounding box center [456, 40] width 240 height 10
type input "[EMAIL_ADDRESS][DOMAIN_NAME]"
type input "Kathryn Aschwege"
click at [568, 279] on button "Save" at bounding box center [571, 283] width 21 height 12
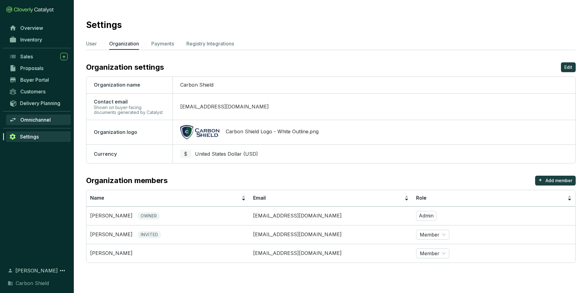
click at [49, 120] on span "Omnichannel" at bounding box center [35, 120] width 30 height 6
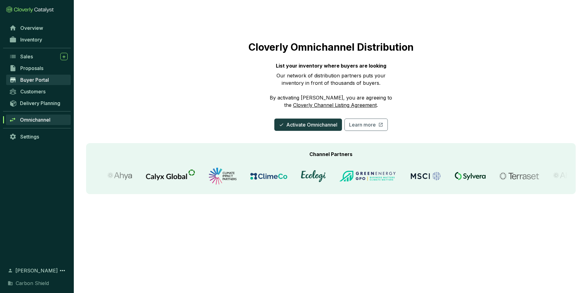
click at [42, 76] on link "Buyer Portal" at bounding box center [38, 80] width 65 height 10
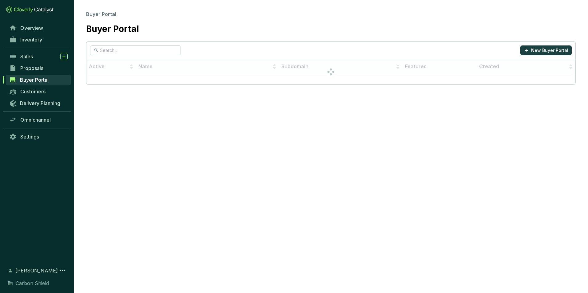
click at [43, 70] on span "Proposals" at bounding box center [31, 68] width 23 height 6
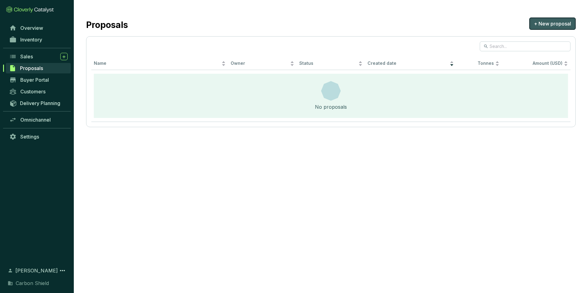
click at [558, 26] on span "+ New proposal" at bounding box center [552, 23] width 37 height 7
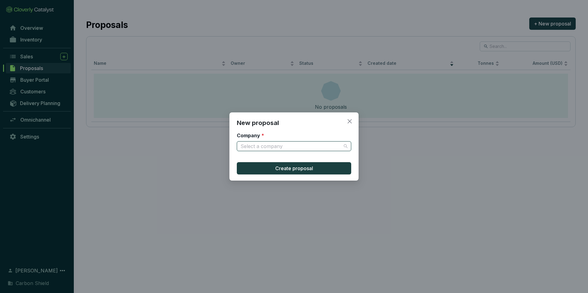
click at [270, 143] on input "Company *" at bounding box center [290, 146] width 101 height 9
type input "Draft"
click at [361, 150] on div "New proposal Company * Select a company Create proposal" at bounding box center [294, 146] width 588 height 293
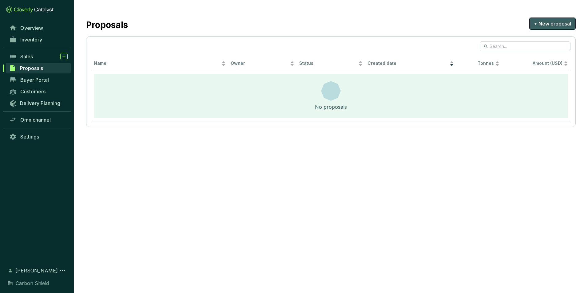
click at [558, 29] on button "+ New proposal" at bounding box center [552, 24] width 46 height 12
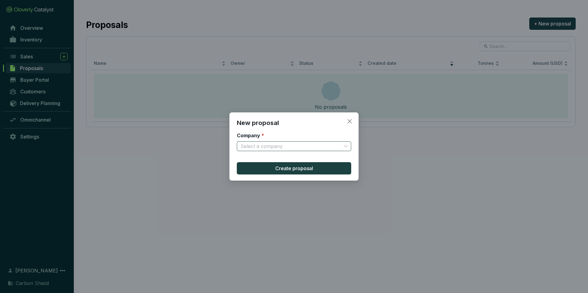
click at [286, 147] on input "Company *" at bounding box center [290, 146] width 101 height 9
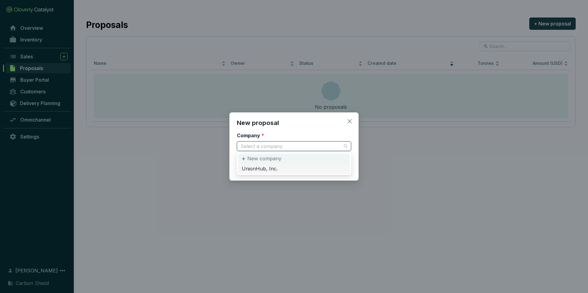
click at [277, 156] on p "New company" at bounding box center [264, 159] width 34 height 7
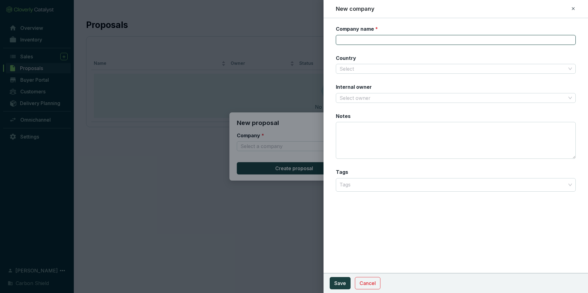
click at [356, 36] on input "Company name *" at bounding box center [456, 40] width 240 height 10
type input "Draft"
click at [338, 286] on span "Save" at bounding box center [340, 283] width 12 height 7
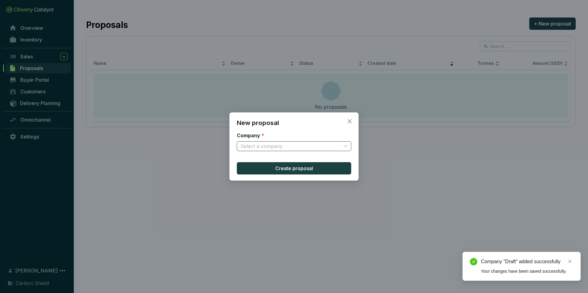
click at [316, 149] on input "Company *" at bounding box center [290, 146] width 101 height 9
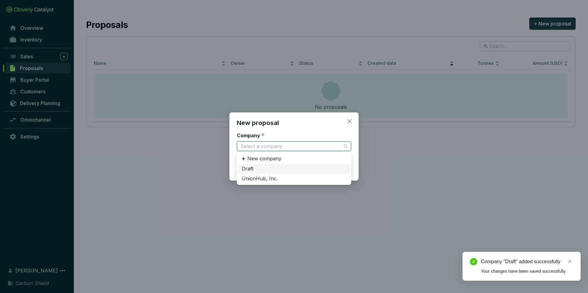
click at [258, 166] on div "Draft" at bounding box center [294, 169] width 105 height 7
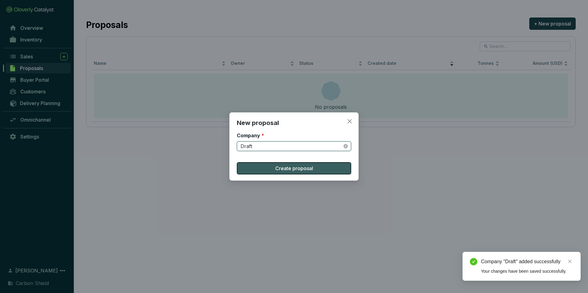
click at [255, 174] on button "Create proposal" at bounding box center [294, 168] width 114 height 12
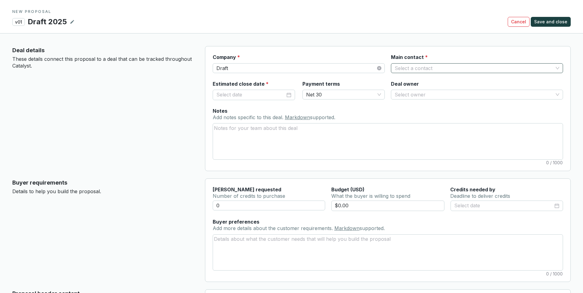
click at [423, 64] on input "Main contact *" at bounding box center [474, 68] width 159 height 9
type input "XYZ"
click at [438, 120] on div "Notes Add notes specific to this deal. Markdown supported. 0 / 1000" at bounding box center [388, 134] width 350 height 52
click at [445, 66] on input "Main contact *" at bounding box center [474, 68] width 159 height 9
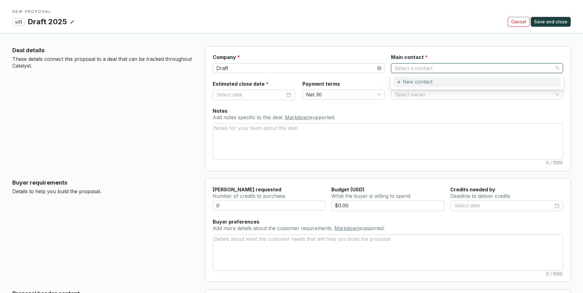
click at [418, 81] on p "New contact" at bounding box center [418, 82] width 30 height 7
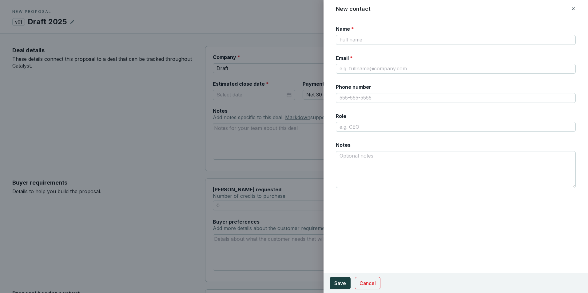
click at [382, 33] on div "Name *" at bounding box center [456, 35] width 240 height 19
click at [383, 37] on input "Name *" at bounding box center [456, 40] width 240 height 10
type input "YZ"
type input "YZ@gmail.com"
click at [338, 290] on section "Cancel Save" at bounding box center [455, 283] width 264 height 20
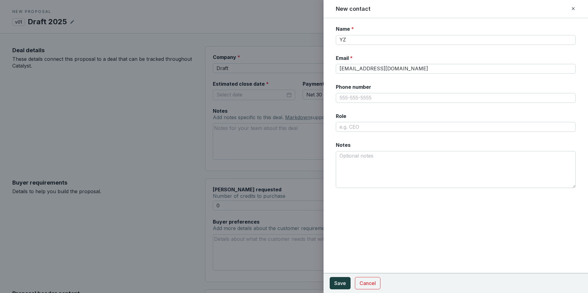
click at [352, 287] on section "Cancel Save" at bounding box center [355, 283] width 51 height 12
click at [346, 284] on button "Save" at bounding box center [340, 283] width 21 height 12
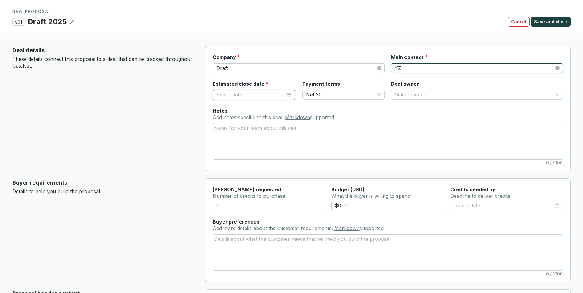
click at [271, 94] on input "Estimated close date *" at bounding box center [250, 95] width 69 height 8
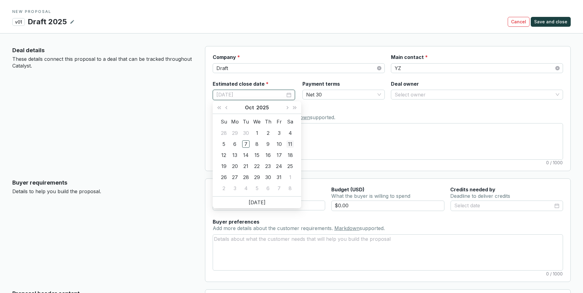
type input "10/11/2025"
click at [289, 143] on div "11" at bounding box center [289, 143] width 7 height 7
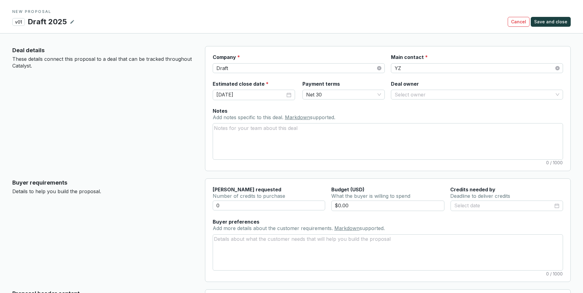
drag, startPoint x: 288, startPoint y: 143, endPoint x: 365, endPoint y: 113, distance: 82.6
click at [364, 113] on div "Notes Add notes specific to this deal. Markdown supported. 0 / 1000" at bounding box center [388, 134] width 350 height 52
click at [405, 96] on input "Deal owner" at bounding box center [474, 94] width 159 height 9
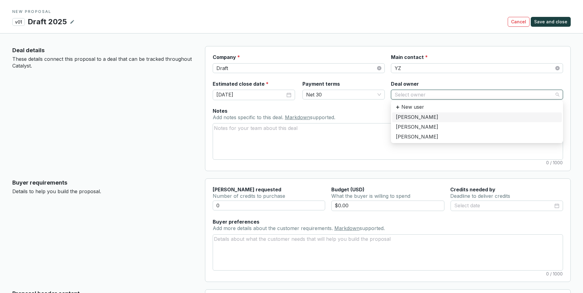
click at [406, 113] on div "Justin Bliffen" at bounding box center [477, 118] width 170 height 10
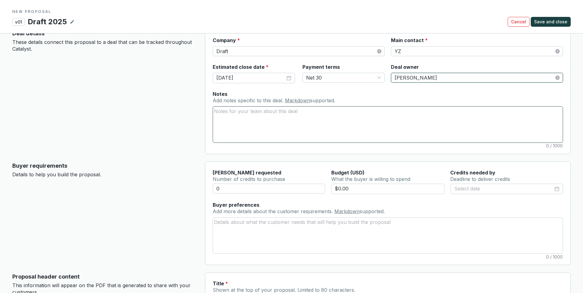
scroll to position [31, 0]
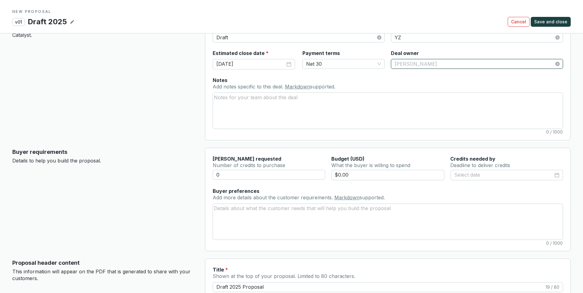
click at [414, 65] on span "Justin Bliffen" at bounding box center [477, 63] width 165 height 9
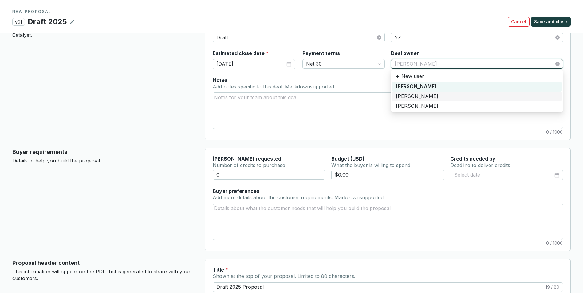
click at [414, 106] on div "[PERSON_NAME]" at bounding box center [477, 106] width 162 height 7
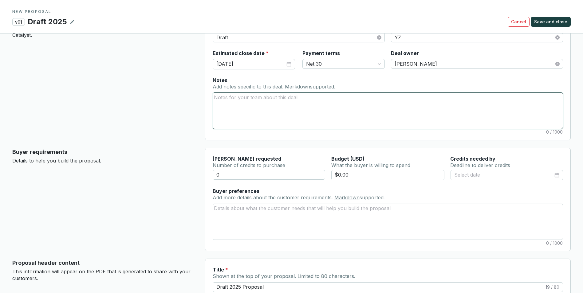
drag, startPoint x: 381, startPoint y: 112, endPoint x: 377, endPoint y: 112, distance: 4.0
click at [377, 112] on textarea "Notes Add notes specific to this deal. Markdown supported." at bounding box center [388, 111] width 350 height 36
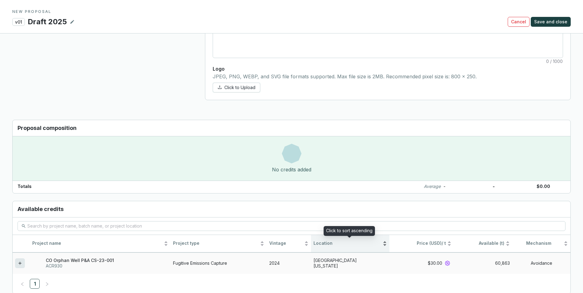
scroll to position [368, 0]
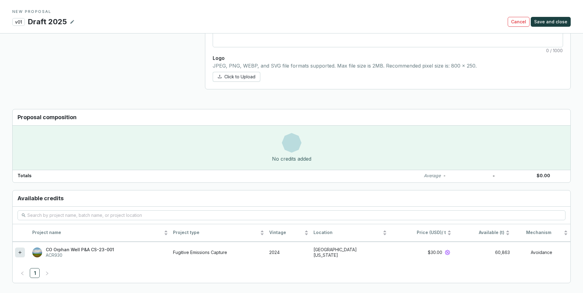
click at [331, 146] on div "No credits added" at bounding box center [292, 148] width 558 height 44
click at [21, 256] on icon at bounding box center [20, 252] width 5 height 7
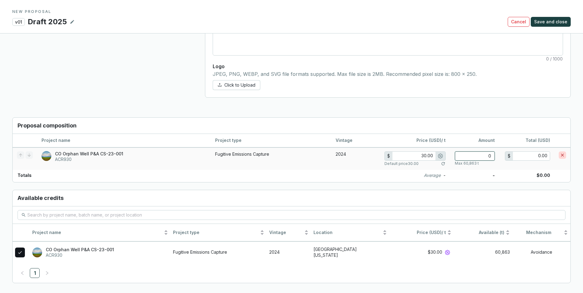
click at [482, 157] on input "0" at bounding box center [475, 156] width 40 height 9
type input "1"
type input "30.00"
type input "10"
type input "300.00"
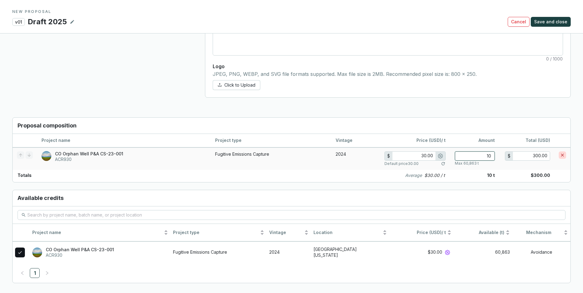
type input "100"
type input "3,000.00"
type input "1000"
type input "30,000.00"
type input "1000"
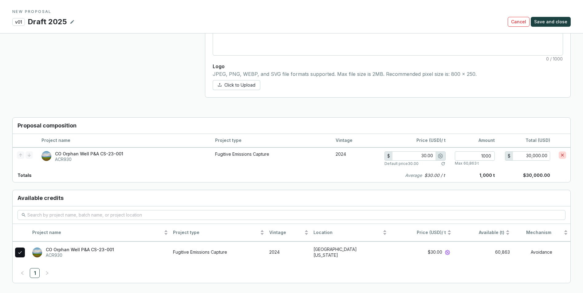
click at [572, 180] on section "Proposal composition Project name Project type Vintage Price (USD) / t Amount T…" at bounding box center [291, 201] width 583 height 186
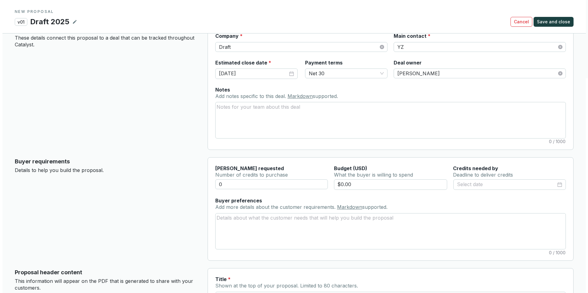
scroll to position [0, 0]
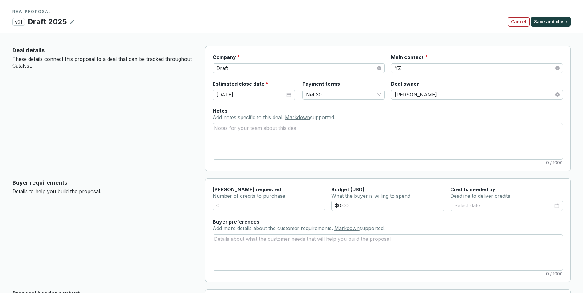
click at [524, 26] on button "Cancel" at bounding box center [519, 22] width 22 height 10
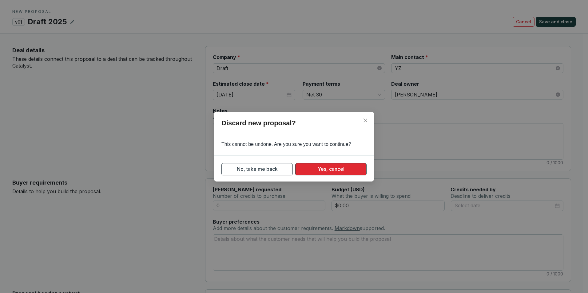
click at [315, 172] on button "Yes, cancel" at bounding box center [330, 169] width 71 height 12
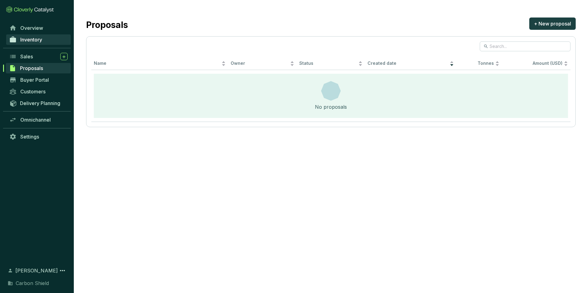
click at [46, 35] on link "Inventory" at bounding box center [38, 39] width 65 height 10
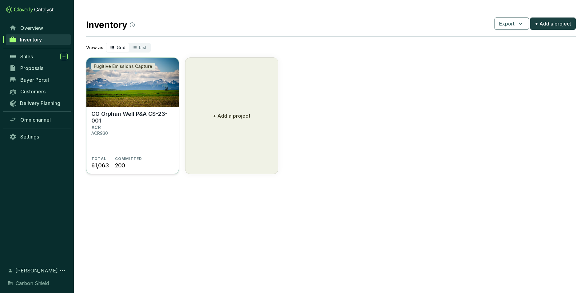
click at [110, 96] on img at bounding box center [132, 82] width 92 height 49
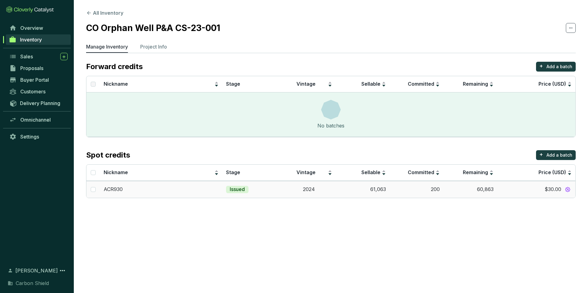
click at [235, 189] on p "Issued" at bounding box center [237, 189] width 15 height 7
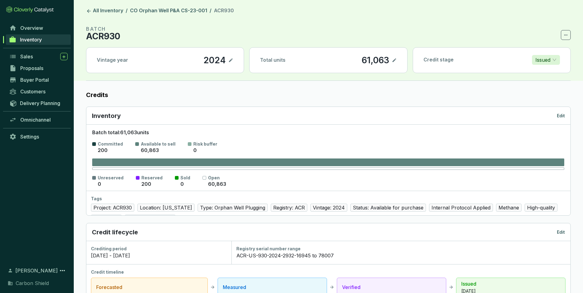
click at [333, 97] on label "Credits" at bounding box center [328, 95] width 485 height 9
click at [338, 120] on div "Inventory Edit" at bounding box center [328, 116] width 473 height 9
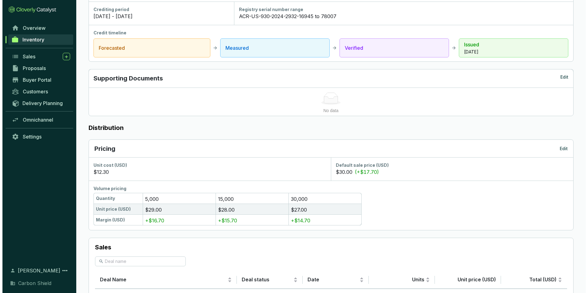
scroll to position [246, 0]
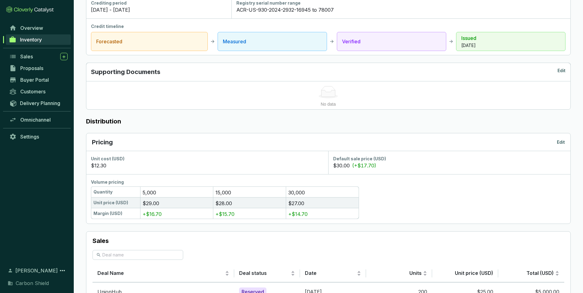
click at [562, 142] on p "Edit" at bounding box center [561, 142] width 8 height 6
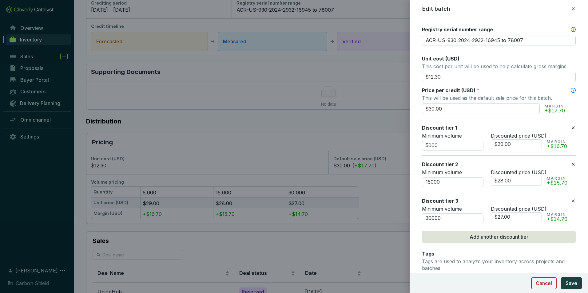
click at [537, 286] on span "Cancel" at bounding box center [543, 283] width 16 height 7
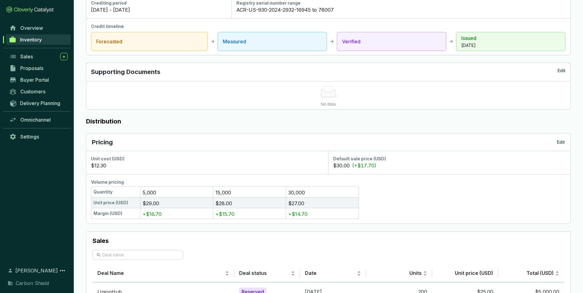
click at [48, 41] on link "Inventory" at bounding box center [38, 39] width 65 height 10
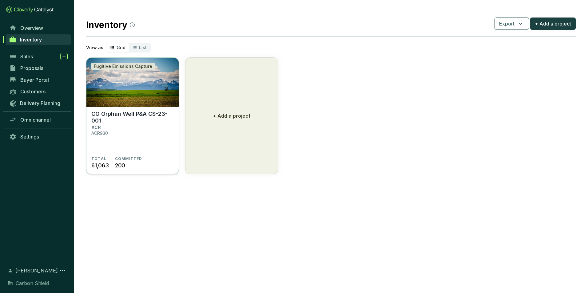
click at [160, 93] on img at bounding box center [132, 82] width 92 height 49
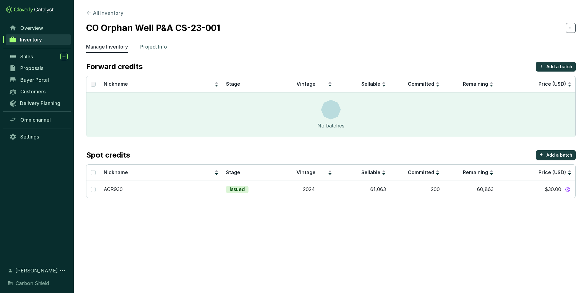
click at [157, 49] on p "Project Info" at bounding box center [153, 46] width 27 height 7
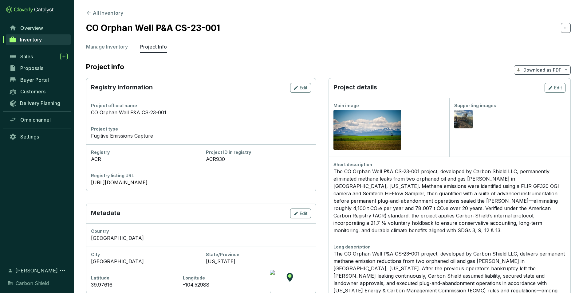
click at [547, 75] on section "Project info Download as PDF" at bounding box center [328, 70] width 485 height 16
click at [546, 70] on p "Download as PDF" at bounding box center [542, 70] width 38 height 6
click at [536, 97] on span "Hide pricing" at bounding box center [541, 96] width 26 height 5
click at [472, 197] on div "The CO Orphan Well P&A CS-23-001 project, developed by Carbon Shield LLC, perma…" at bounding box center [450, 201] width 232 height 66
click at [469, 244] on div "Long description" at bounding box center [450, 247] width 232 height 6
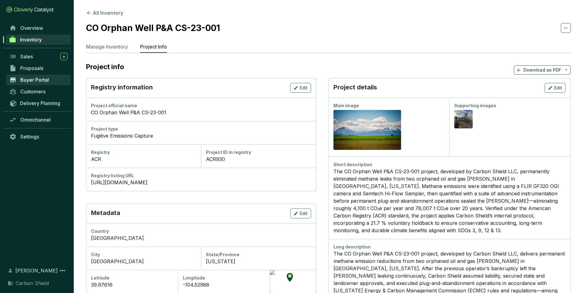
click at [43, 82] on span "Buyer Portal" at bounding box center [34, 80] width 29 height 6
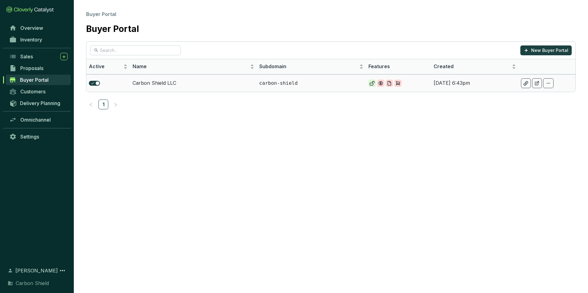
click at [151, 86] on td "Carbon Shield LLC" at bounding box center [193, 83] width 127 height 18
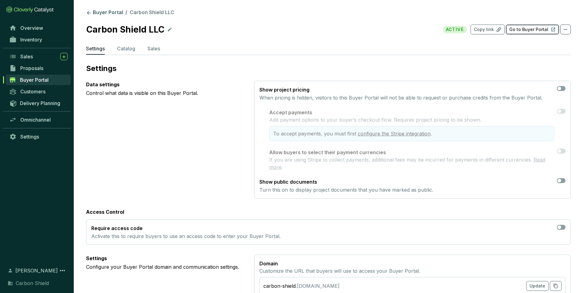
click at [534, 27] on p "Go to Buyer Portal" at bounding box center [528, 29] width 39 height 6
click at [40, 120] on span "Omnichannel" at bounding box center [35, 120] width 30 height 6
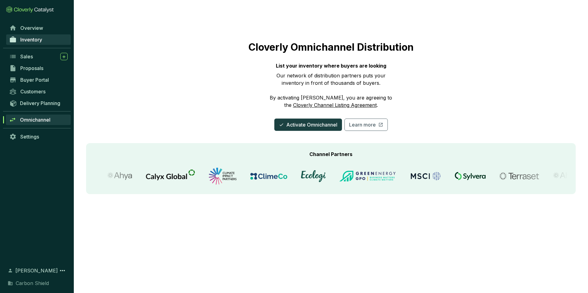
click at [25, 42] on span "Inventory" at bounding box center [31, 40] width 22 height 6
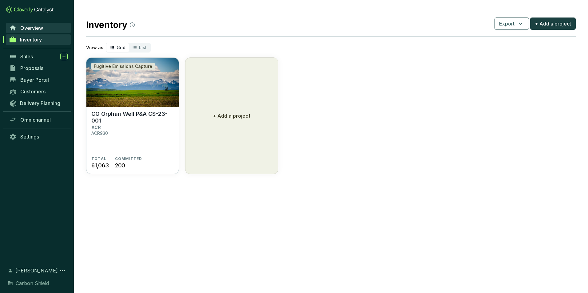
click at [52, 27] on link "Overview" at bounding box center [38, 28] width 65 height 10
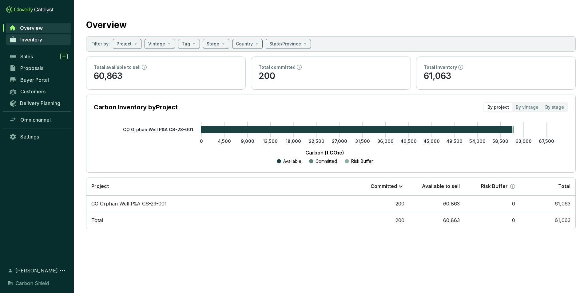
click at [42, 39] on span "Inventory" at bounding box center [31, 40] width 22 height 6
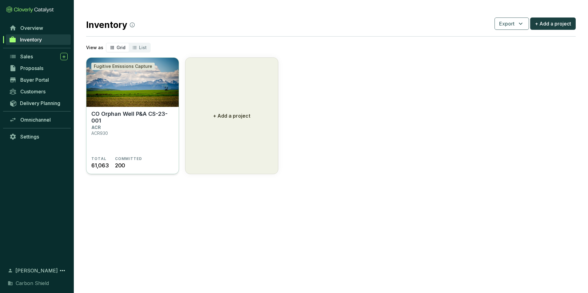
click at [119, 81] on img at bounding box center [132, 82] width 92 height 49
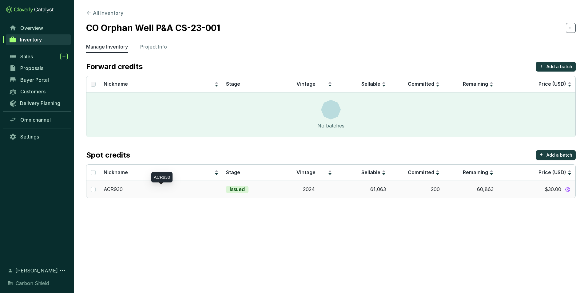
click at [117, 189] on p "ACR930" at bounding box center [113, 189] width 19 height 7
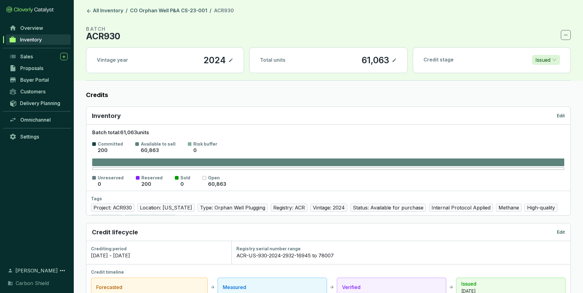
click at [31, 39] on span "Inventory" at bounding box center [31, 40] width 22 height 6
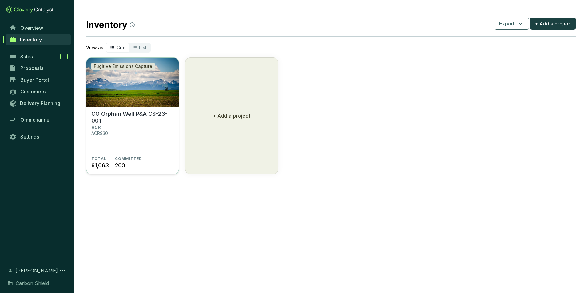
click at [137, 81] on img at bounding box center [132, 82] width 92 height 49
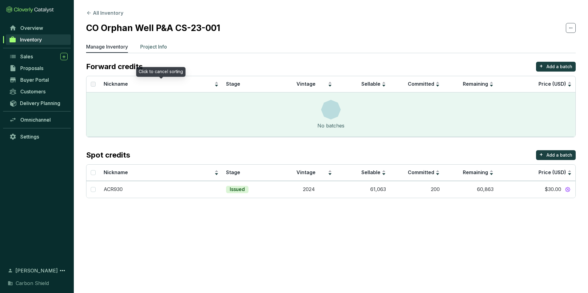
click at [153, 44] on p "Project Info" at bounding box center [153, 46] width 27 height 7
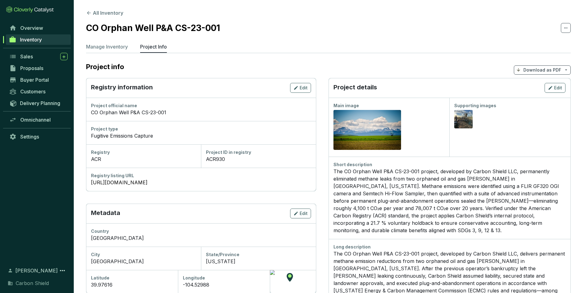
click at [491, 123] on div "Preview" at bounding box center [509, 120] width 111 height 22
click at [539, 143] on div "Supporting images Preview" at bounding box center [509, 127] width 121 height 59
click at [477, 188] on div "The CO Orphan Well P&A CS-23-001 project, developed by Carbon Shield LLC, perma…" at bounding box center [450, 201] width 232 height 66
click at [535, 225] on div "The CO Orphan Well P&A CS-23-001 project, developed by Carbon Shield LLC, perma…" at bounding box center [450, 201] width 232 height 66
click at [49, 117] on link "Omnichannel" at bounding box center [38, 120] width 65 height 10
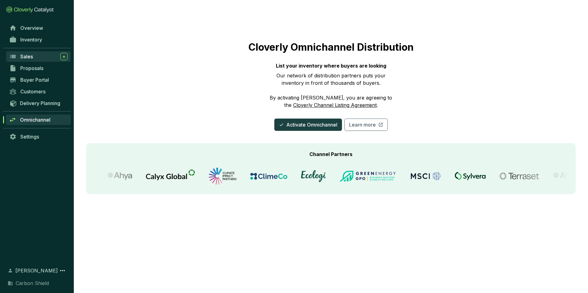
click at [41, 56] on div "Sales" at bounding box center [43, 56] width 47 height 7
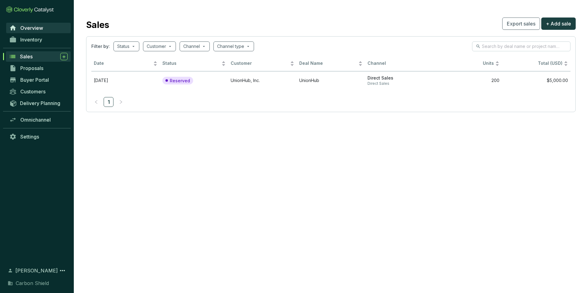
click at [38, 29] on span "Overview" at bounding box center [31, 28] width 23 height 6
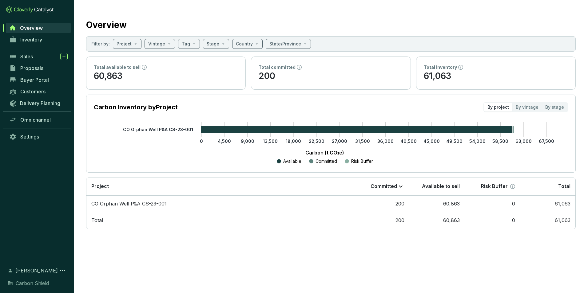
click at [38, 23] on link "Overview" at bounding box center [38, 28] width 65 height 10
click at [41, 32] on link "Overview" at bounding box center [38, 28] width 65 height 10
click at [40, 118] on span "Omnichannel" at bounding box center [35, 120] width 30 height 6
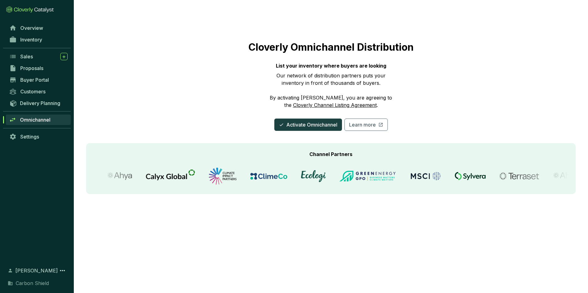
click at [294, 105] on link "Cloverly Channel Listing Agreement" at bounding box center [335, 105] width 84 height 6
click at [507, 106] on div "Cloverly Omnichannel Distribution List your inventory where buyers are looking …" at bounding box center [330, 70] width 489 height 122
click at [34, 84] on link "Buyer Portal" at bounding box center [38, 80] width 65 height 10
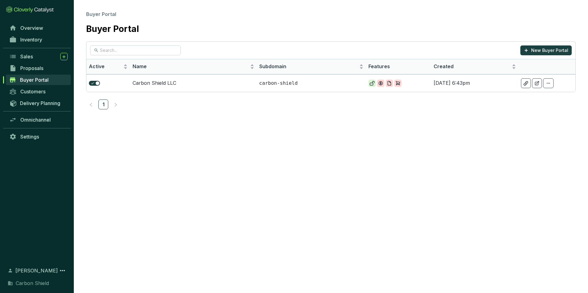
click at [313, 176] on section "Buyer Portal Buyer Portal New Buyer Portal Active Name Subdomain Features Creat…" at bounding box center [294, 146] width 588 height 293
click at [51, 80] on link "Buyer Portal" at bounding box center [38, 80] width 65 height 10
click at [31, 77] on span "Buyer Portal" at bounding box center [34, 80] width 29 height 6
click at [417, 200] on section "Buyer Portal Buyer Portal New Buyer Portal Active Name Subdomain Features Creat…" at bounding box center [294, 146] width 588 height 293
click at [479, 156] on section "Buyer Portal Buyer Portal New Buyer Portal Active Name Subdomain Features Creat…" at bounding box center [294, 146] width 588 height 293
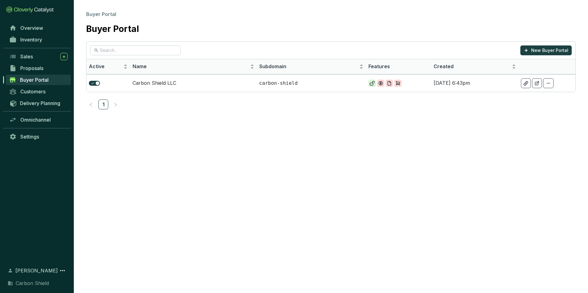
click at [521, 159] on section "Buyer Portal Buyer Portal New Buyer Portal Active Name Subdomain Features Creat…" at bounding box center [294, 146] width 588 height 293
click at [580, 76] on section "New Buyer Portal Active Name Subdomain Features Created Carbon Shield LLC carbo…" at bounding box center [331, 80] width 514 height 78
click at [582, 80] on section "New Buyer Portal Active Name Subdomain Features Created Carbon Shield LLC carbo…" at bounding box center [331, 80] width 514 height 78
click at [577, 65] on section "New Buyer Portal Active Name Subdomain Features Created Carbon Shield LLC carbo…" at bounding box center [331, 80] width 514 height 78
